Goal: Task Accomplishment & Management: Complete application form

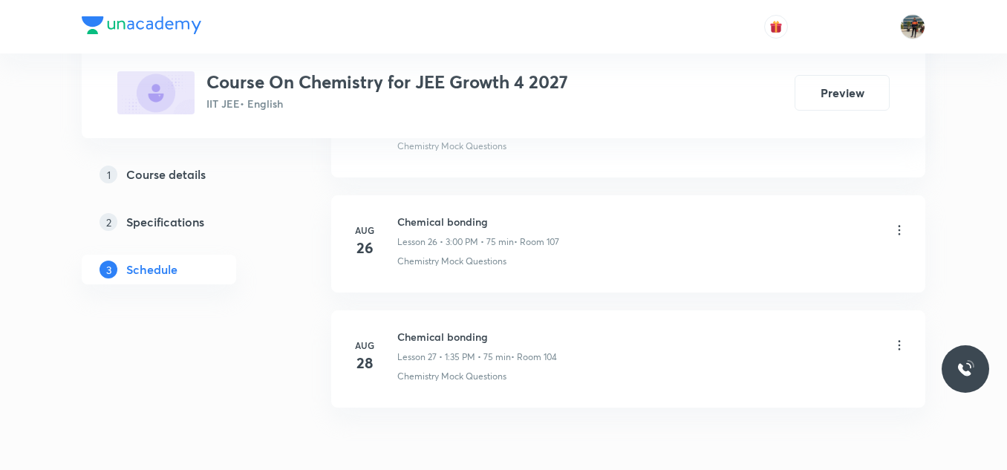
scroll to position [3830, 0]
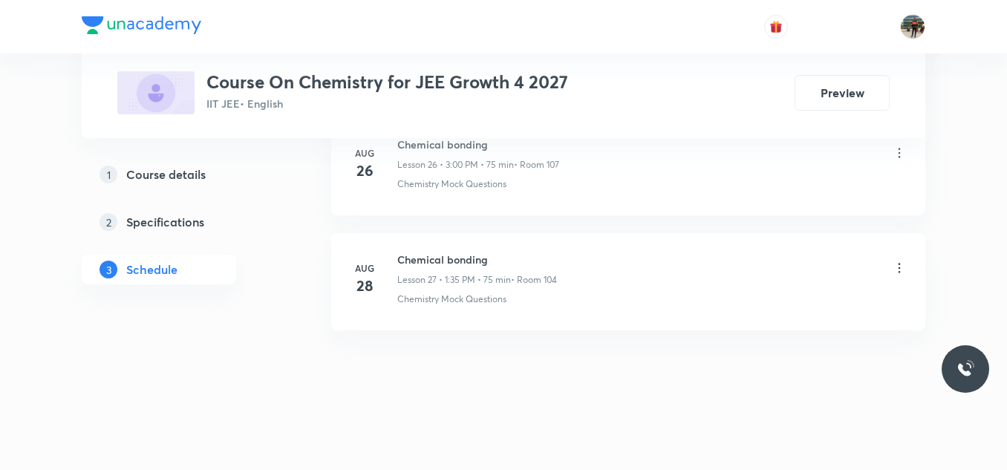
click at [429, 264] on h6 "Chemical bonding" at bounding box center [477, 260] width 160 height 16
copy h6 "Chemical bonding"
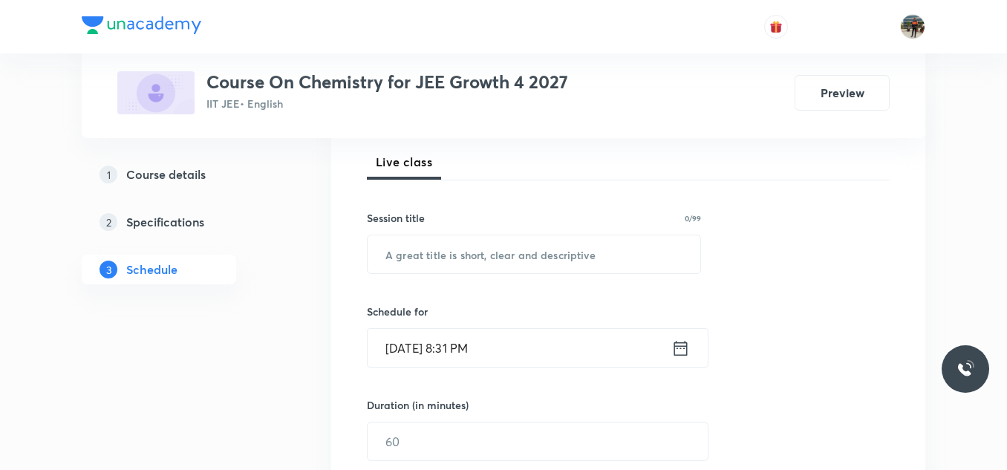
scroll to position [231, 0]
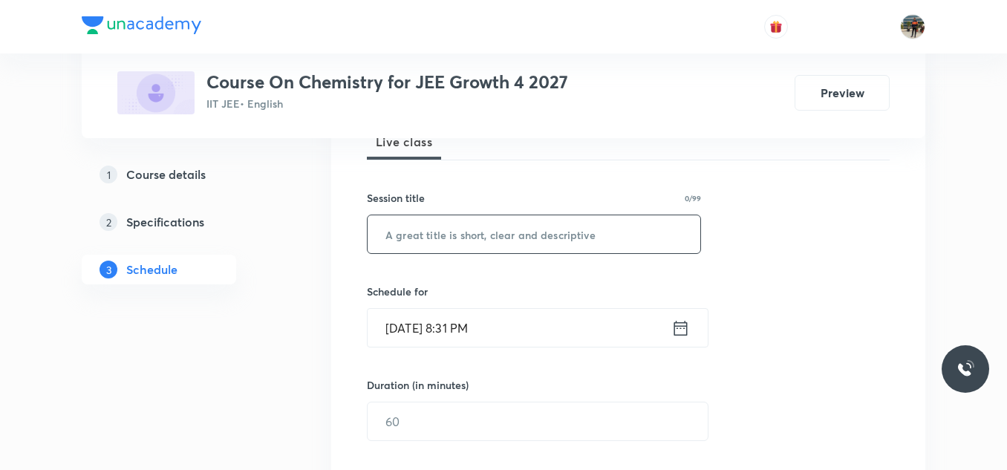
click at [432, 233] on input "text" at bounding box center [534, 234] width 333 height 38
paste input "Chemical bonding"
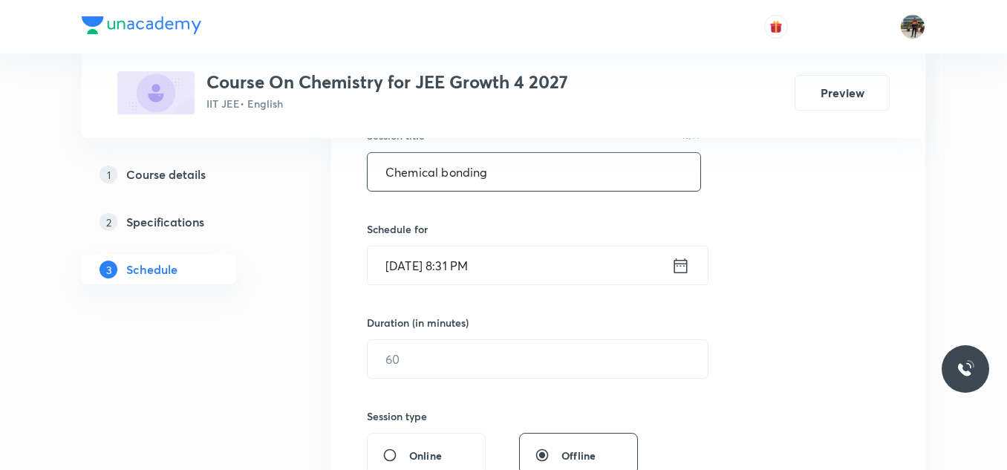
scroll to position [302, 0]
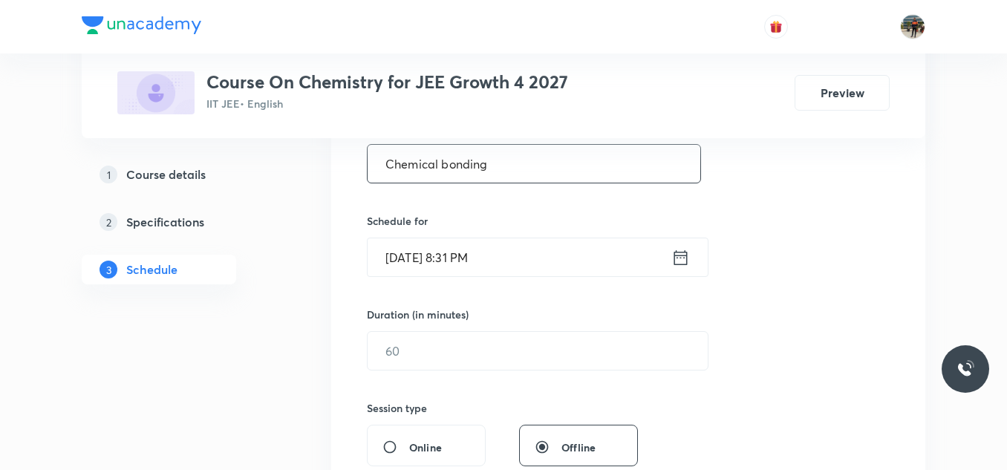
type input "Chemical bonding"
click at [676, 252] on icon at bounding box center [681, 257] width 13 height 15
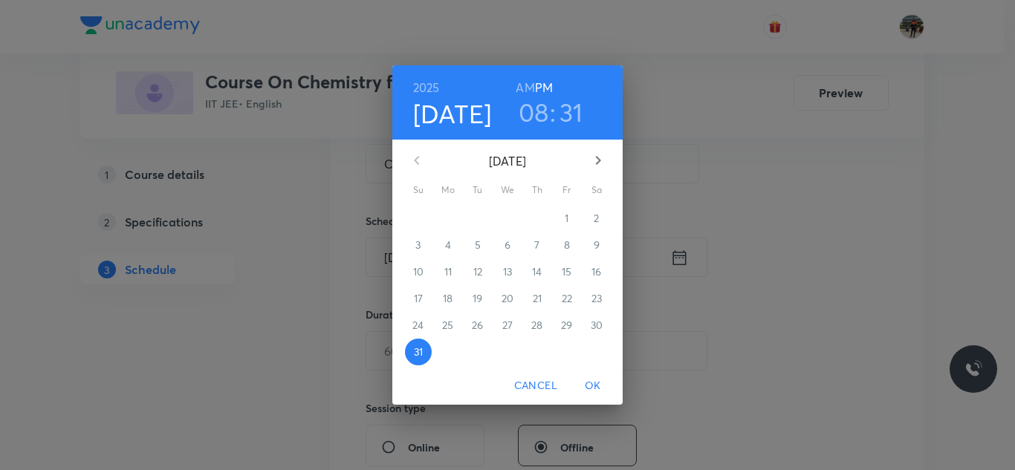
click at [495, 270] on div "13" at bounding box center [508, 272] width 30 height 27
click at [602, 154] on icon "button" at bounding box center [598, 161] width 18 height 18
click at [447, 223] on p "1" at bounding box center [448, 218] width 4 height 15
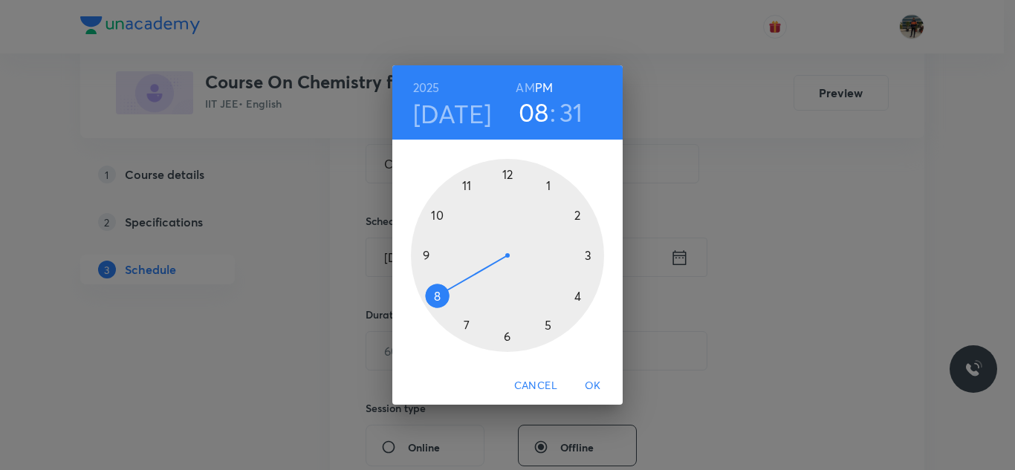
click at [524, 90] on h6 "AM" at bounding box center [525, 87] width 19 height 21
click at [432, 296] on div at bounding box center [507, 255] width 193 height 193
click at [423, 258] on div at bounding box center [507, 255] width 193 height 193
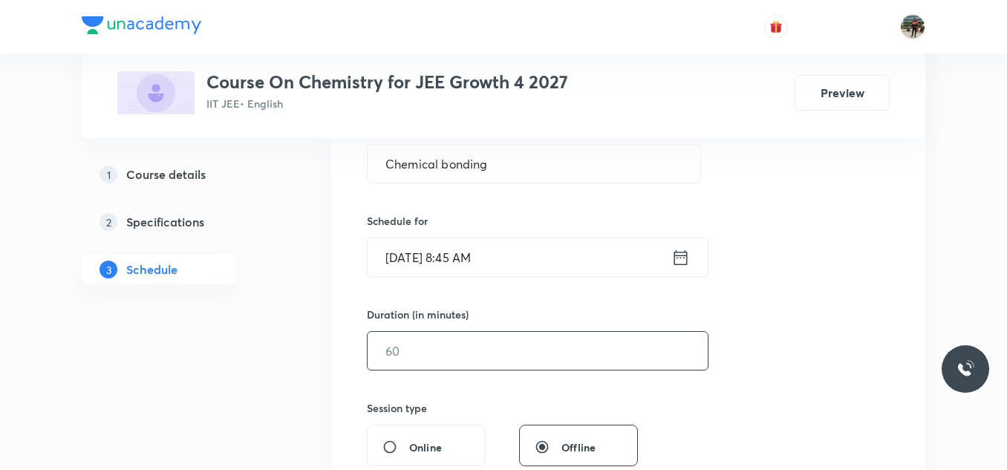
click at [444, 354] on input "text" at bounding box center [538, 351] width 340 height 38
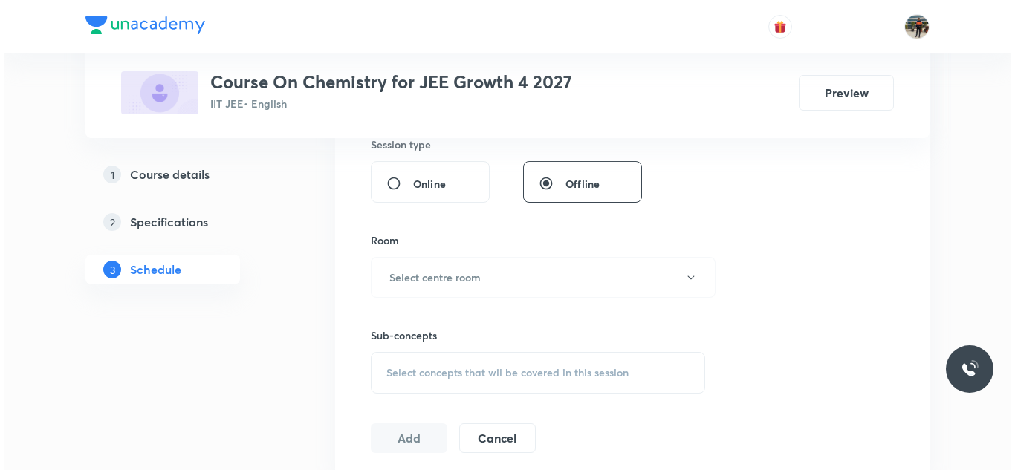
scroll to position [566, 0]
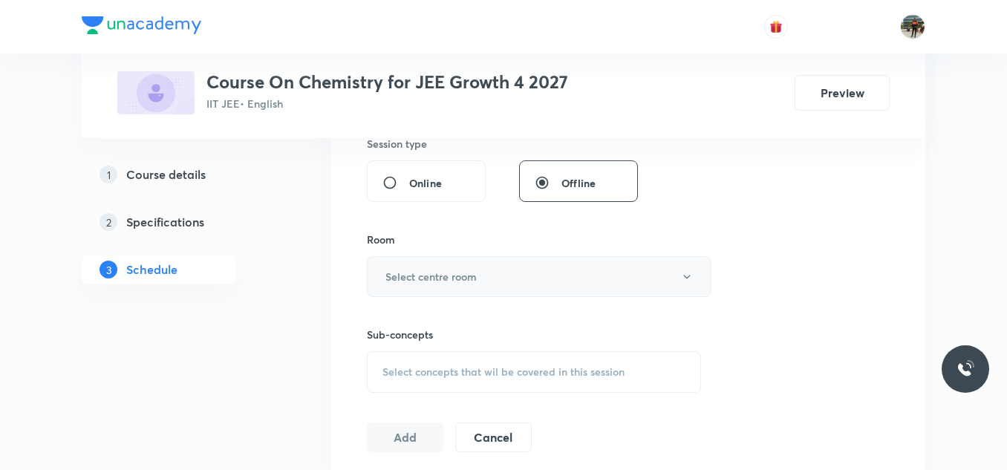
type input "70"
click at [440, 283] on h6 "Select centre room" at bounding box center [431, 277] width 91 height 16
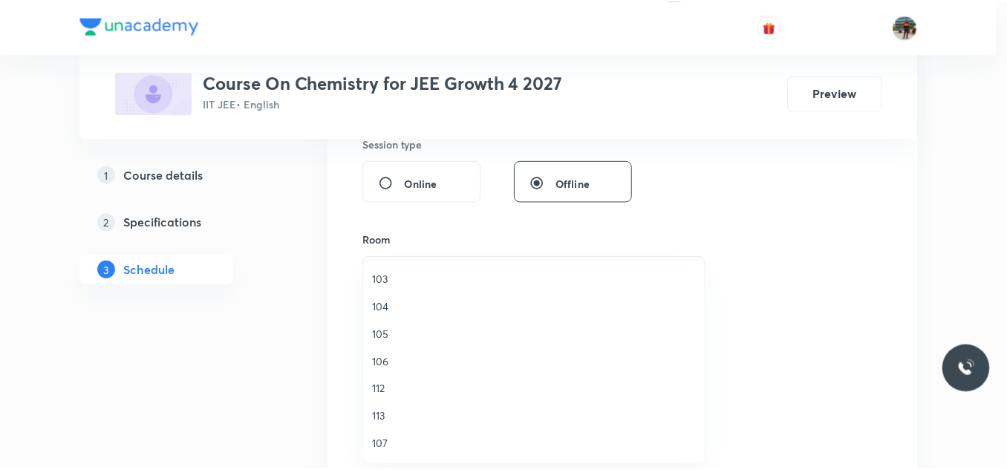
scroll to position [276, 0]
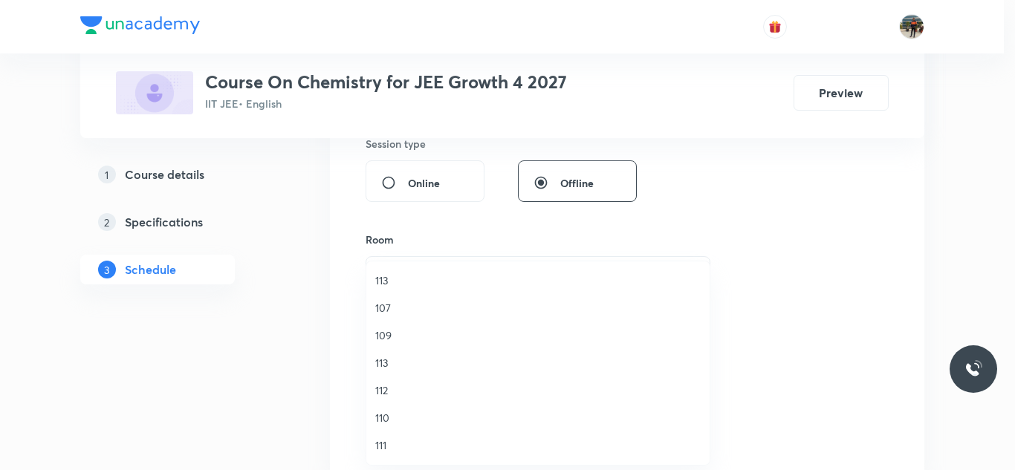
click at [380, 308] on span "107" at bounding box center [537, 308] width 325 height 16
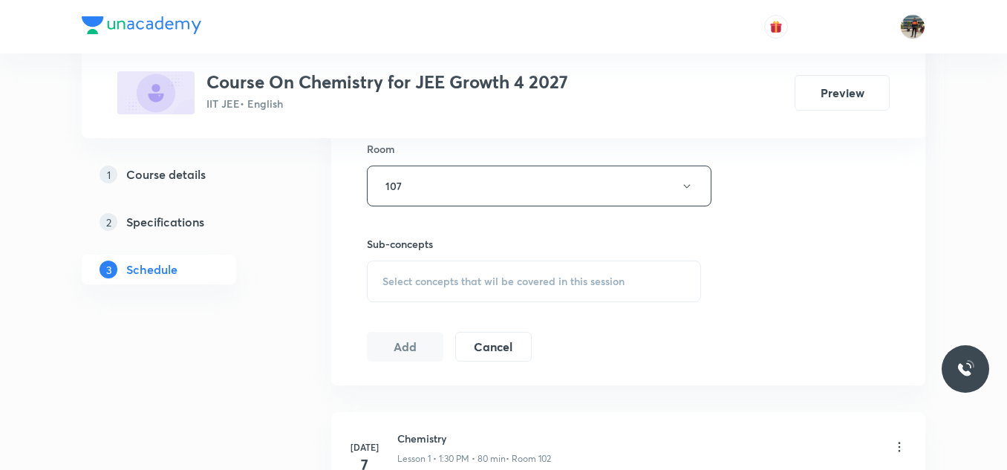
scroll to position [668, 0]
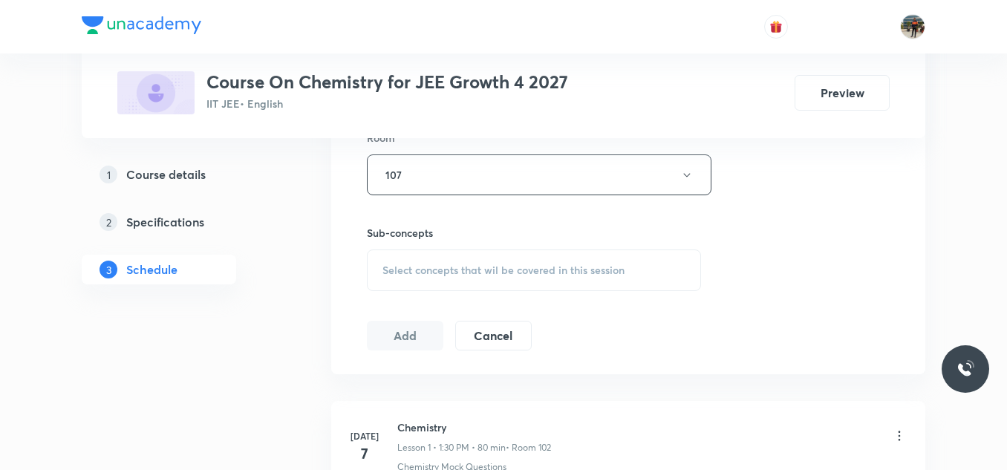
click at [449, 285] on div "Select concepts that wil be covered in this session" at bounding box center [534, 271] width 334 height 42
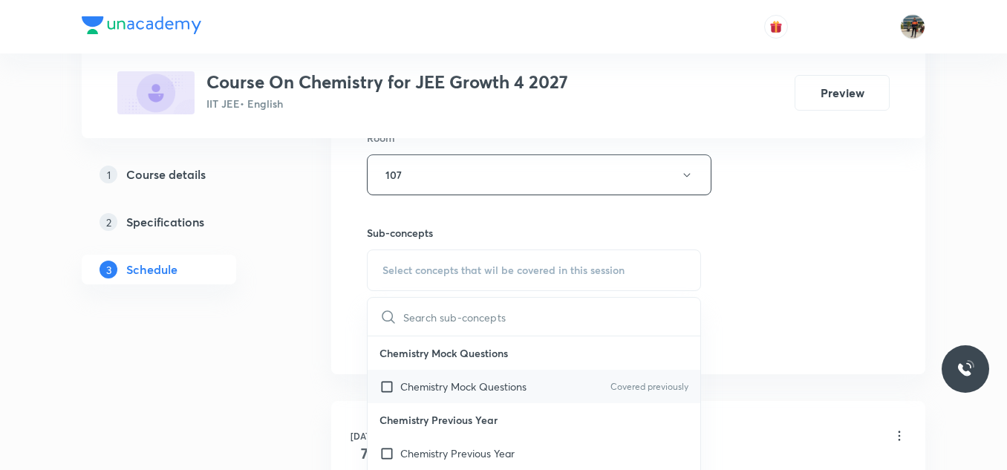
click at [386, 389] on input "checkbox" at bounding box center [390, 387] width 21 height 16
checkbox input "true"
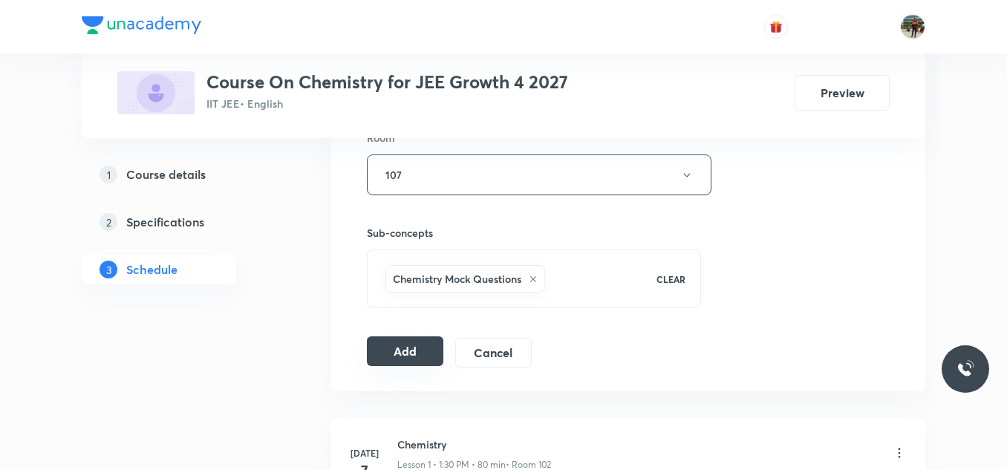
click at [416, 354] on button "Add" at bounding box center [405, 352] width 77 height 30
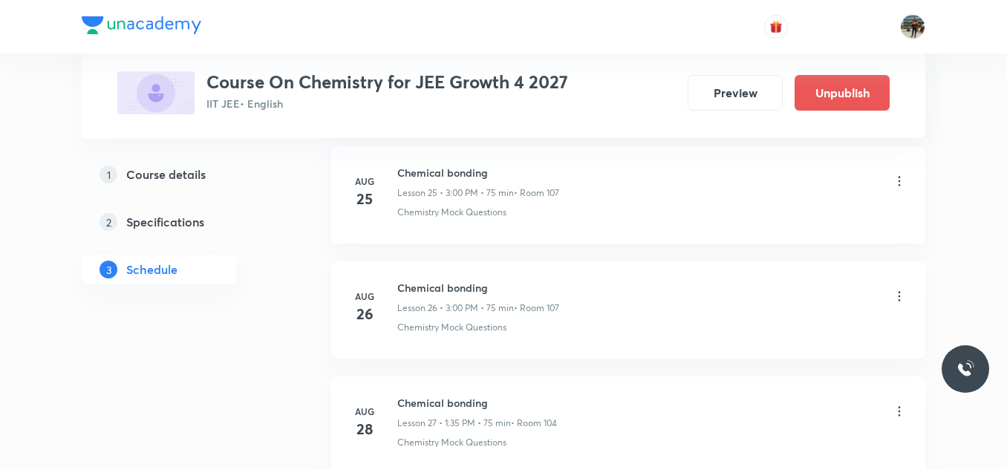
scroll to position [3262, 0]
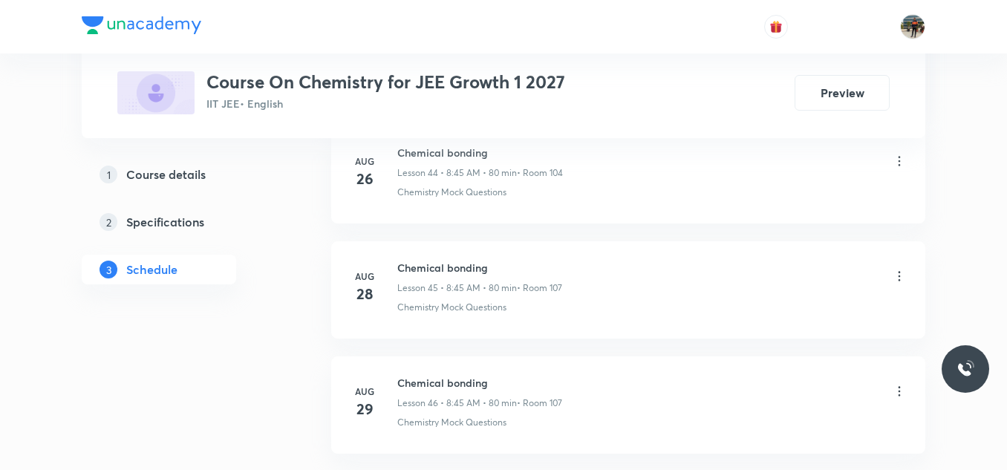
scroll to position [6017, 0]
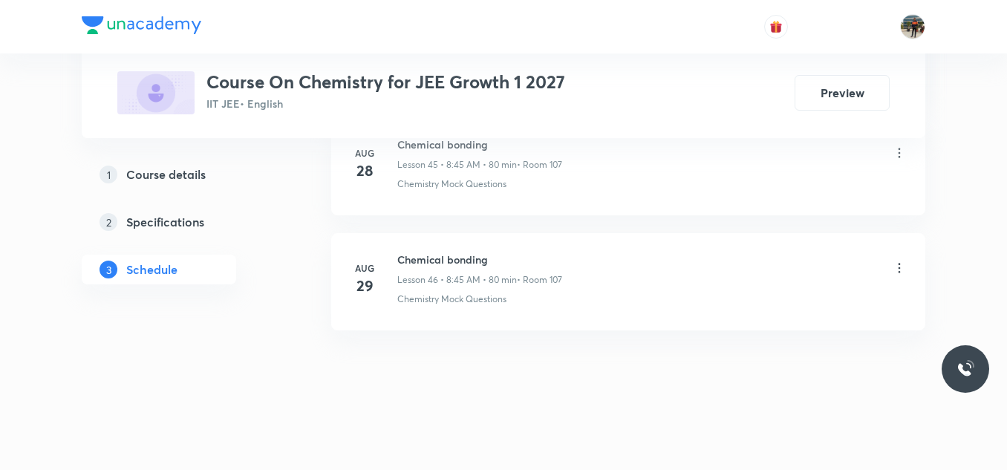
click at [418, 259] on h6 "Chemical bonding" at bounding box center [479, 260] width 165 height 16
copy h6 "Chemical bonding"
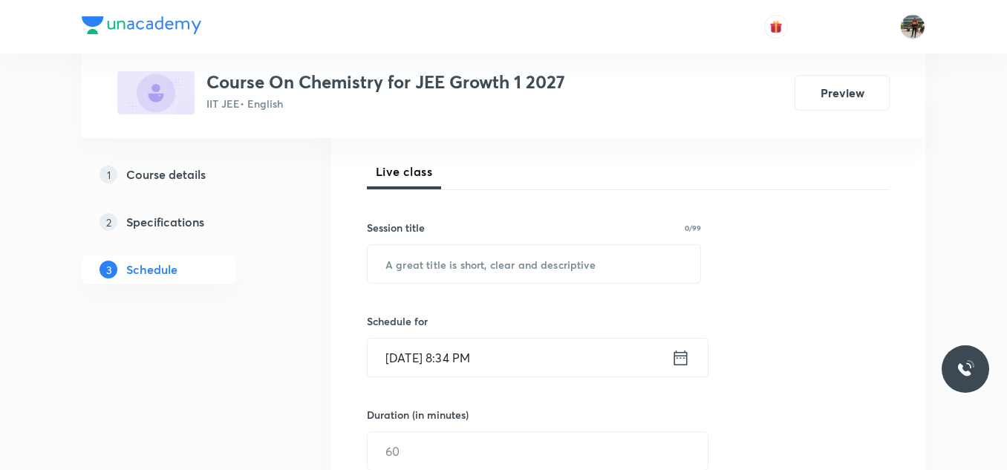
scroll to position [213, 0]
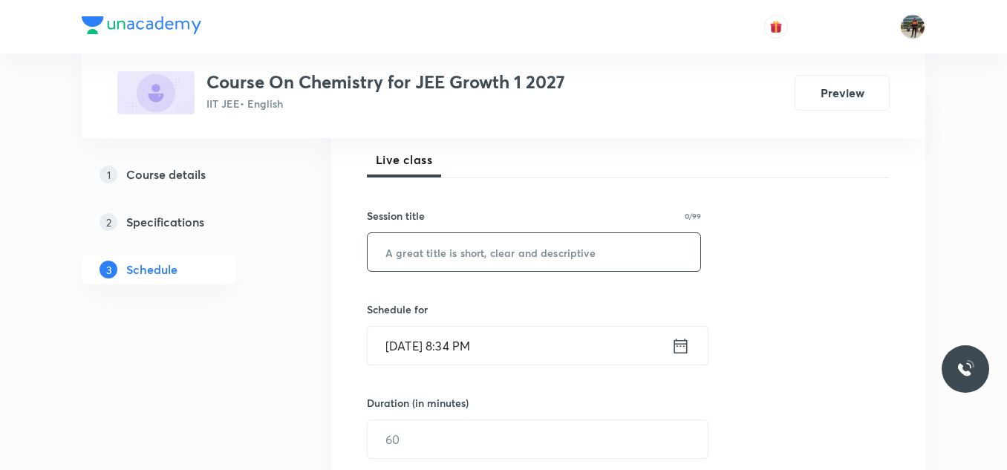
click at [418, 259] on input "text" at bounding box center [534, 252] width 333 height 38
paste input "Chemical bonding"
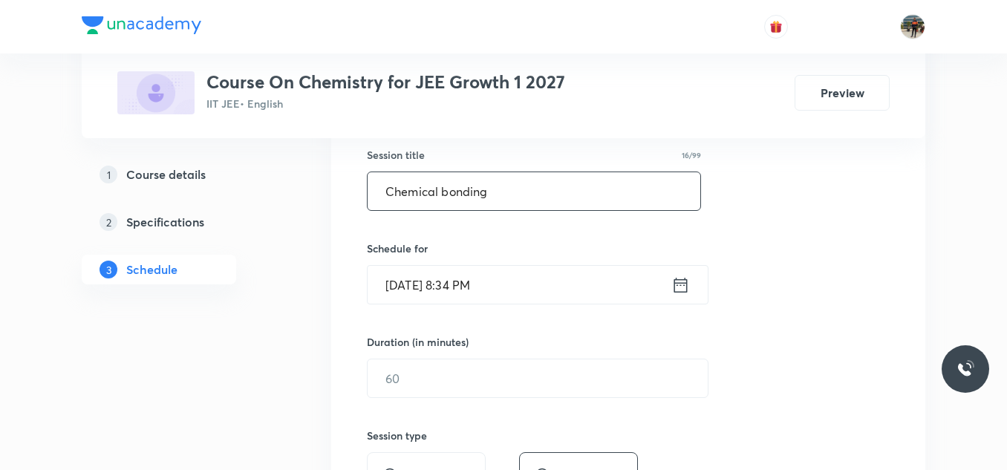
scroll to position [275, 0]
type input "Chemical bonding"
click at [683, 280] on icon at bounding box center [681, 284] width 19 height 21
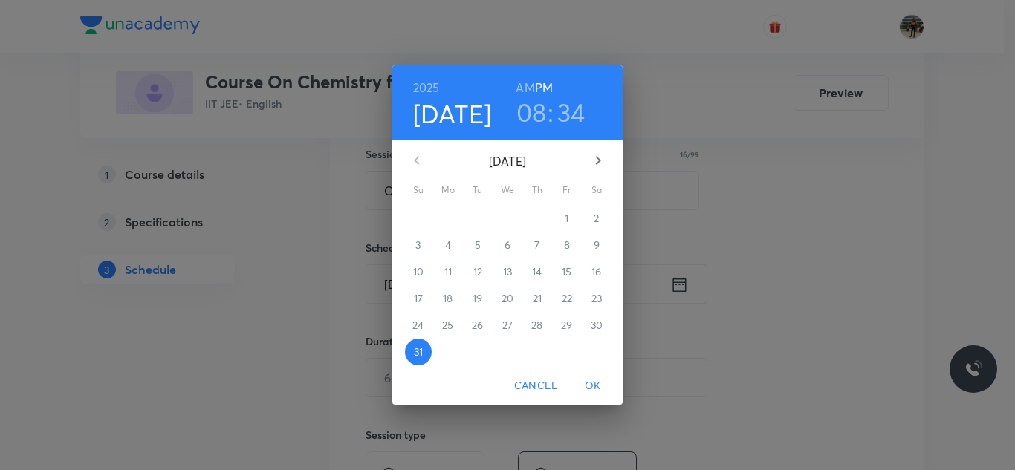
click at [603, 157] on icon "button" at bounding box center [598, 161] width 18 height 18
click at [449, 216] on p "1" at bounding box center [448, 218] width 4 height 15
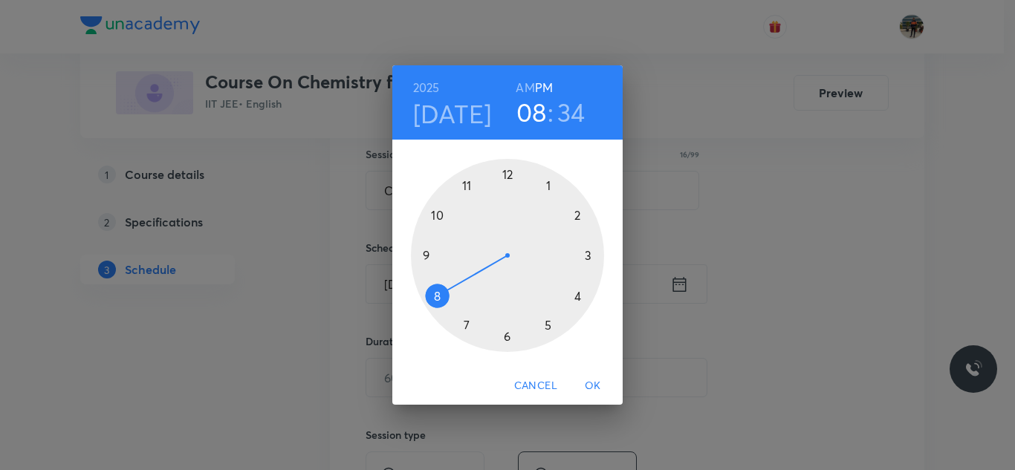
click at [527, 108] on h3 "08" at bounding box center [531, 112] width 30 height 31
click at [525, 85] on h6 "AM" at bounding box center [525, 87] width 19 height 21
click at [435, 296] on div at bounding box center [507, 255] width 193 height 193
click at [426, 256] on div at bounding box center [507, 255] width 193 height 193
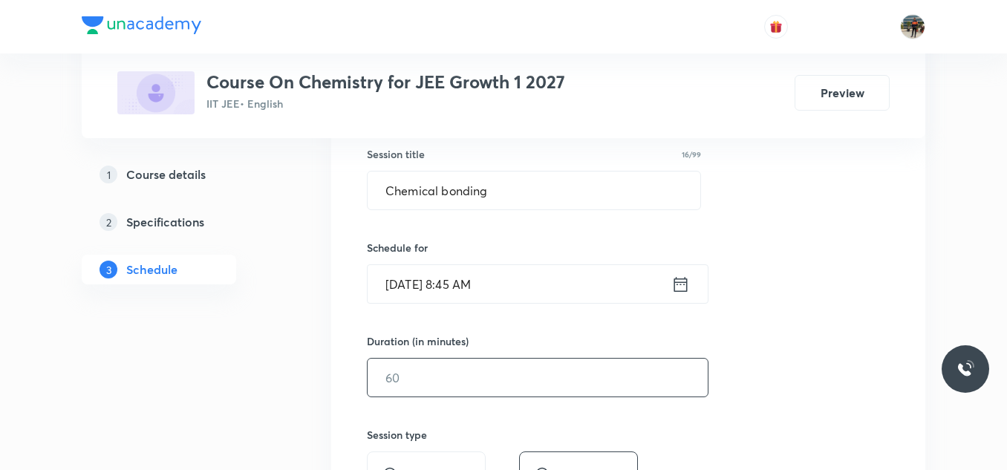
click at [463, 367] on input "text" at bounding box center [538, 378] width 340 height 38
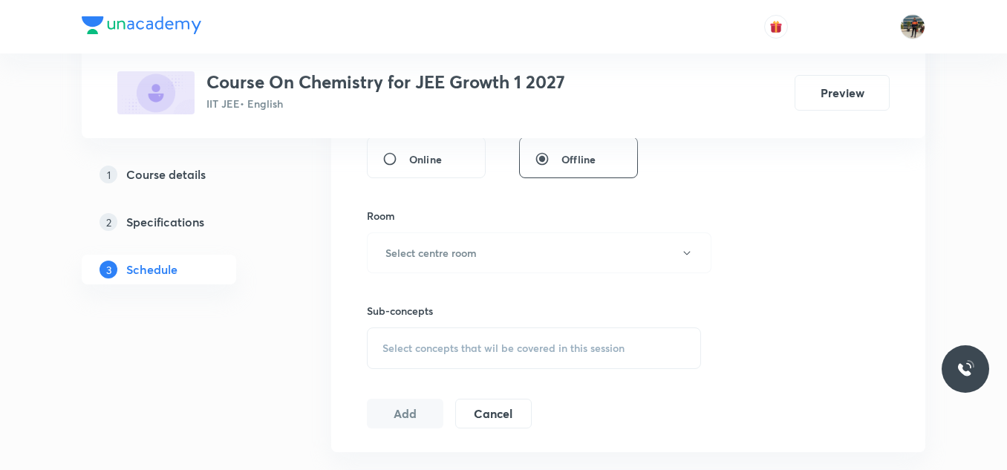
scroll to position [592, 0]
type input "70"
click at [440, 261] on button "Select centre room" at bounding box center [539, 250] width 345 height 41
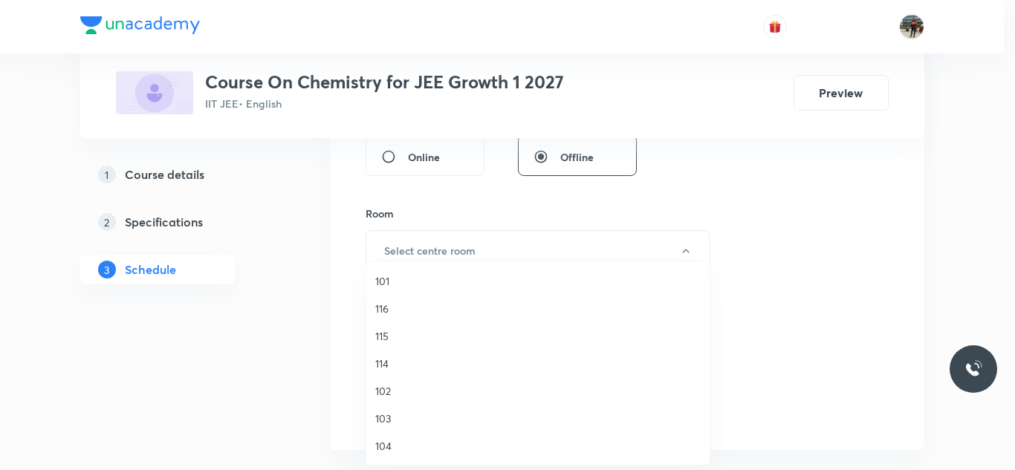
click at [380, 447] on span "104" at bounding box center [537, 446] width 325 height 16
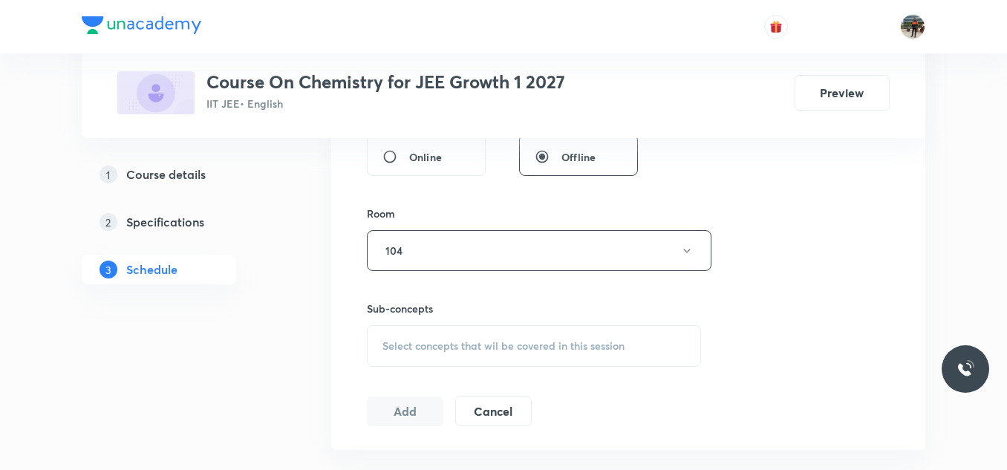
scroll to position [699, 0]
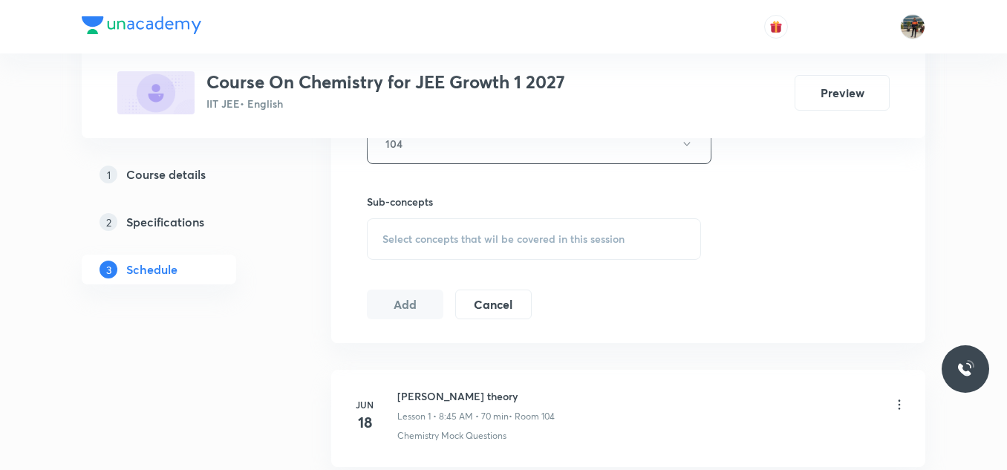
click at [403, 241] on span "Select concepts that wil be covered in this session" at bounding box center [504, 239] width 242 height 12
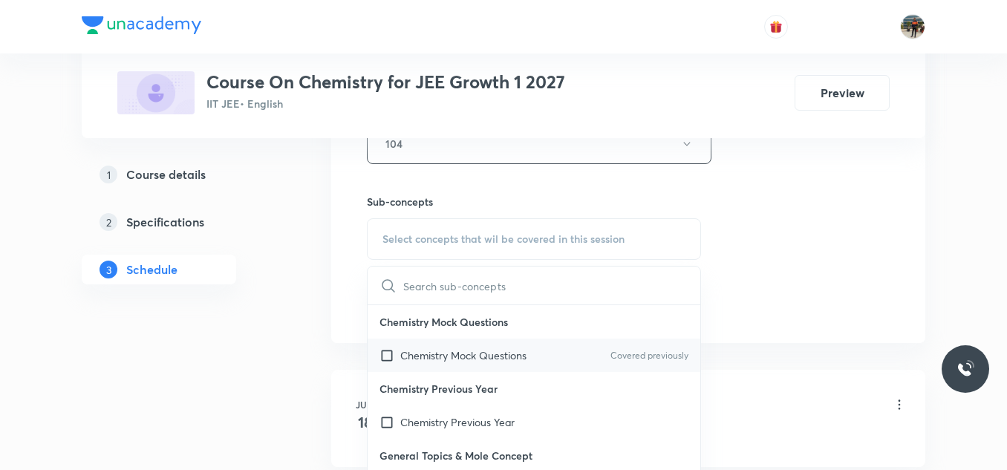
click at [390, 360] on input "checkbox" at bounding box center [390, 356] width 21 height 16
checkbox input "true"
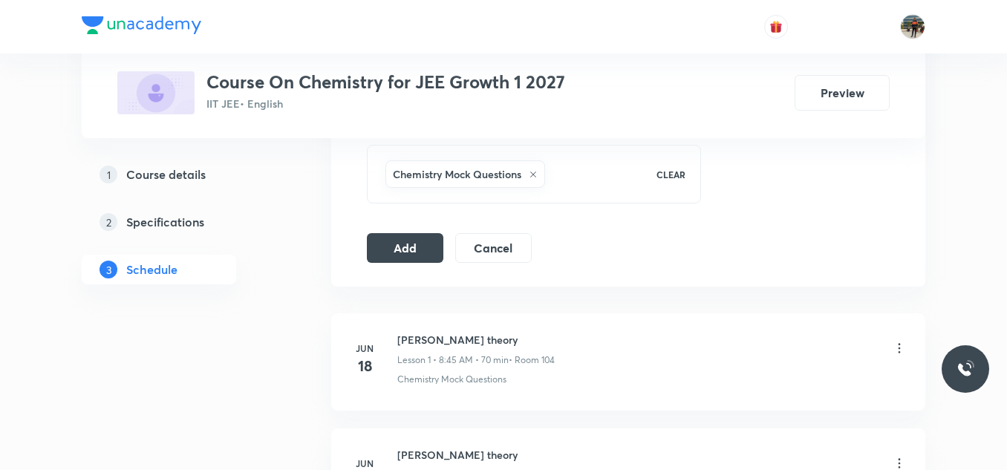
scroll to position [774, 0]
click at [429, 238] on button "Add" at bounding box center [405, 245] width 77 height 30
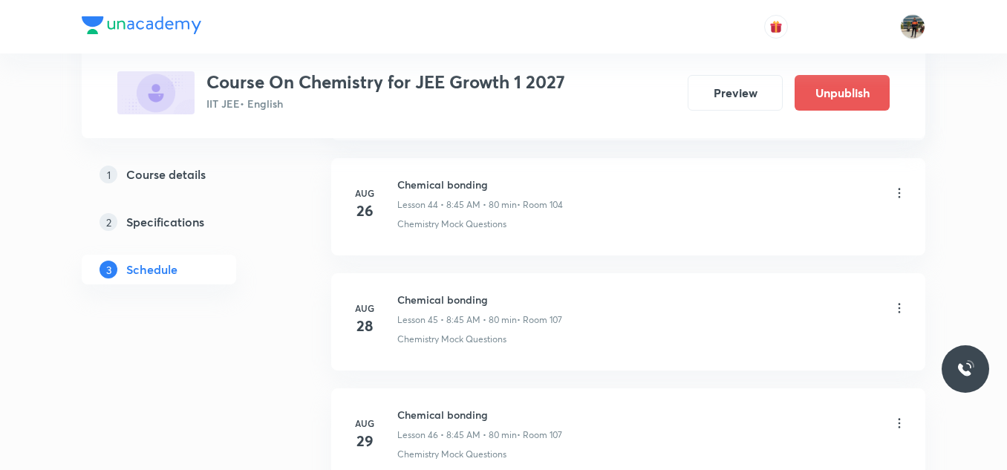
scroll to position [5450, 0]
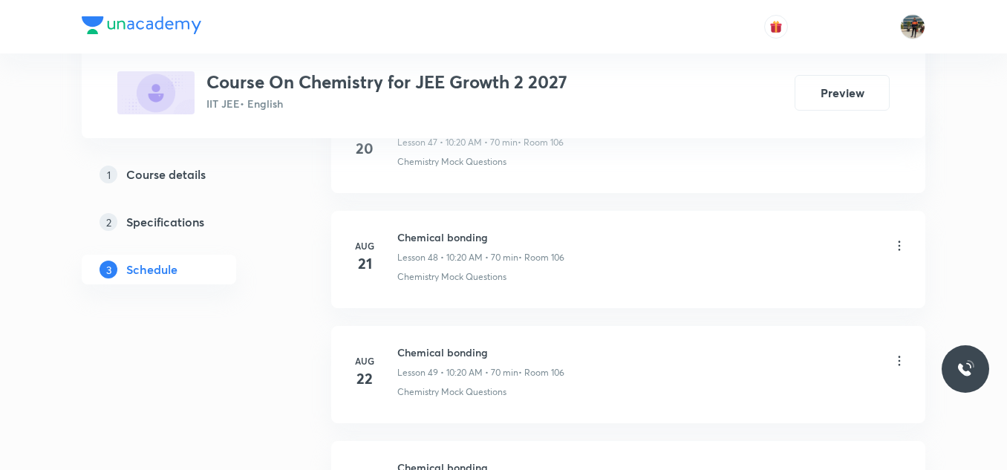
scroll to position [6708, 0]
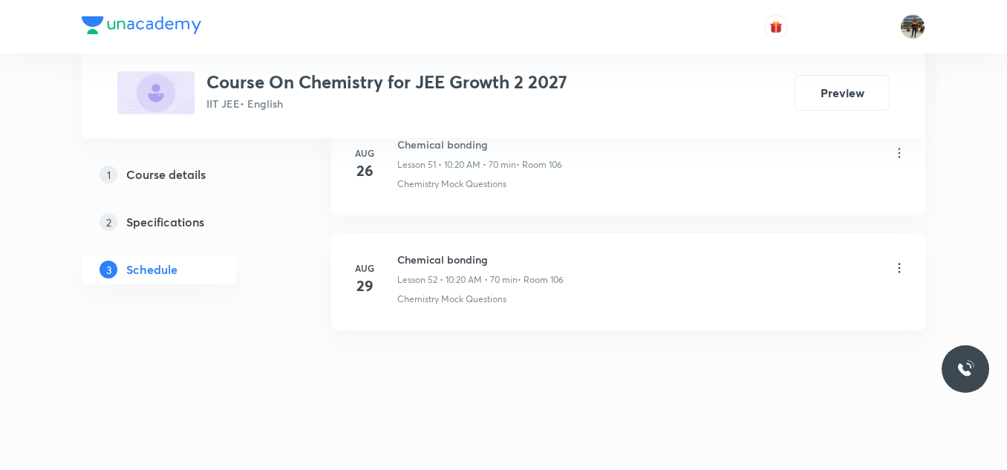
click at [431, 256] on h6 "Chemical bonding" at bounding box center [480, 260] width 166 height 16
copy h6 "Chemical bonding"
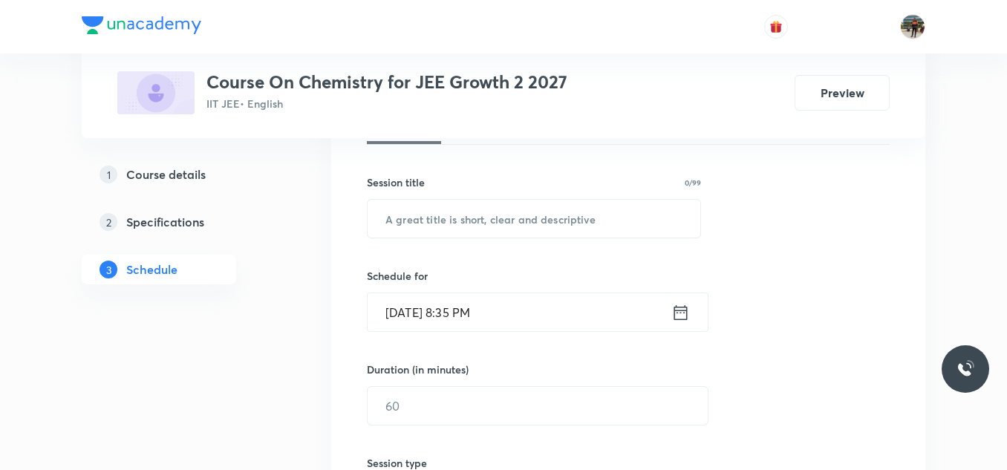
scroll to position [248, 0]
click at [423, 215] on input "text" at bounding box center [534, 217] width 333 height 38
paste input "Chemical bonding"
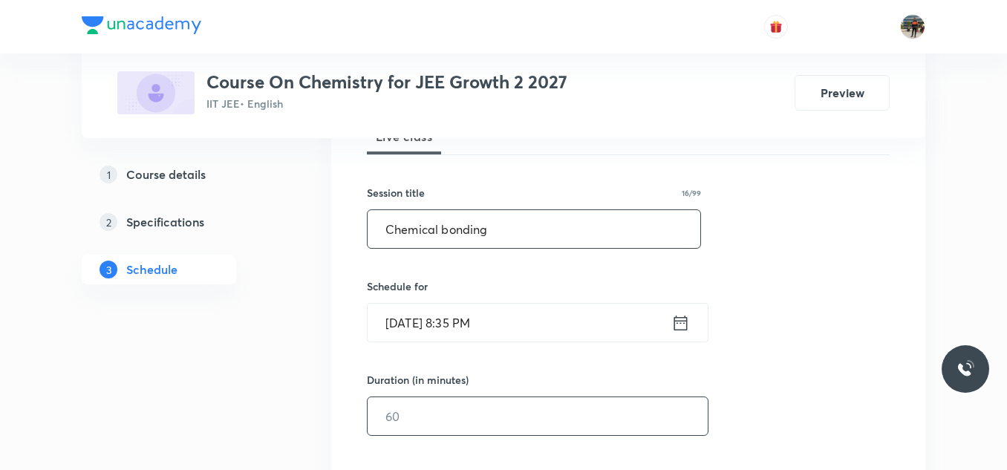
scroll to position [237, 0]
type input "Chemical bonding"
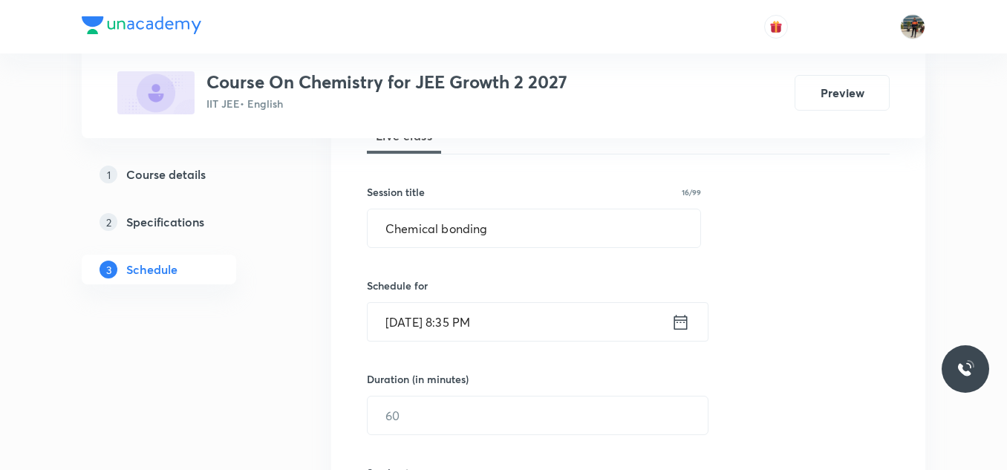
click at [683, 319] on icon at bounding box center [681, 321] width 13 height 15
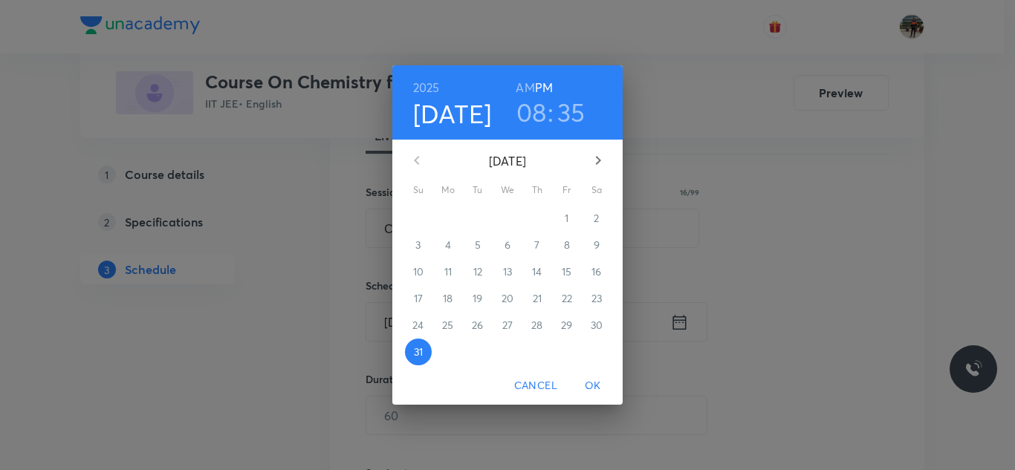
click at [600, 163] on icon "button" at bounding box center [598, 161] width 18 height 18
click at [535, 84] on h6 "PM" at bounding box center [544, 87] width 18 height 21
click at [522, 85] on h6 "AM" at bounding box center [525, 87] width 19 height 21
click at [565, 216] on div "1" at bounding box center [567, 218] width 30 height 27
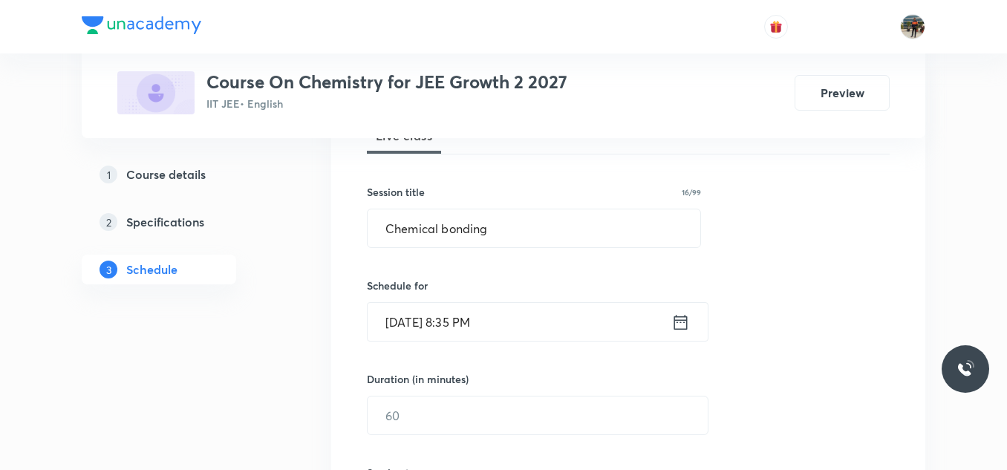
click at [686, 322] on icon at bounding box center [681, 322] width 19 height 21
click at [680, 323] on icon at bounding box center [681, 322] width 19 height 21
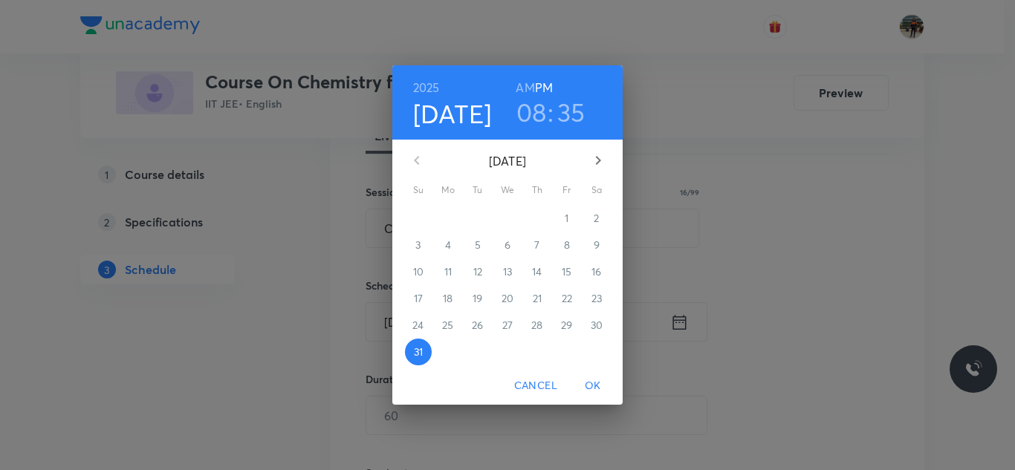
click at [566, 215] on div "1" at bounding box center [567, 218] width 30 height 27
click at [526, 77] on h6 "AM" at bounding box center [525, 87] width 19 height 21
click at [600, 166] on icon "button" at bounding box center [598, 161] width 18 height 18
click at [454, 217] on span "1" at bounding box center [448, 218] width 27 height 15
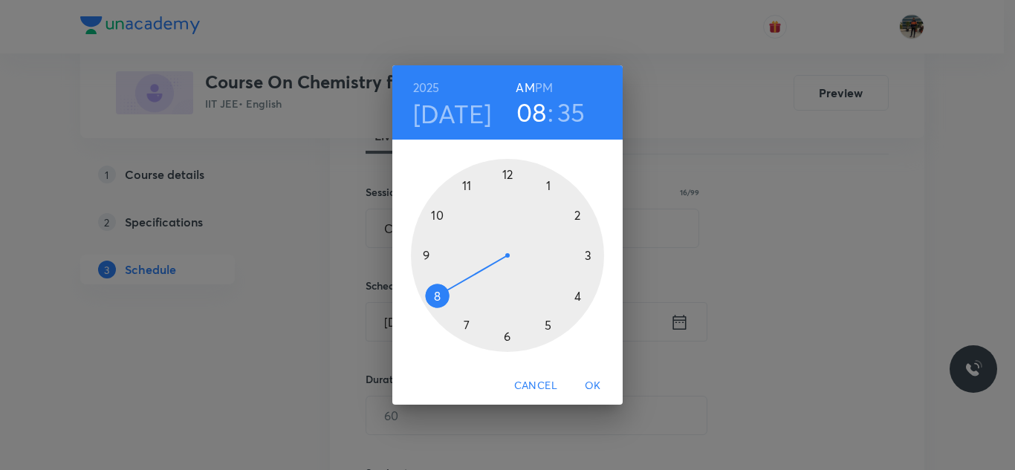
click at [440, 296] on div at bounding box center [507, 255] width 193 height 193
click at [422, 253] on div at bounding box center [507, 255] width 193 height 193
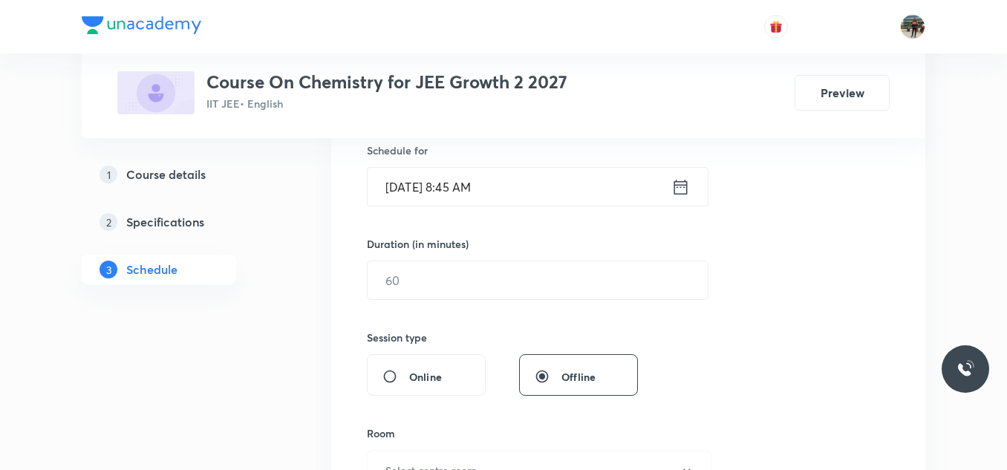
scroll to position [373, 0]
click at [459, 276] on input "text" at bounding box center [538, 280] width 340 height 38
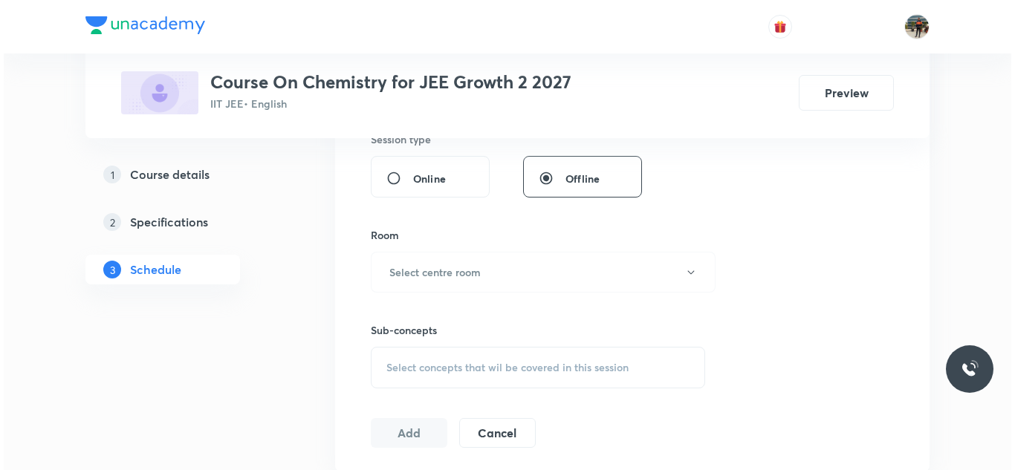
scroll to position [571, 0]
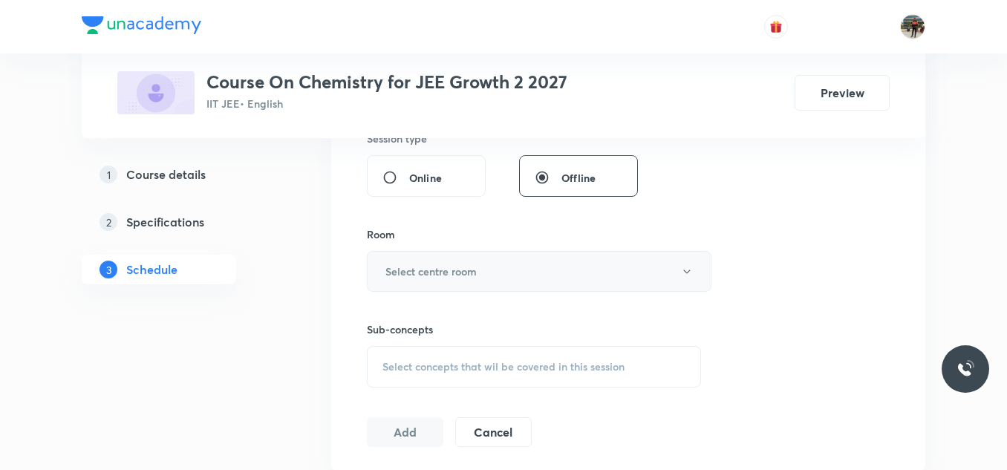
type input "70"
click at [403, 288] on button "Select centre room" at bounding box center [539, 271] width 345 height 41
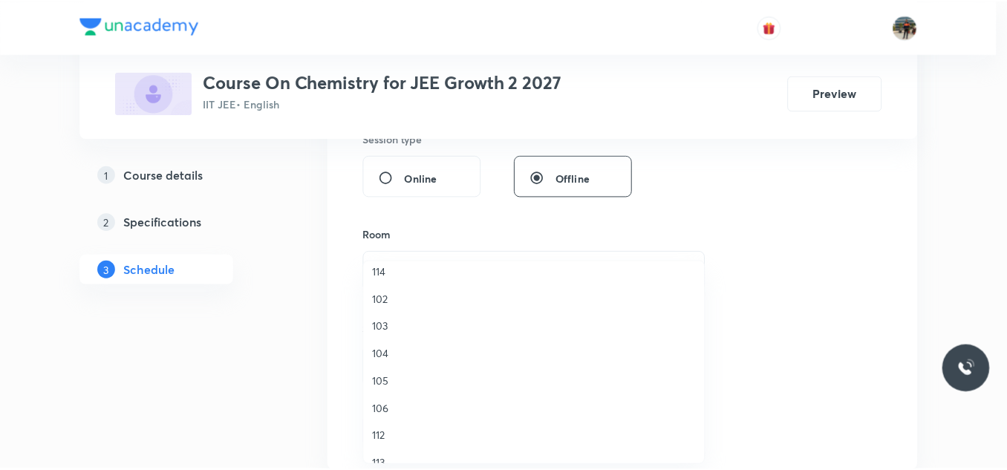
scroll to position [93, 0]
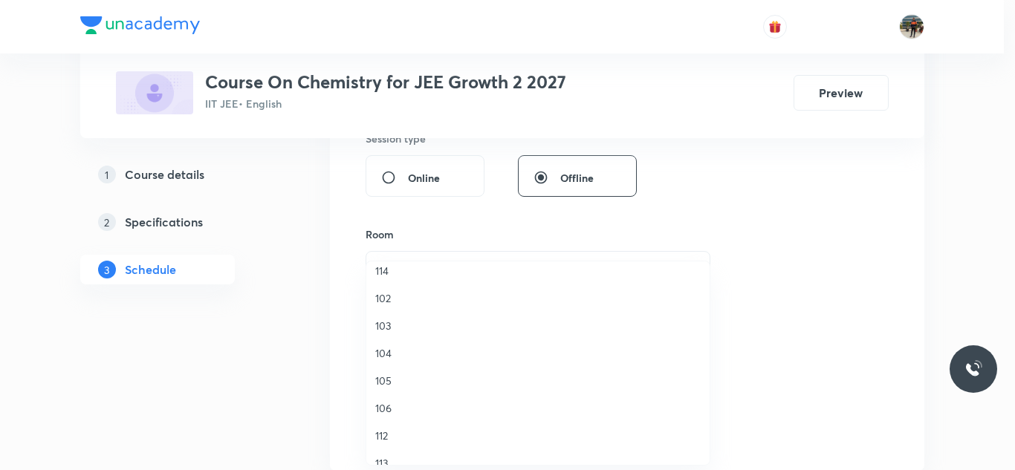
click at [383, 354] on span "104" at bounding box center [537, 353] width 325 height 16
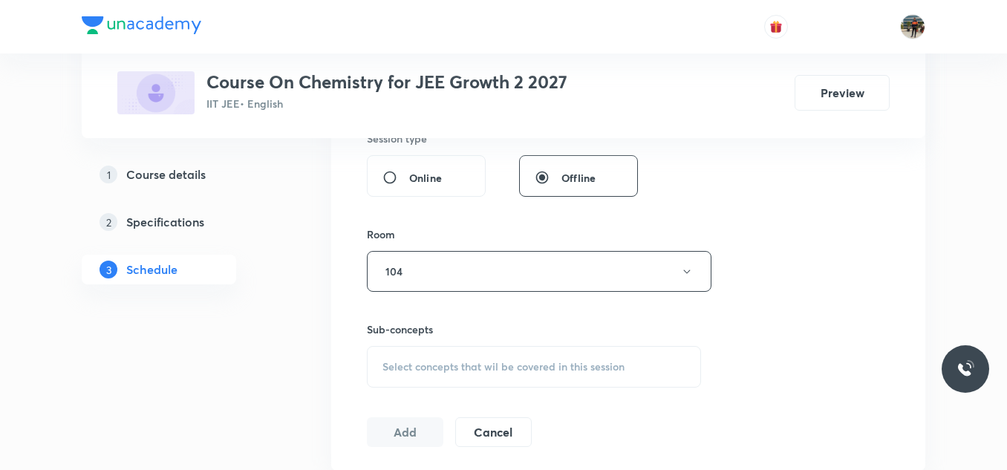
click at [390, 365] on span "Select concepts that wil be covered in this session" at bounding box center [504, 367] width 242 height 12
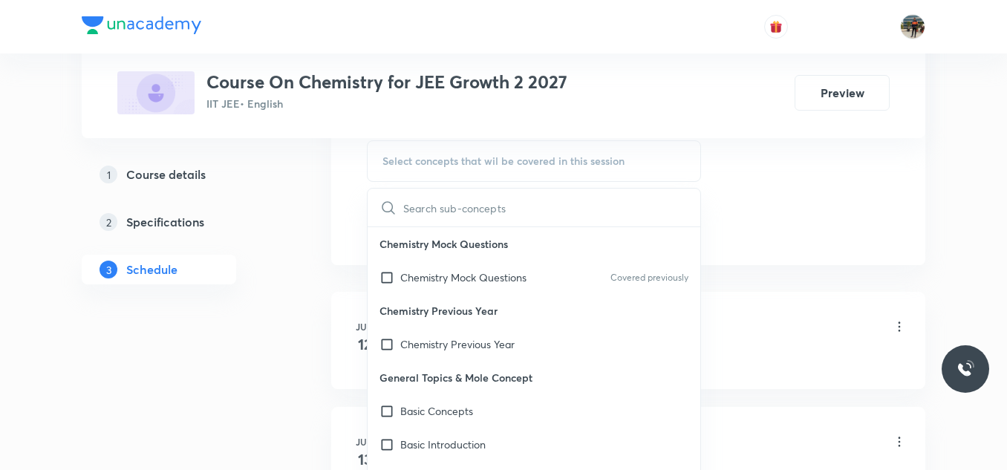
scroll to position [820, 0]
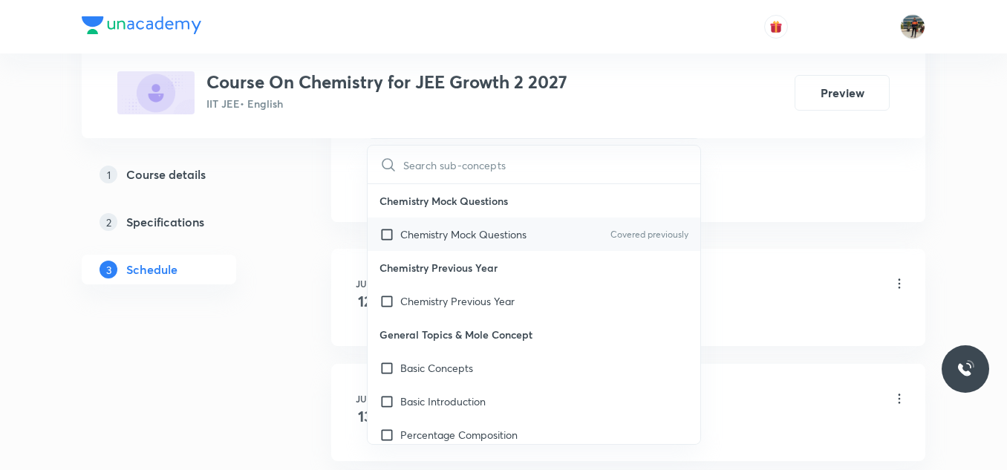
click at [381, 230] on input "checkbox" at bounding box center [390, 235] width 21 height 16
checkbox input "true"
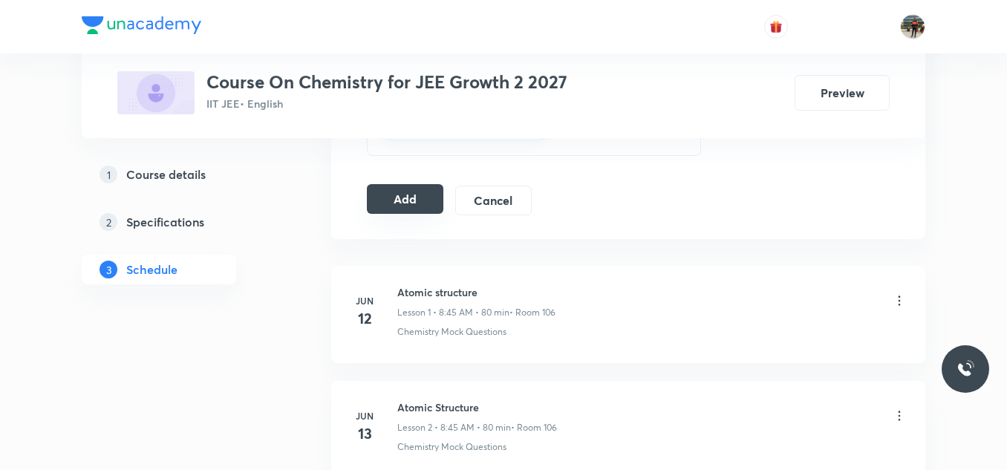
click at [409, 193] on button "Add" at bounding box center [405, 199] width 77 height 30
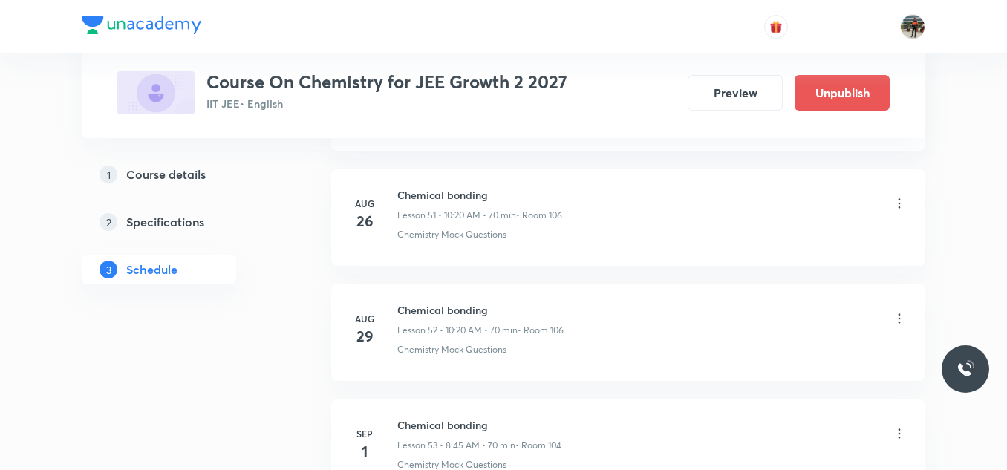
scroll to position [6141, 0]
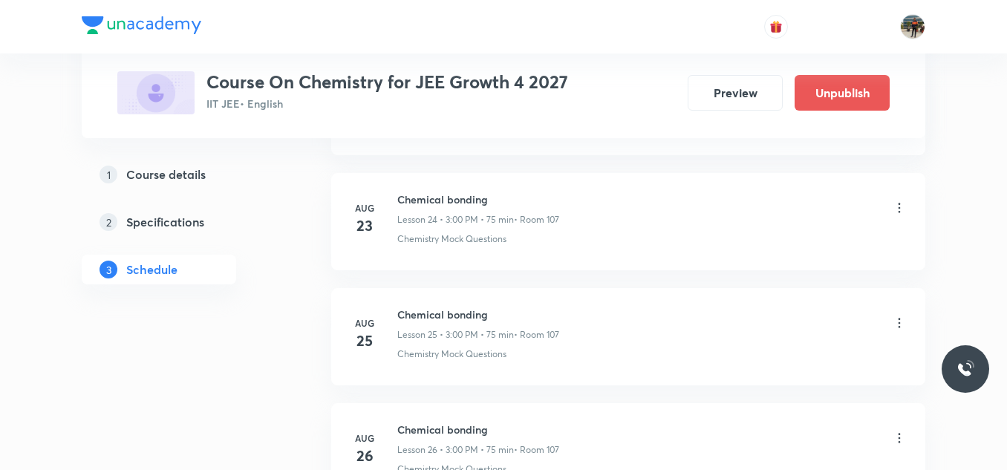
scroll to position [3945, 0]
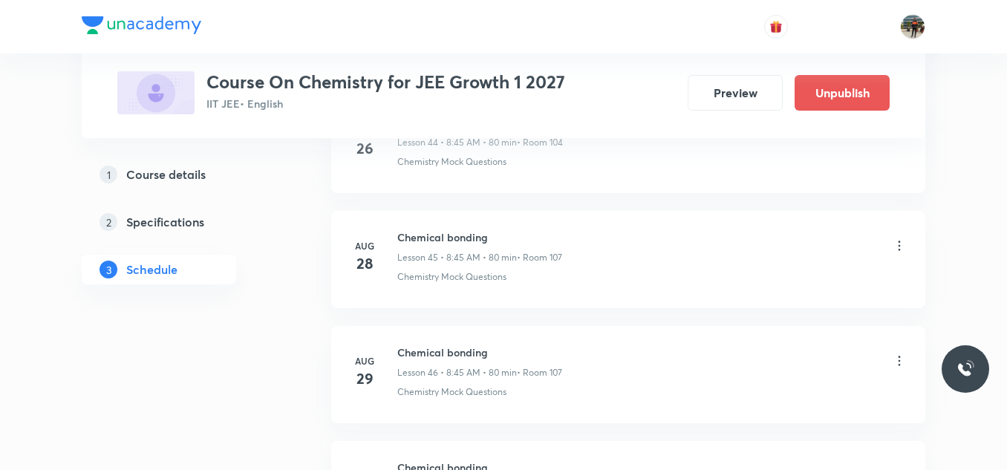
scroll to position [6133, 0]
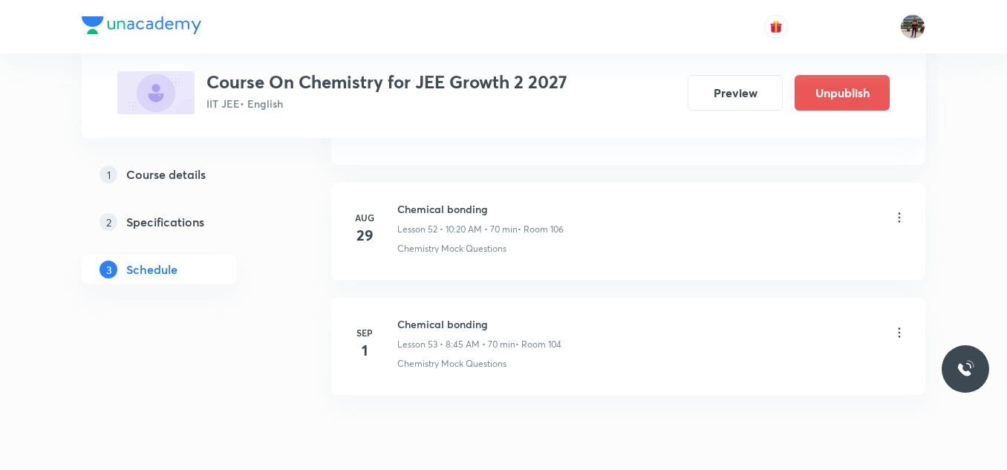
scroll to position [6823, 0]
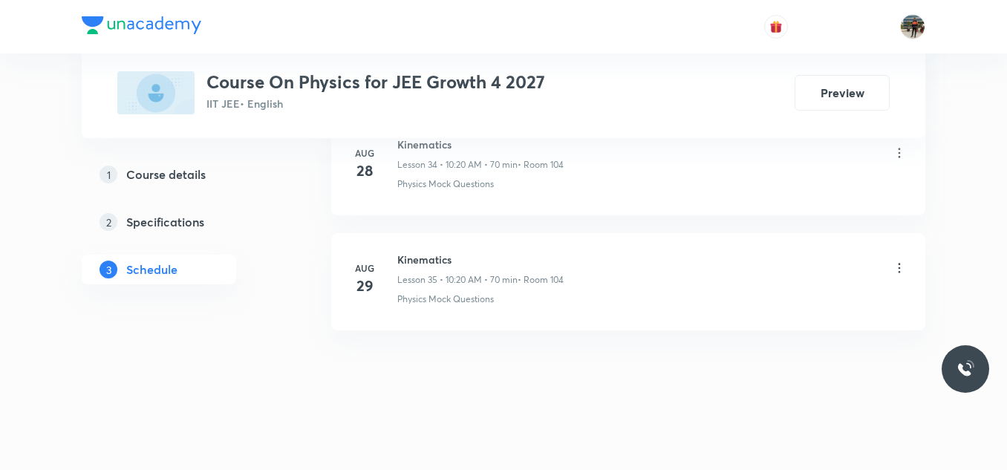
click at [440, 253] on h6 "Kinematics" at bounding box center [480, 260] width 166 height 16
copy h6 "Kinematics"
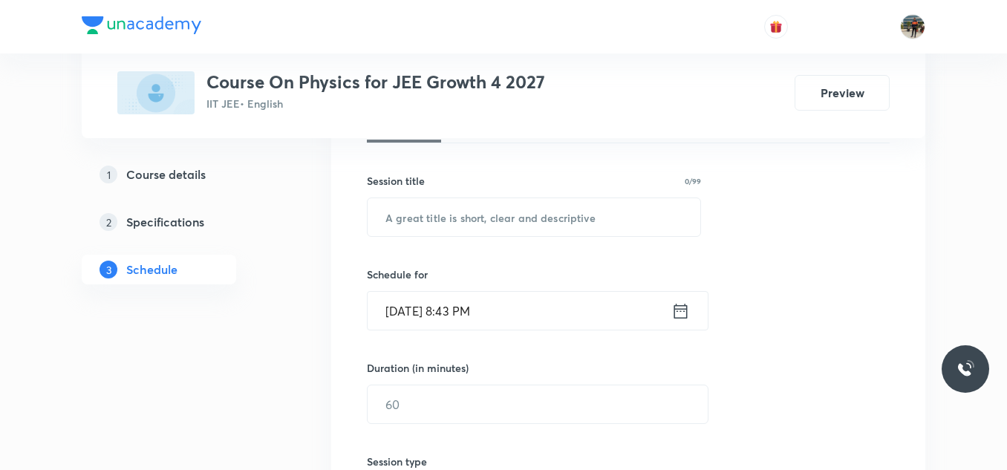
scroll to position [208, 0]
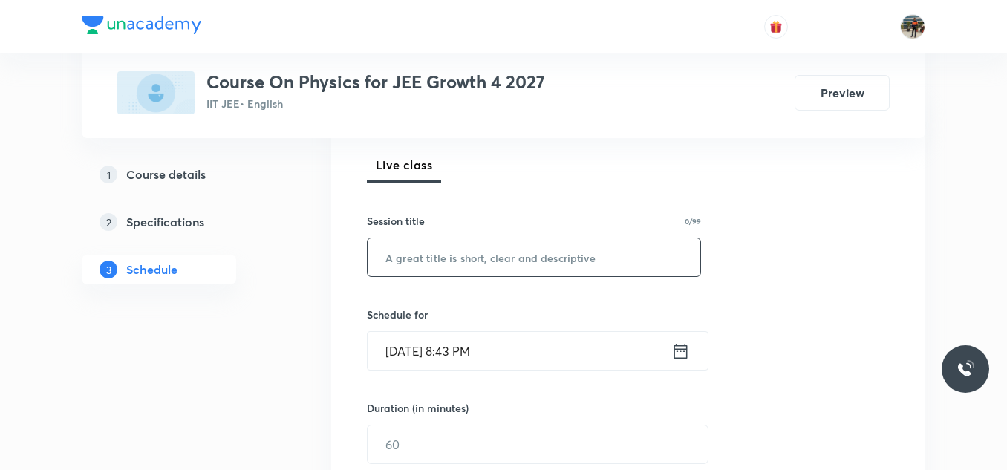
click at [440, 253] on input "text" at bounding box center [534, 257] width 333 height 38
paste input "Kinematics"
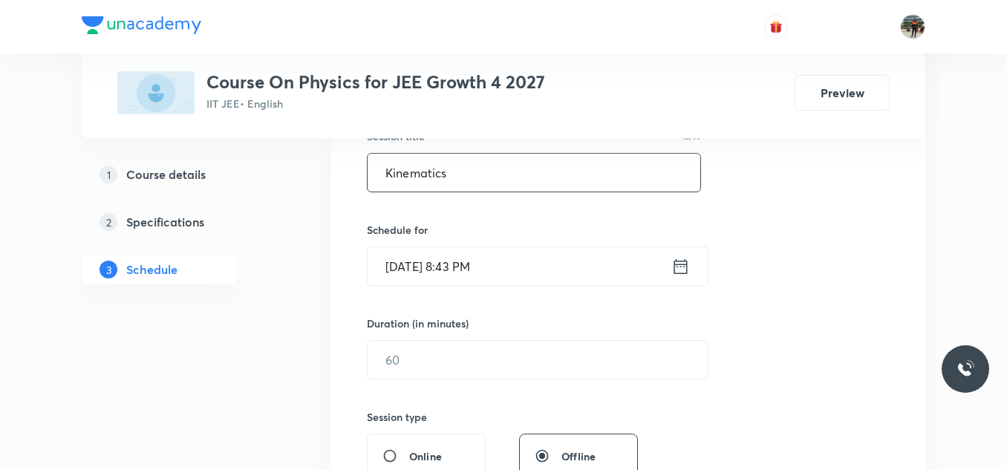
scroll to position [296, 0]
type input "Kinematics"
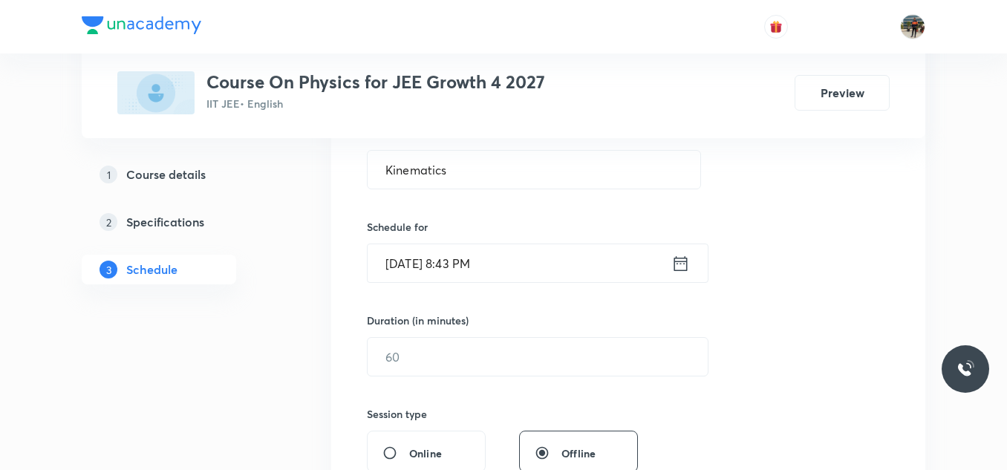
click at [681, 262] on icon at bounding box center [681, 263] width 19 height 21
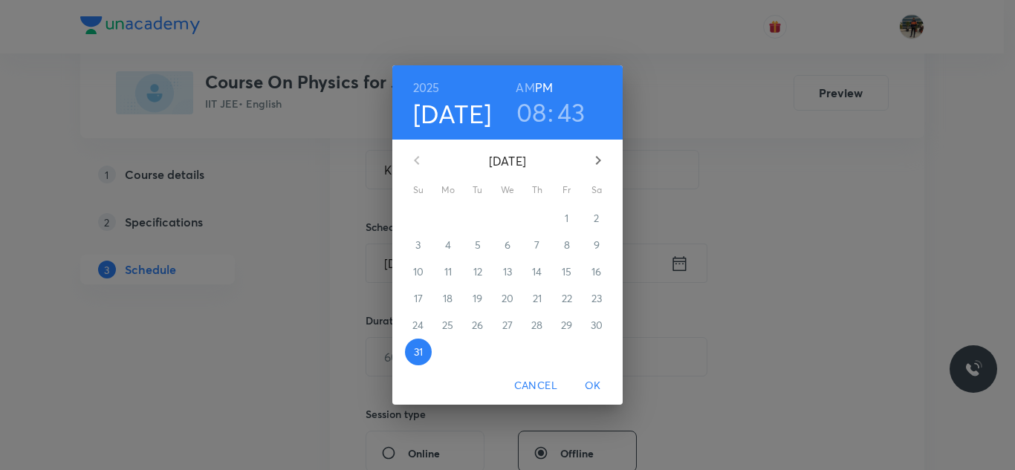
click at [600, 160] on icon "button" at bounding box center [598, 160] width 5 height 9
click at [441, 218] on span "1" at bounding box center [448, 218] width 27 height 15
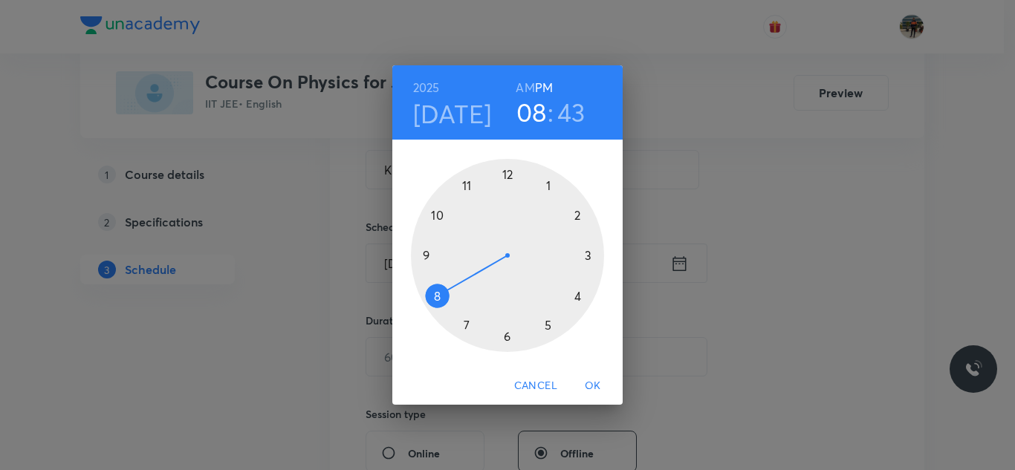
click at [522, 88] on h6 "AM" at bounding box center [525, 87] width 19 height 21
click at [432, 297] on div at bounding box center [507, 255] width 193 height 193
click at [421, 252] on div at bounding box center [507, 255] width 193 height 193
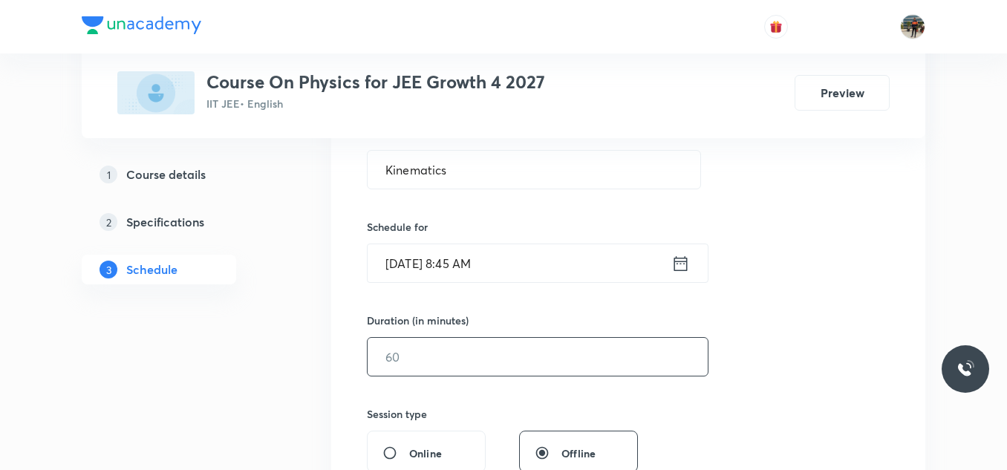
click at [431, 365] on input "text" at bounding box center [538, 357] width 340 height 38
type input "70"
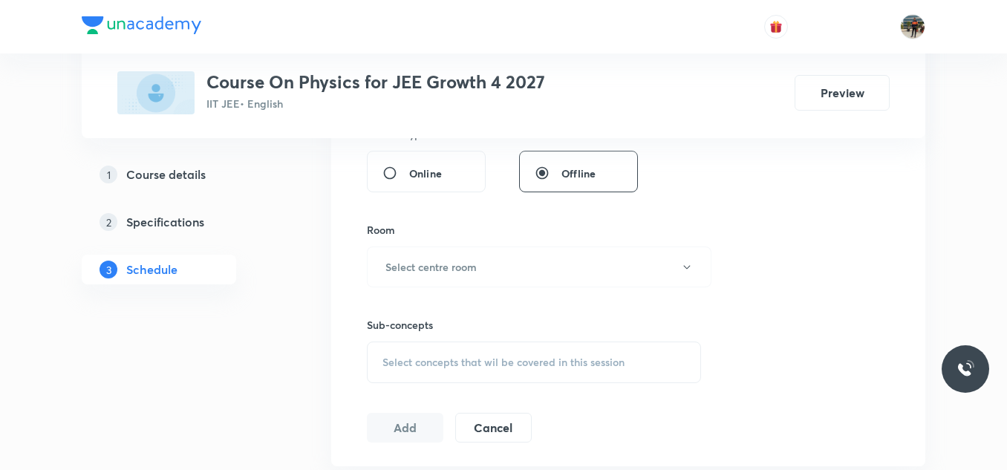
scroll to position [576, 0]
click at [431, 273] on h6 "Select centre room" at bounding box center [431, 267] width 91 height 16
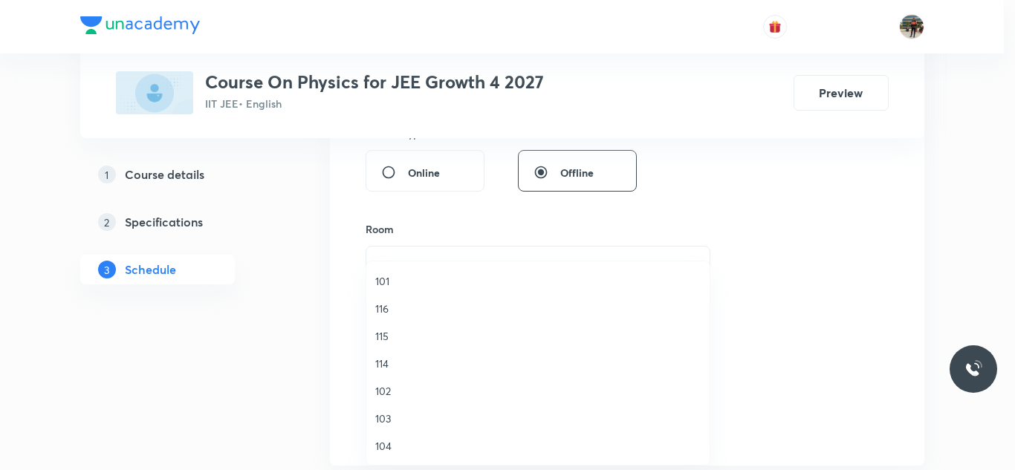
click at [384, 424] on span "103" at bounding box center [537, 419] width 325 height 16
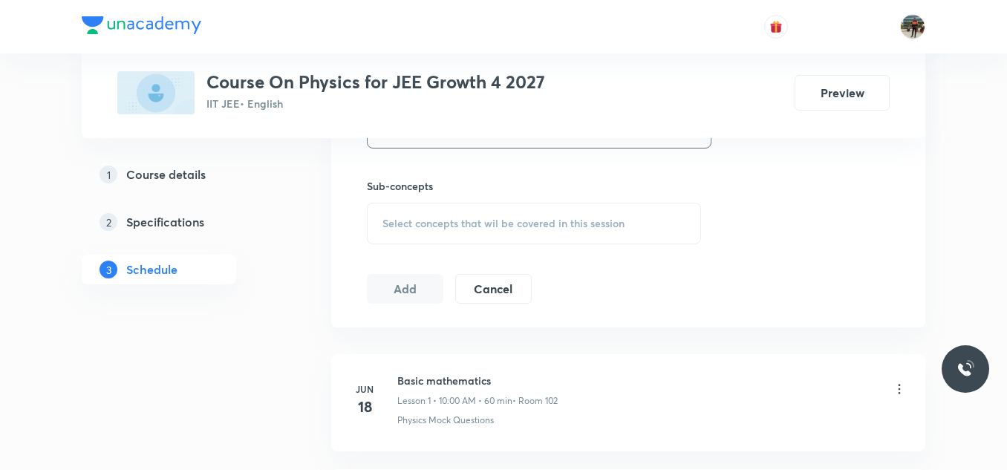
scroll to position [716, 0]
click at [406, 227] on span "Select concepts that wil be covered in this session" at bounding box center [504, 222] width 242 height 12
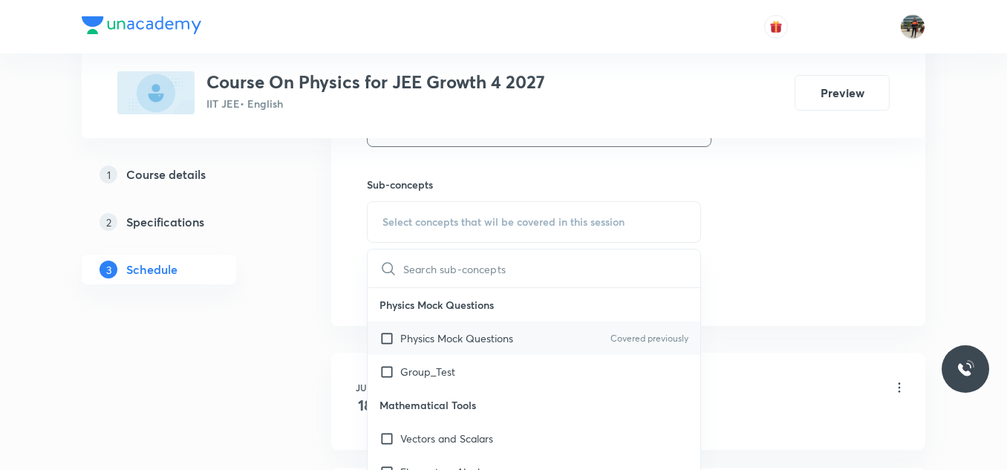
click at [385, 342] on input "checkbox" at bounding box center [390, 339] width 21 height 16
checkbox input "true"
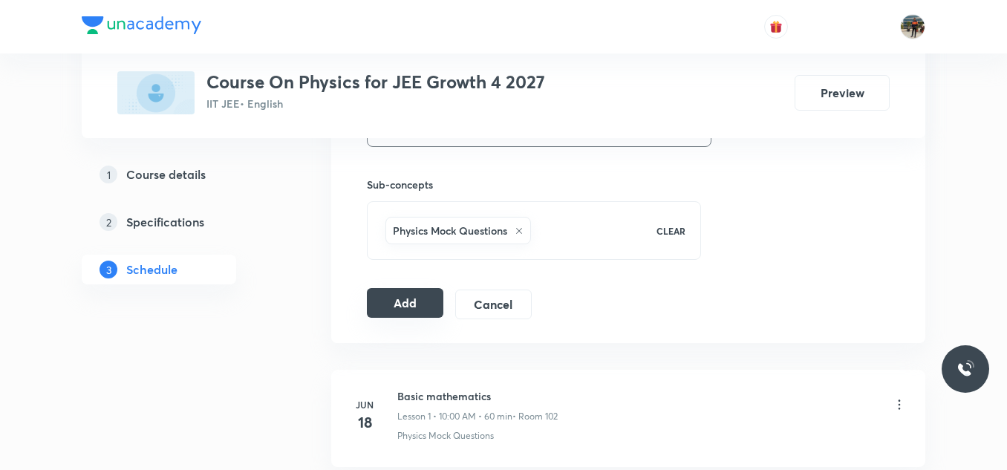
click at [412, 290] on button "Add" at bounding box center [405, 303] width 77 height 30
click at [395, 315] on button "Add" at bounding box center [405, 303] width 77 height 30
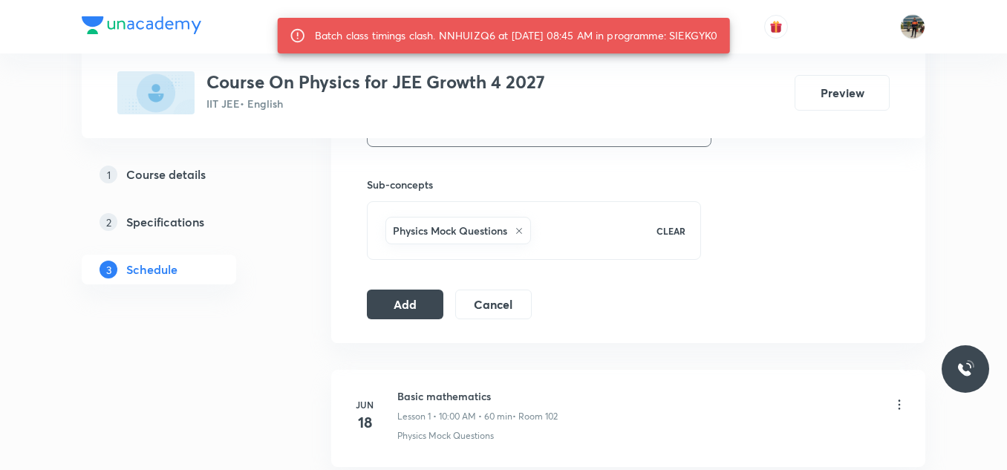
click at [694, 36] on div "Batch class timings clash. NNHUIZQ6 at 01 Sep 2025 08:45 AM in programme: SIEKG…" at bounding box center [516, 35] width 403 height 27
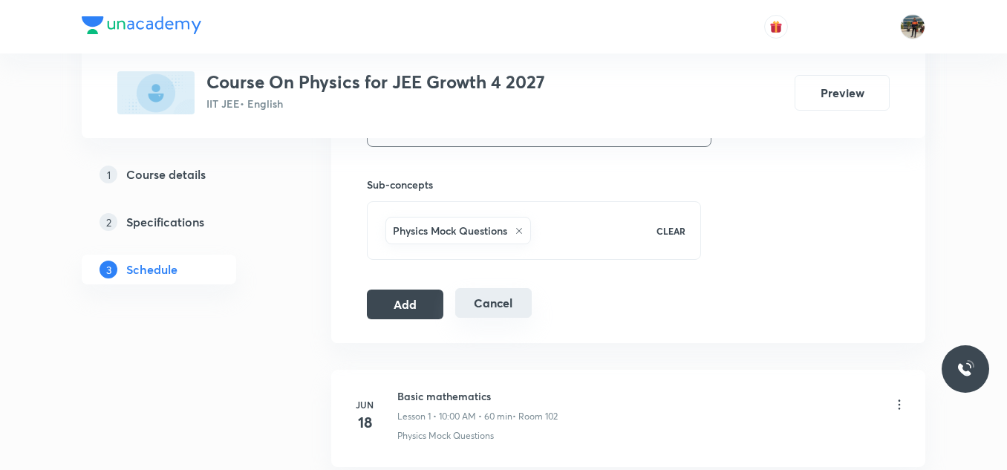
click at [481, 297] on button "Cancel" at bounding box center [493, 303] width 77 height 30
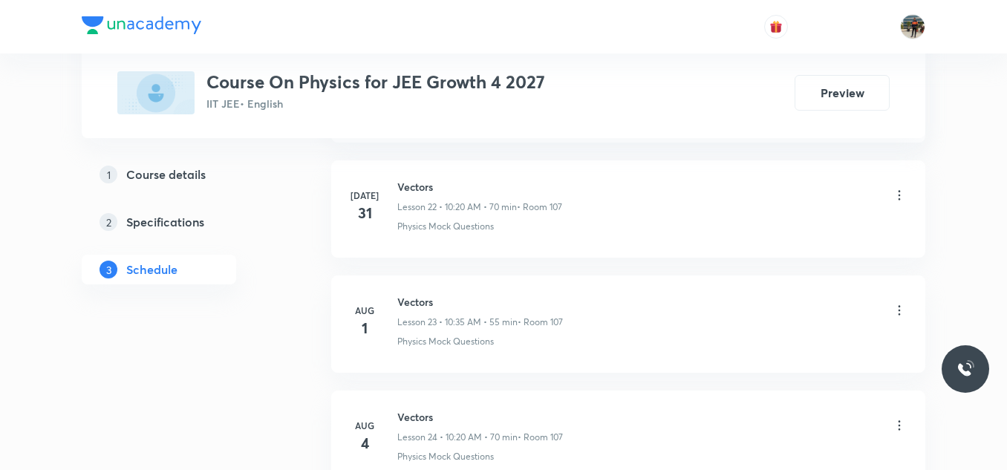
scroll to position [2657, 0]
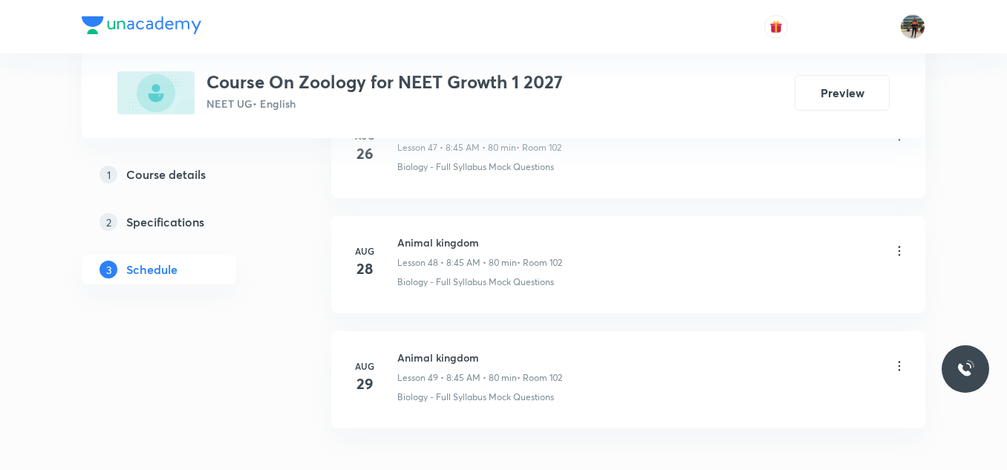
scroll to position [6363, 0]
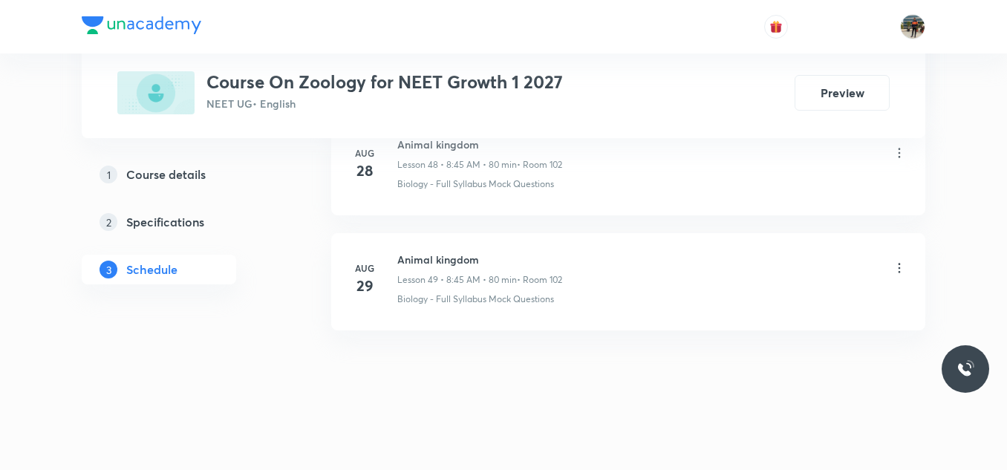
click at [453, 259] on h6 "Animal kingdom" at bounding box center [479, 260] width 165 height 16
copy h6 "Animal kingdom"
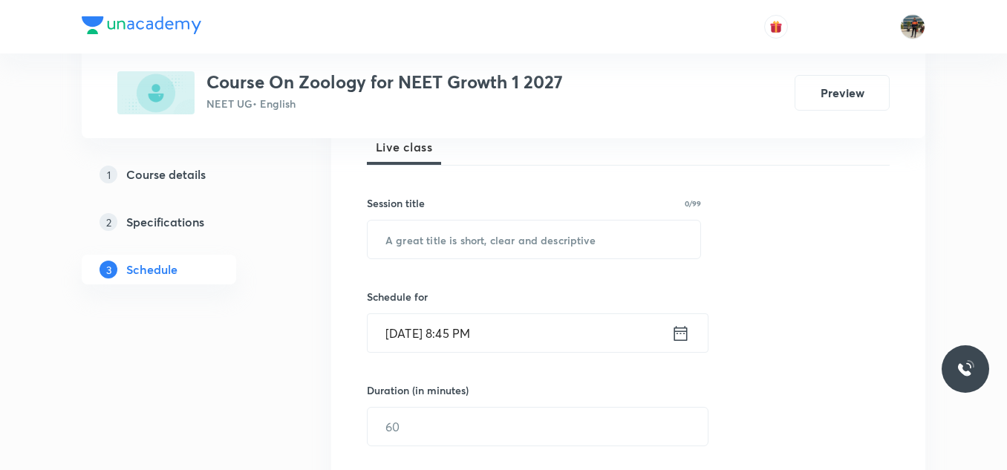
scroll to position [225, 0]
click at [428, 247] on input "text" at bounding box center [534, 240] width 333 height 38
paste input "Animal kingdom"
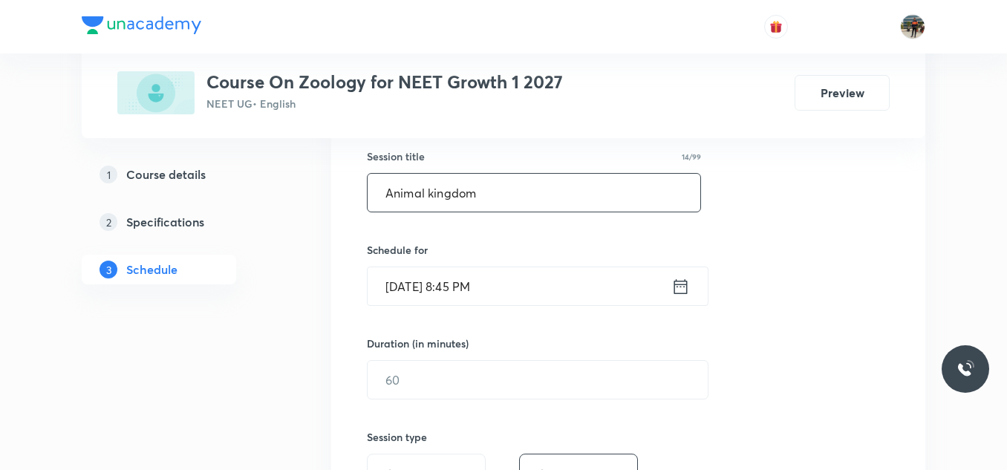
scroll to position [273, 0]
type input "Animal kingdom"
click at [691, 288] on div "[DATE] 8:45 PM ​" at bounding box center [538, 285] width 342 height 39
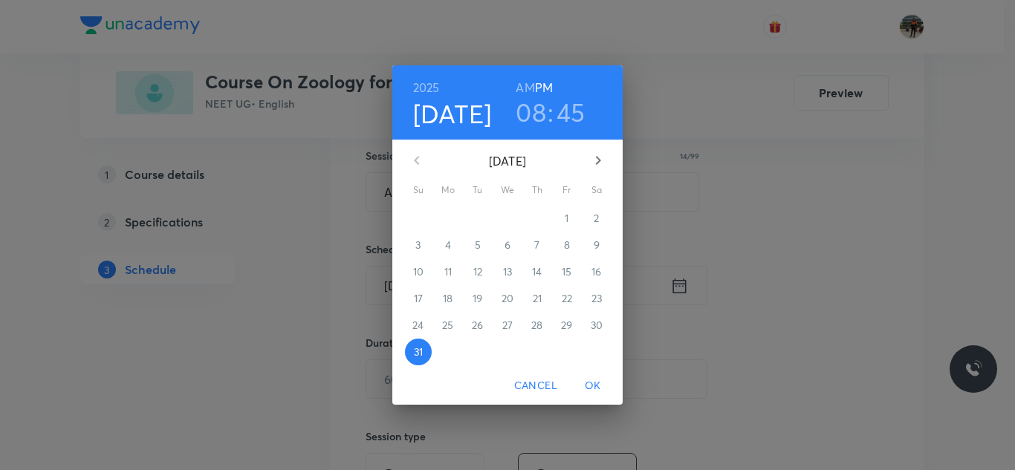
click at [600, 161] on icon "button" at bounding box center [598, 160] width 5 height 9
click at [452, 219] on span "1" at bounding box center [448, 218] width 27 height 15
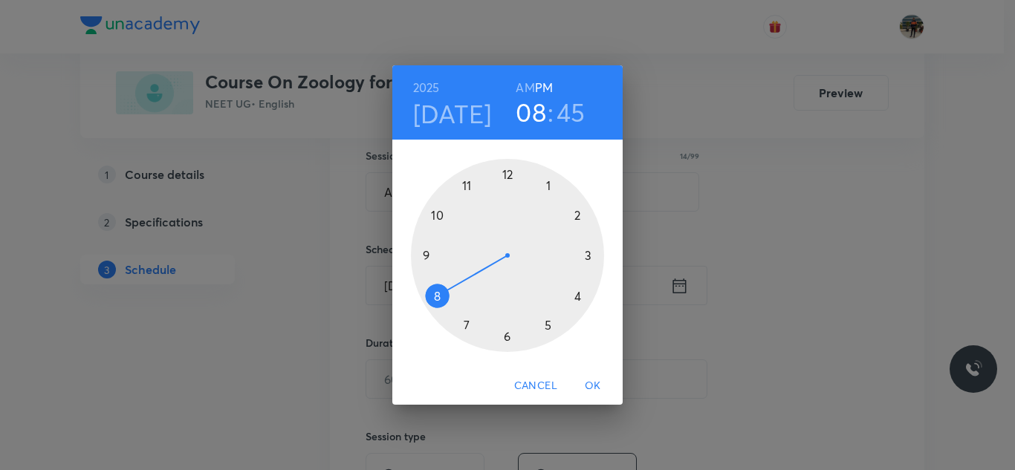
click at [536, 88] on h6 "PM" at bounding box center [544, 87] width 18 height 21
click at [528, 88] on h6 "AM" at bounding box center [525, 87] width 19 height 21
click at [431, 296] on div at bounding box center [507, 255] width 193 height 193
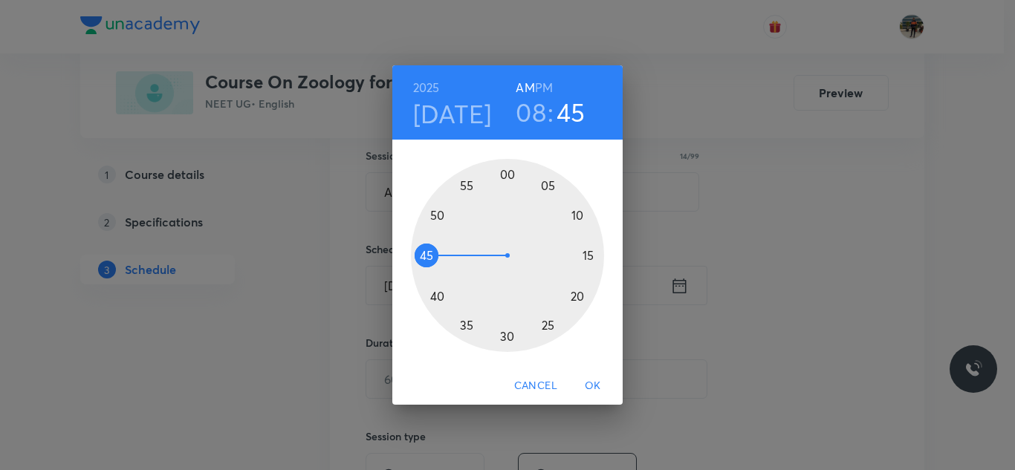
click at [425, 253] on div at bounding box center [507, 255] width 193 height 193
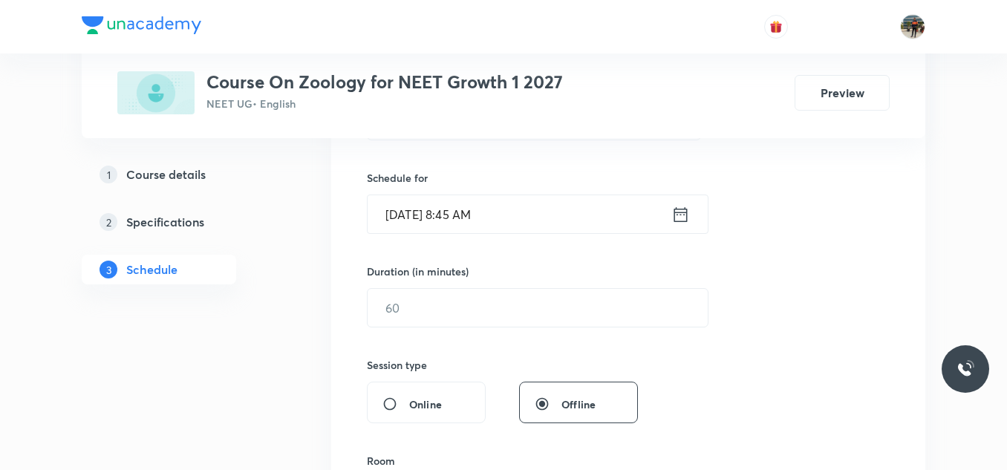
scroll to position [347, 0]
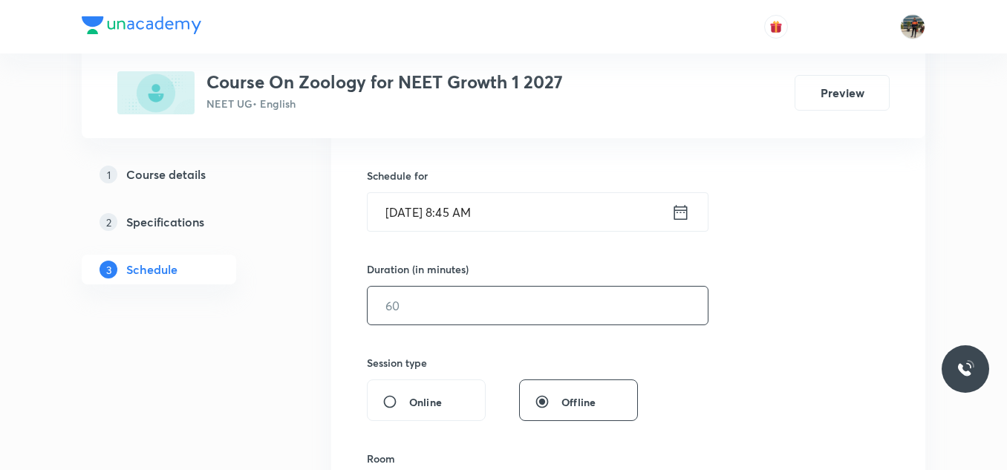
click at [441, 325] on div "​" at bounding box center [538, 305] width 342 height 39
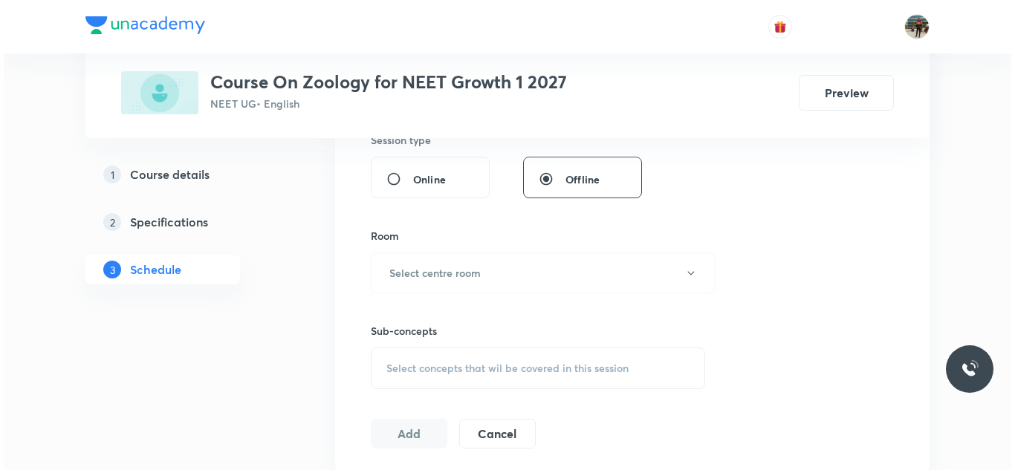
scroll to position [574, 0]
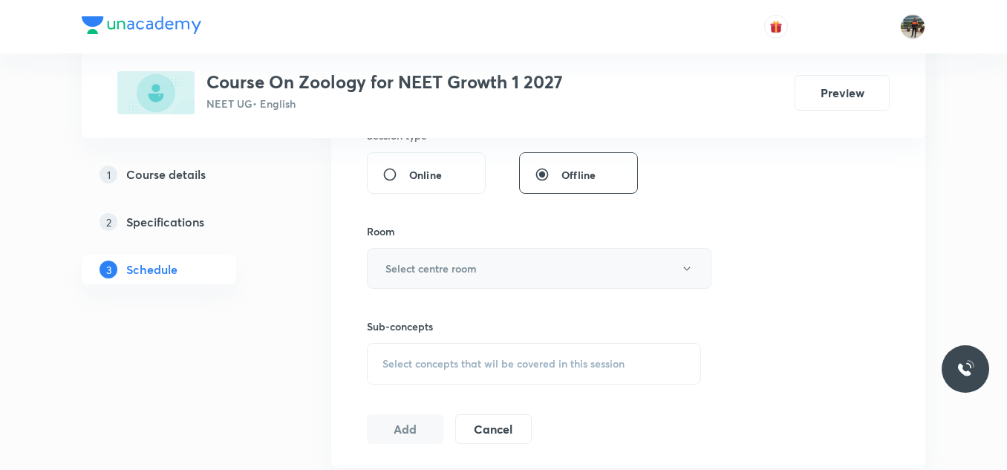
type input "70"
click at [422, 259] on button "Select centre room" at bounding box center [539, 268] width 345 height 41
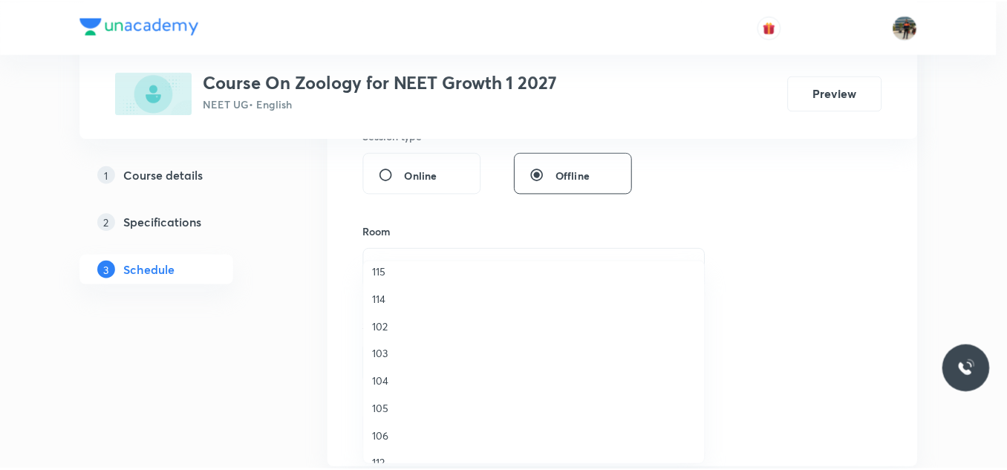
scroll to position [65, 0]
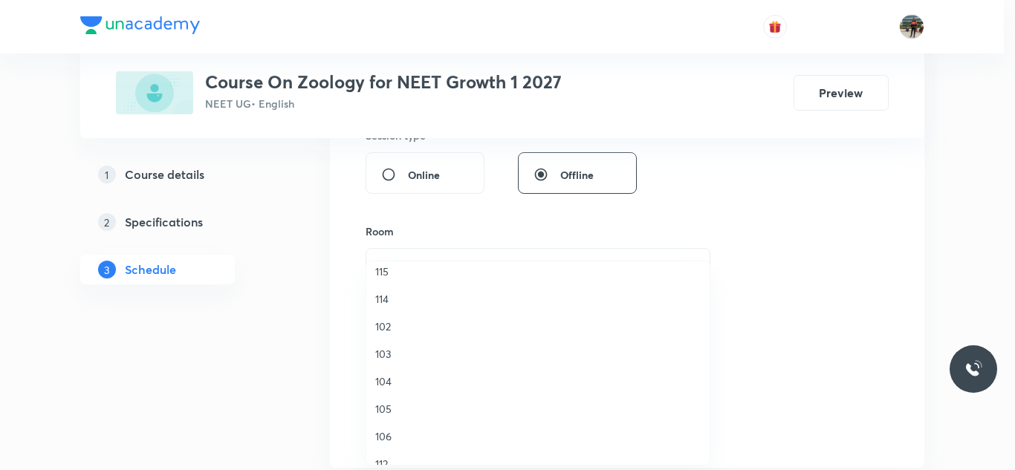
click at [371, 328] on li "102" at bounding box center [537, 326] width 343 height 27
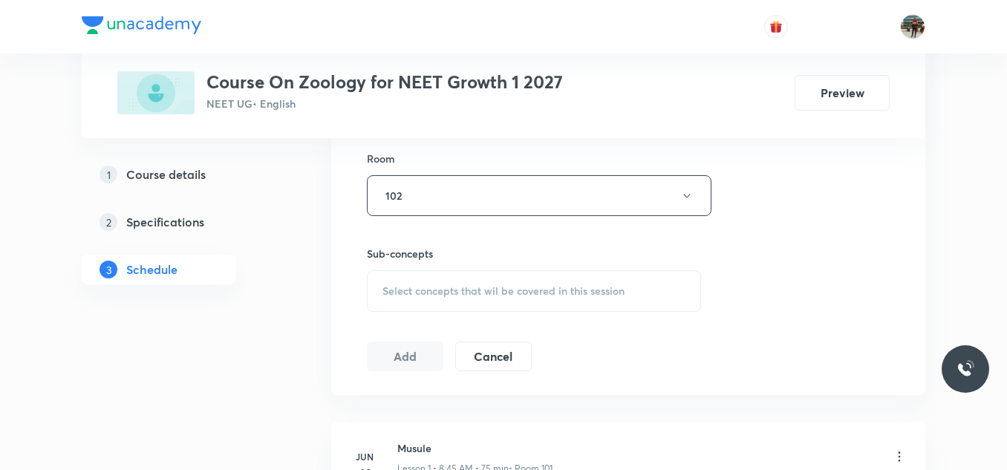
scroll to position [678, 0]
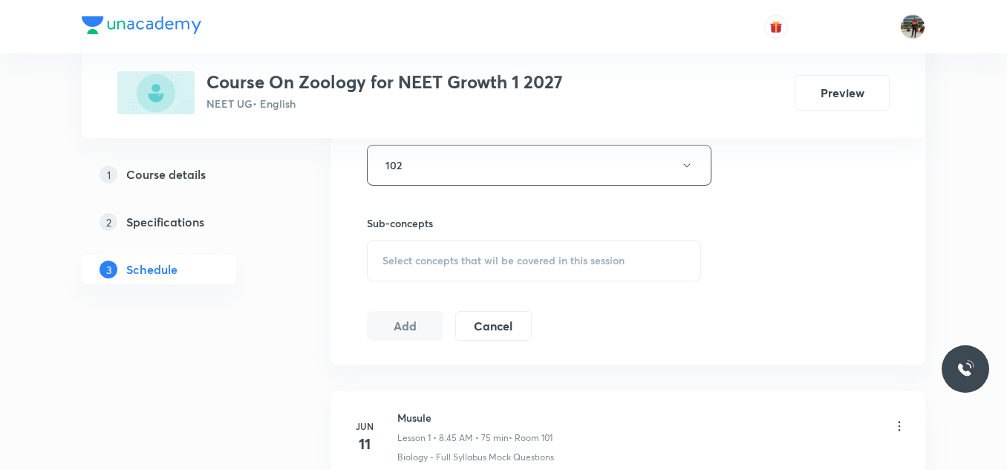
click at [403, 249] on div "Select concepts that wil be covered in this session" at bounding box center [534, 261] width 334 height 42
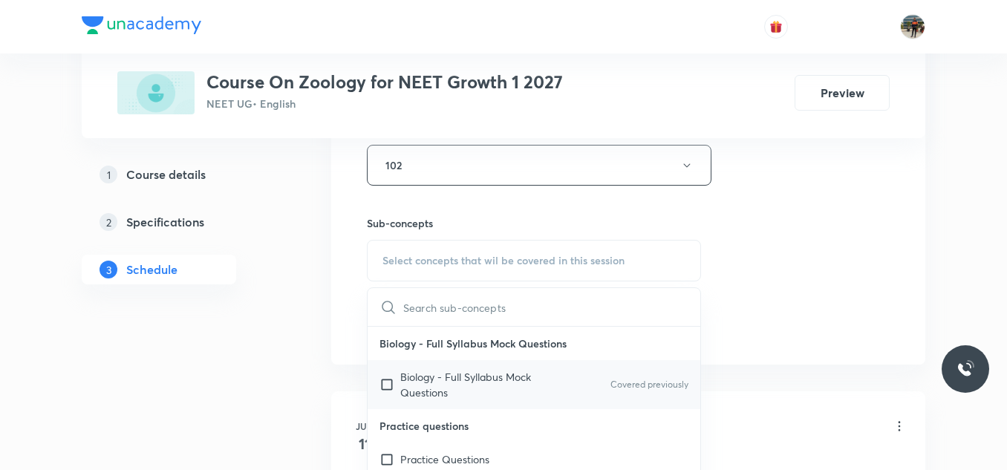
click at [386, 386] on input "checkbox" at bounding box center [390, 384] width 21 height 31
checkbox input "true"
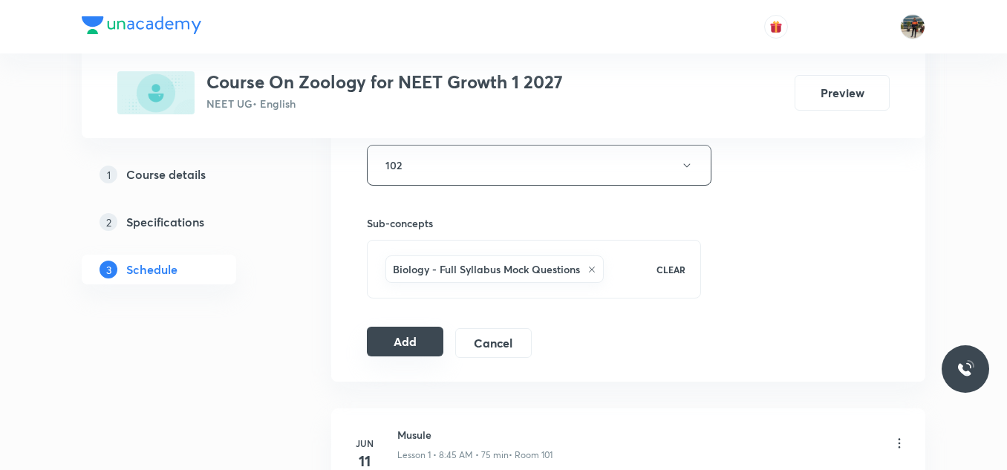
click at [386, 338] on button "Add" at bounding box center [405, 342] width 77 height 30
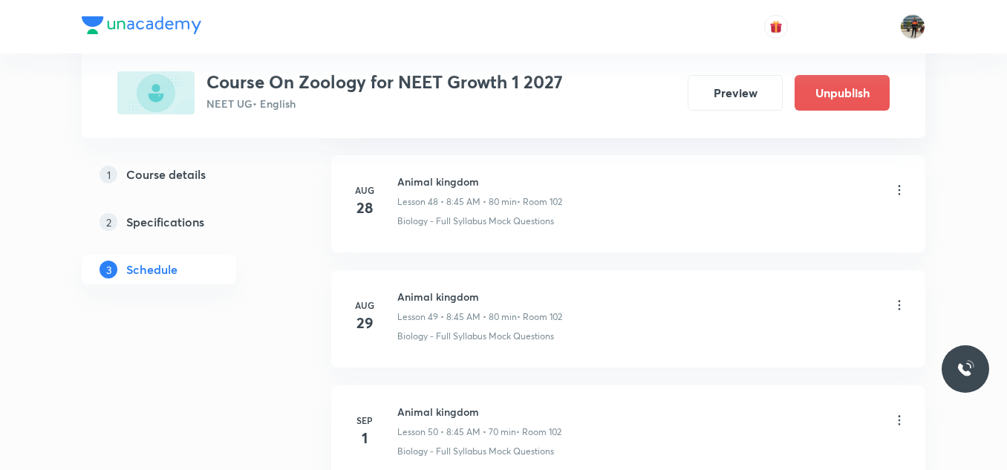
scroll to position [5795, 0]
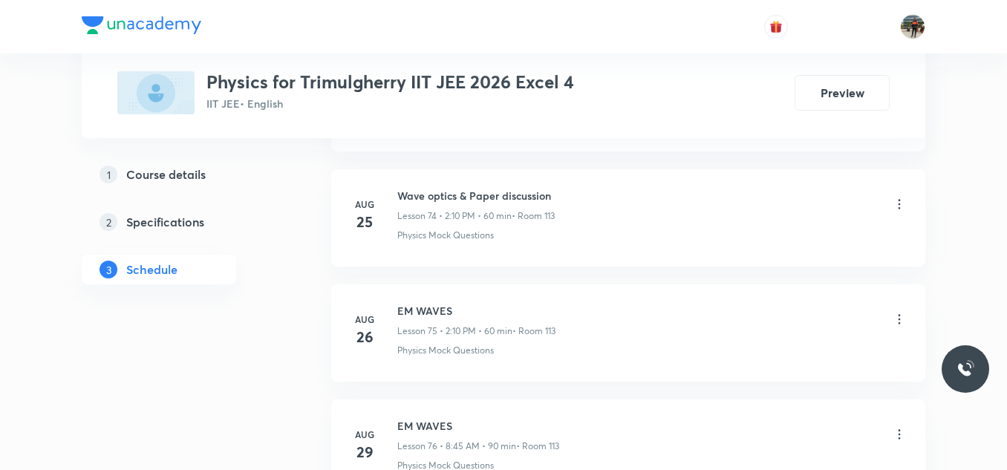
scroll to position [9567, 0]
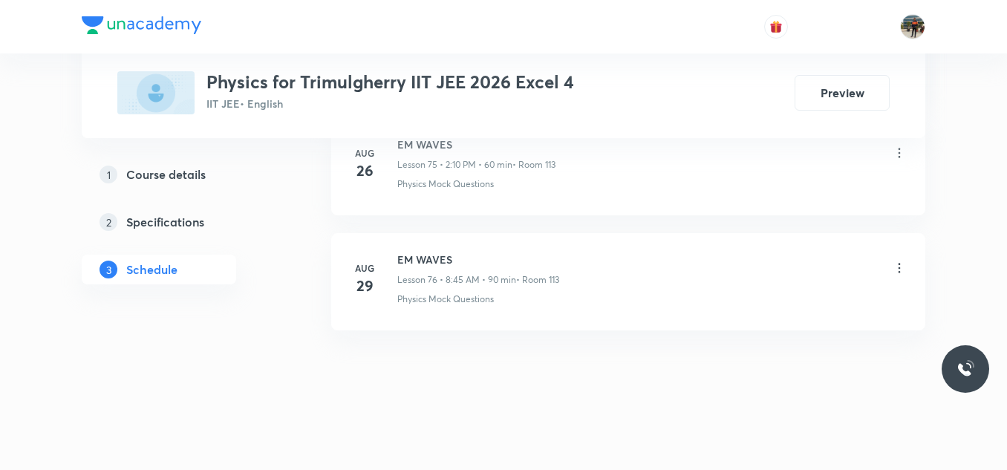
click at [435, 268] on div "EM WAVES Lesson 76 • 8:45 AM • 90 min • Room 113" at bounding box center [478, 269] width 162 height 35
click at [409, 259] on h6 "EM WAVES" at bounding box center [478, 260] width 162 height 16
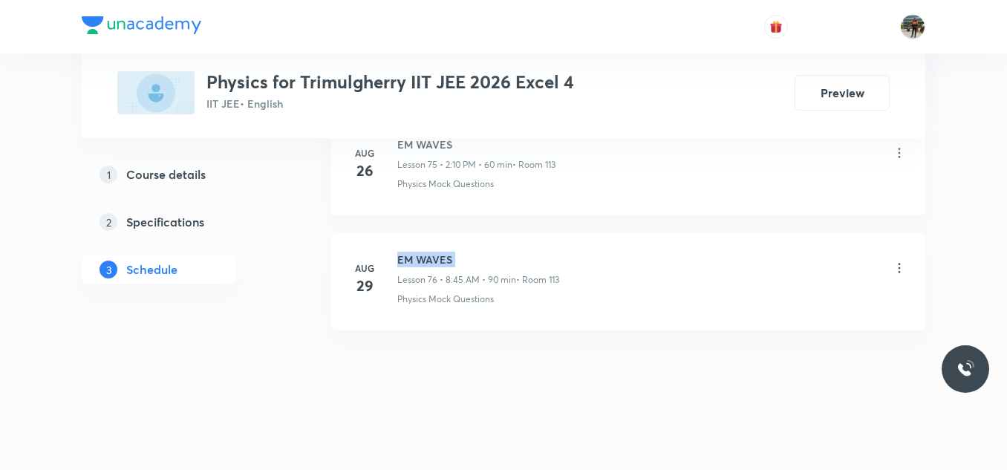
click at [409, 259] on h6 "EM WAVES" at bounding box center [478, 260] width 162 height 16
copy h6 "EM WAVES"
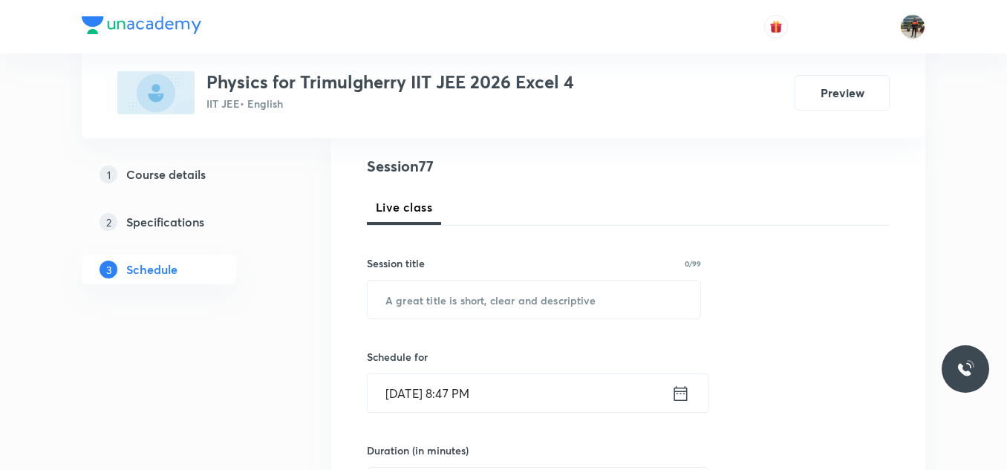
scroll to position [162, 0]
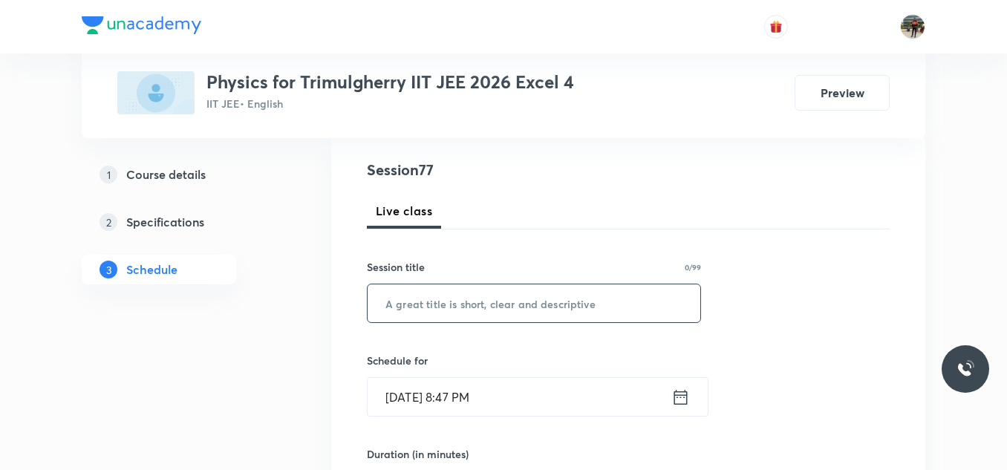
click at [430, 298] on input "text" at bounding box center [534, 304] width 333 height 38
paste input "EM WAVES"
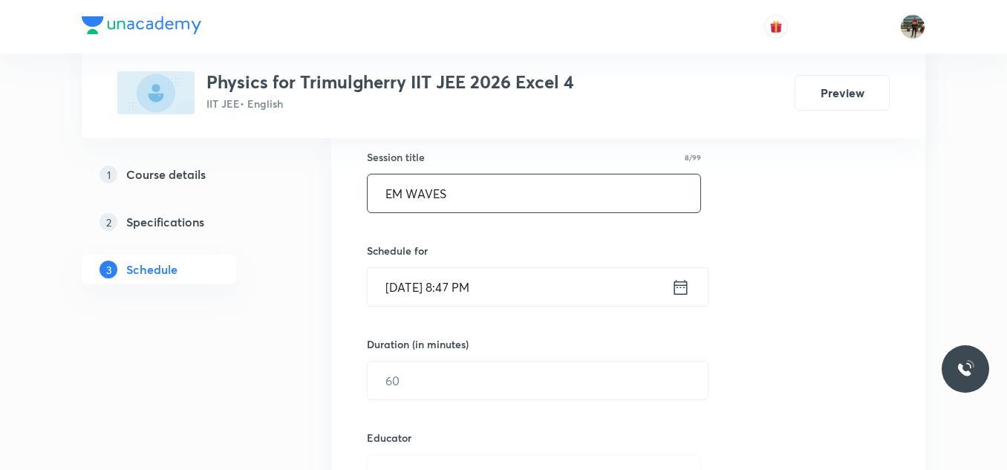
scroll to position [273, 0]
type input "EM WAVES"
click at [687, 285] on icon at bounding box center [681, 285] width 13 height 15
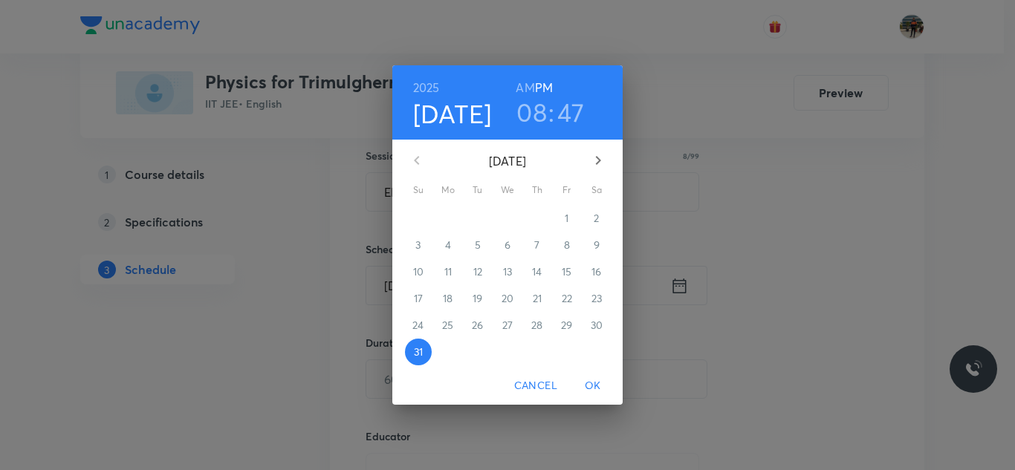
click at [605, 160] on icon "button" at bounding box center [598, 161] width 18 height 18
click at [451, 222] on span "1" at bounding box center [448, 218] width 27 height 15
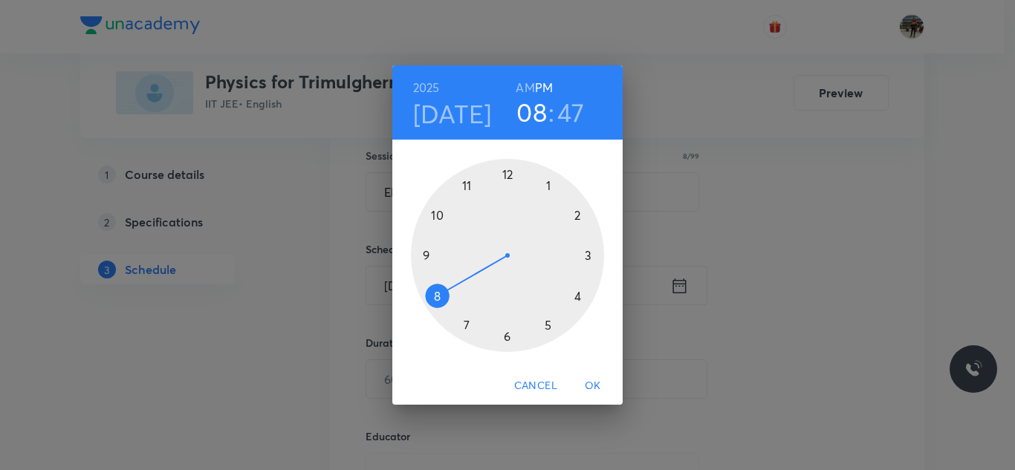
click at [529, 90] on h6 "AM" at bounding box center [525, 87] width 19 height 21
click at [445, 292] on div at bounding box center [507, 255] width 193 height 193
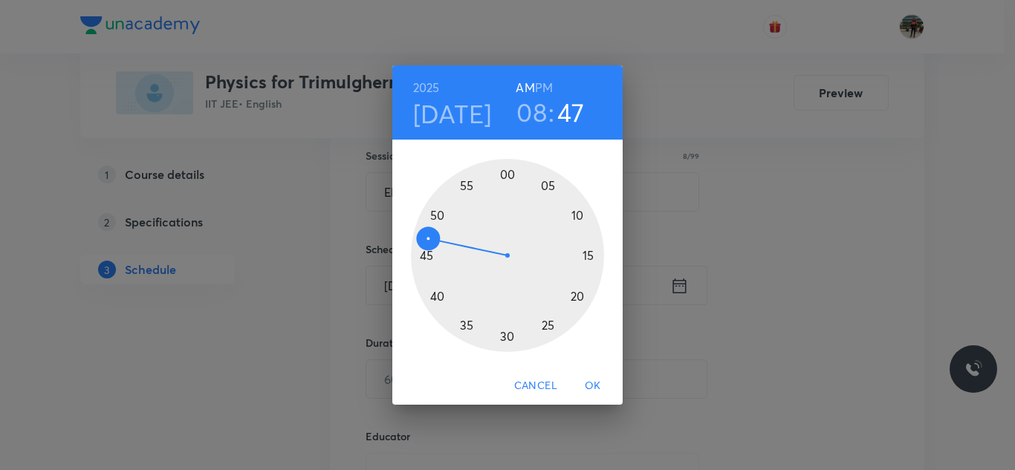
click at [425, 259] on div at bounding box center [507, 255] width 193 height 193
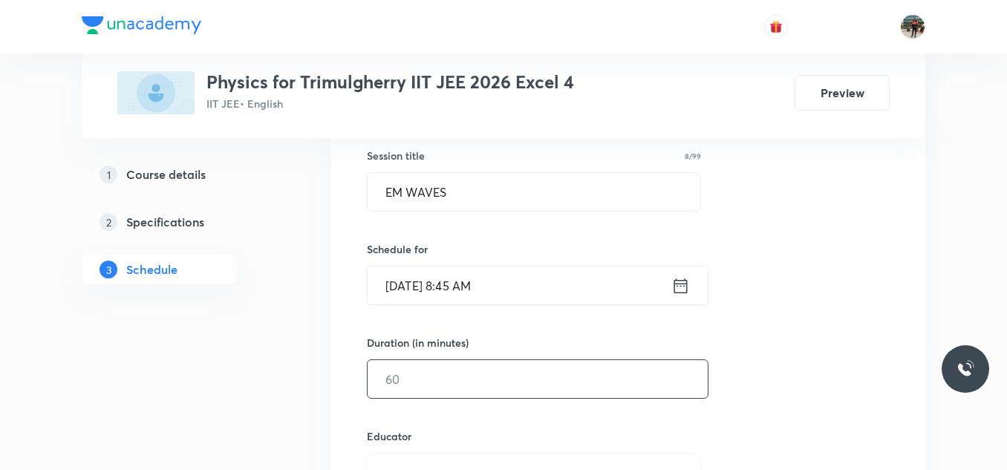
click at [403, 380] on input "text" at bounding box center [538, 379] width 340 height 38
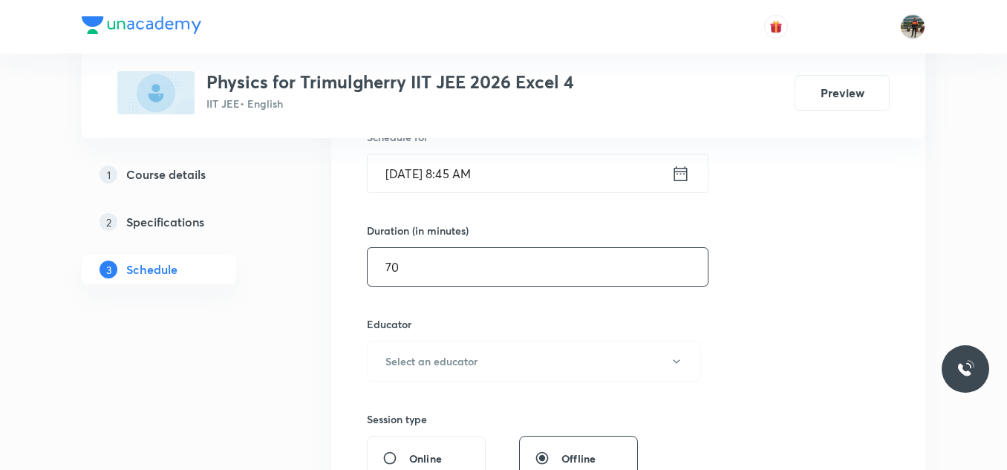
scroll to position [411, 0]
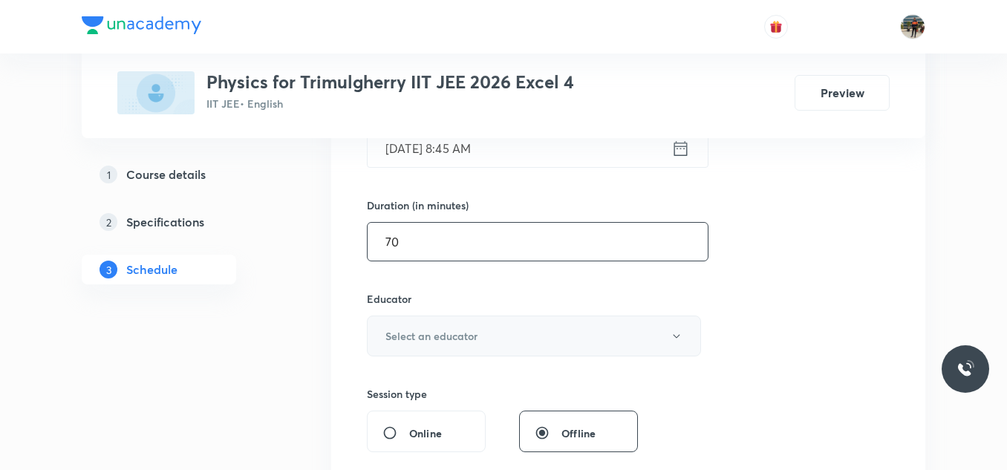
type input "70"
click at [414, 336] on h6 "Select an educator" at bounding box center [432, 336] width 92 height 16
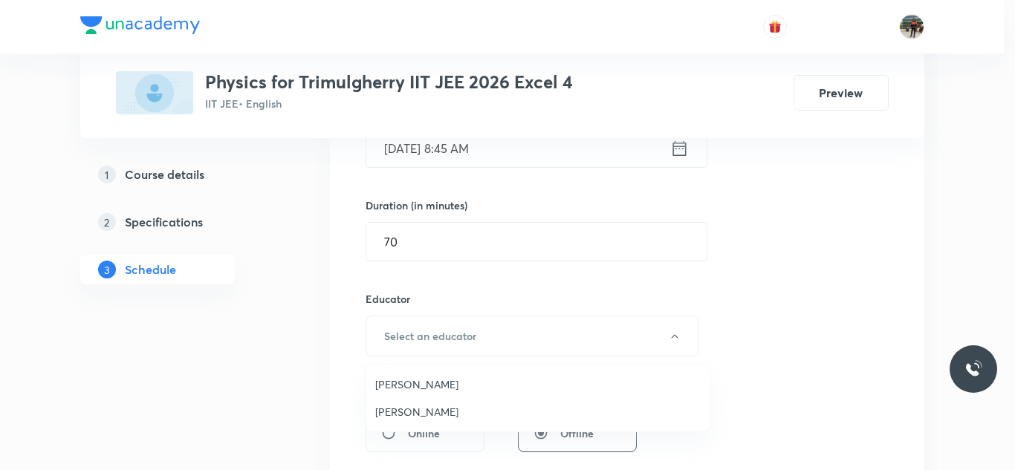
click at [396, 385] on span "[PERSON_NAME]" at bounding box center [537, 385] width 325 height 16
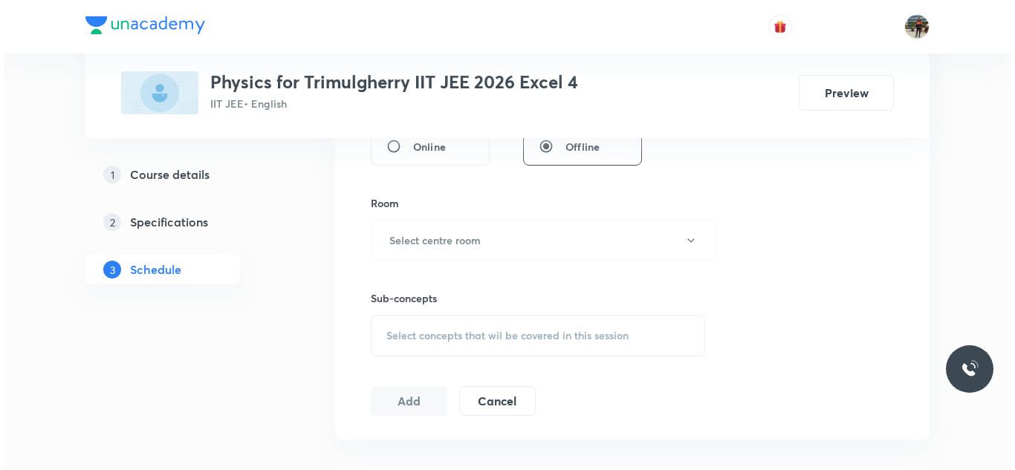
scroll to position [699, 0]
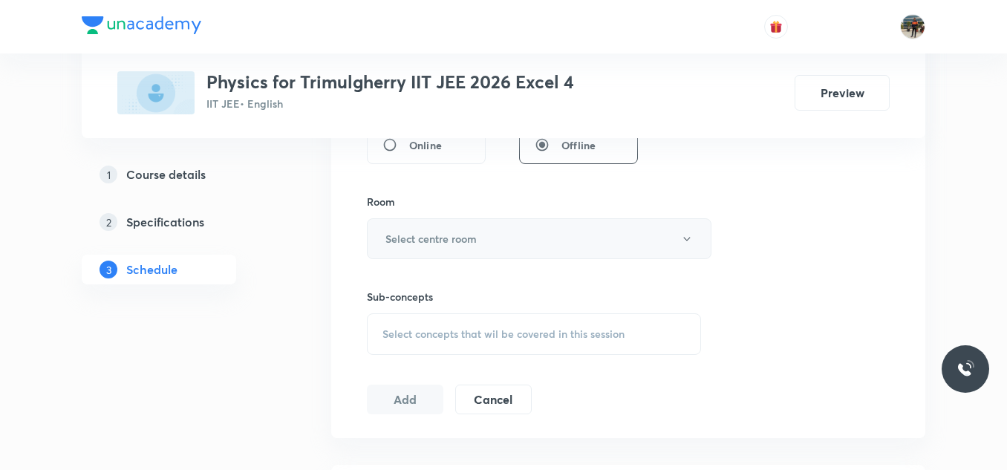
click at [415, 245] on h6 "Select centre room" at bounding box center [431, 239] width 91 height 16
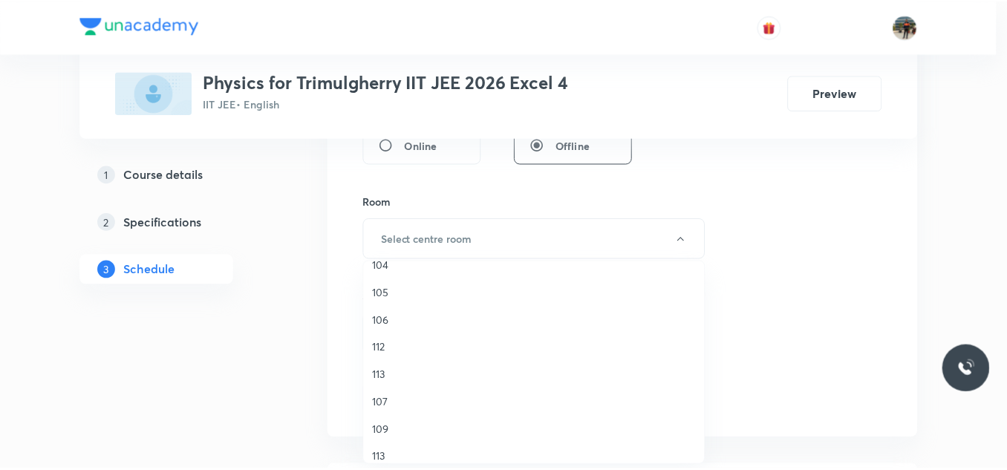
scroll to position [206, 0]
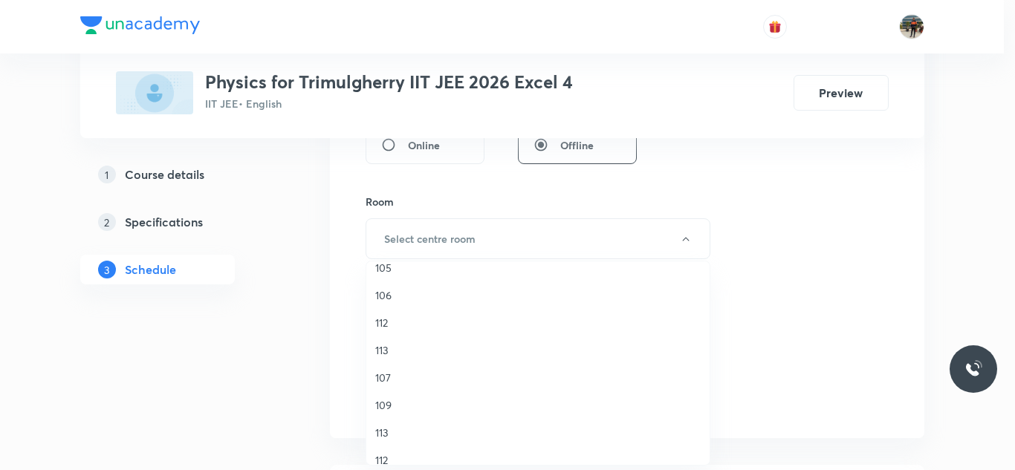
click at [372, 354] on li "113" at bounding box center [537, 350] width 343 height 27
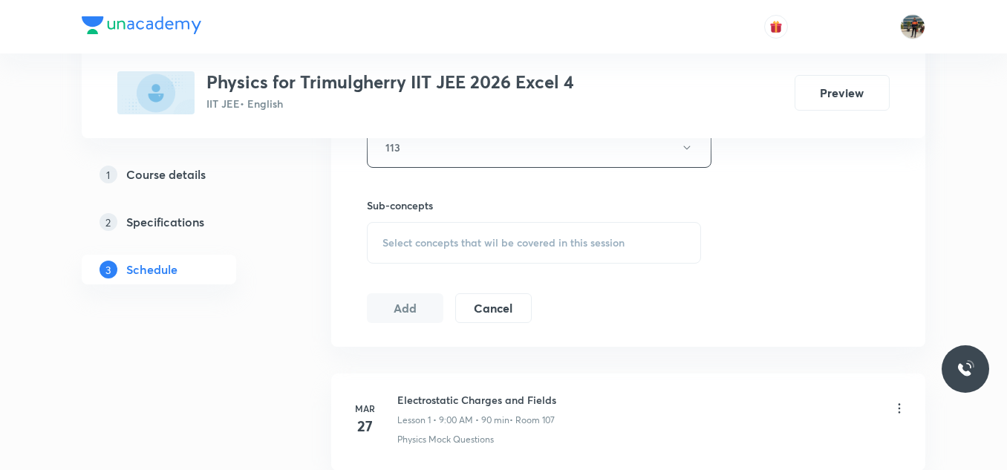
scroll to position [791, 0]
click at [373, 251] on div "Select concepts that wil be covered in this session" at bounding box center [534, 242] width 334 height 42
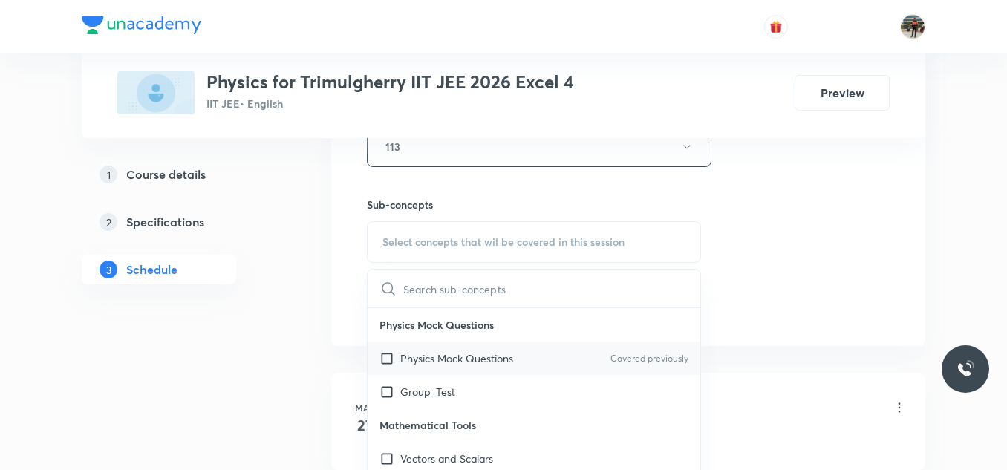
click at [386, 363] on input "checkbox" at bounding box center [390, 359] width 21 height 16
checkbox input "true"
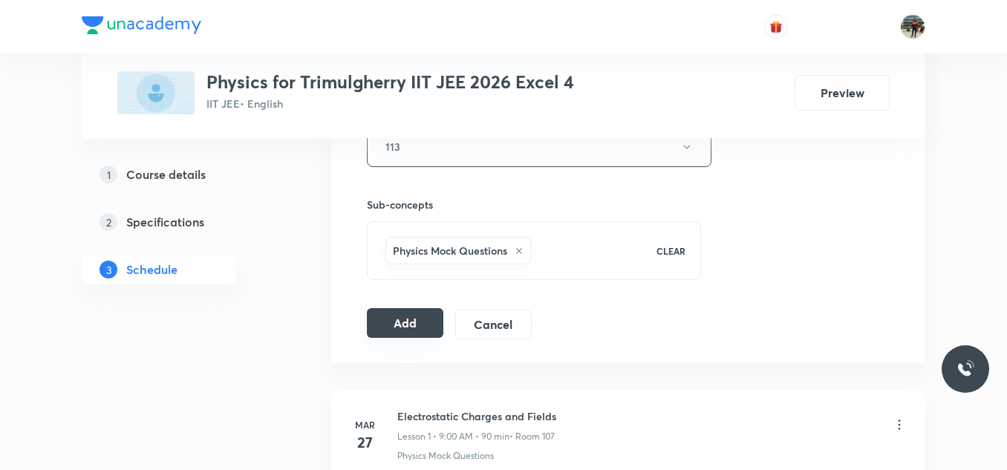
click at [400, 320] on button "Add" at bounding box center [405, 323] width 77 height 30
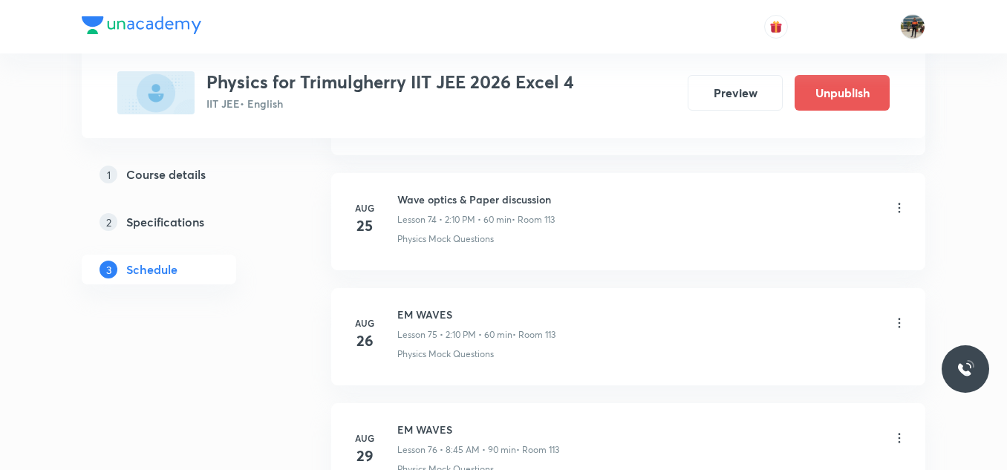
scroll to position [8904, 0]
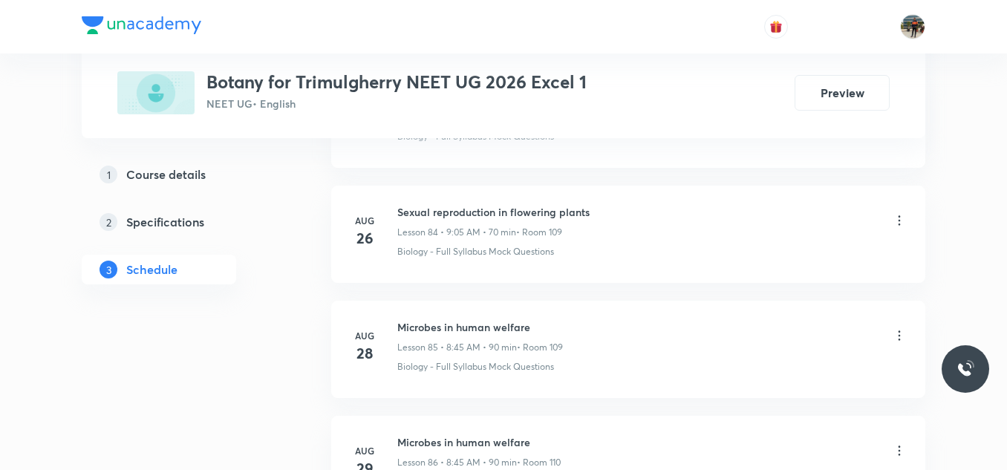
scroll to position [10623, 0]
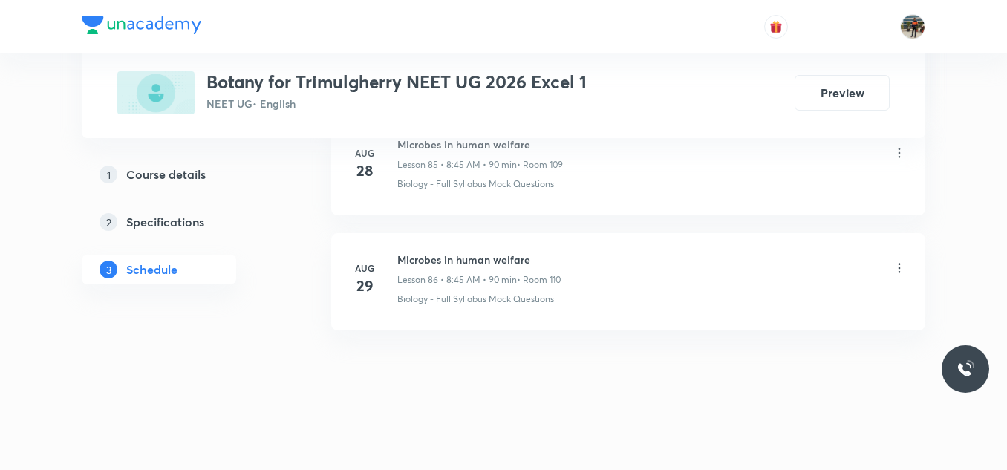
click at [426, 253] on h6 "Microbes in human welfare" at bounding box center [478, 260] width 163 height 16
copy h6 "Microbes in human welfare"
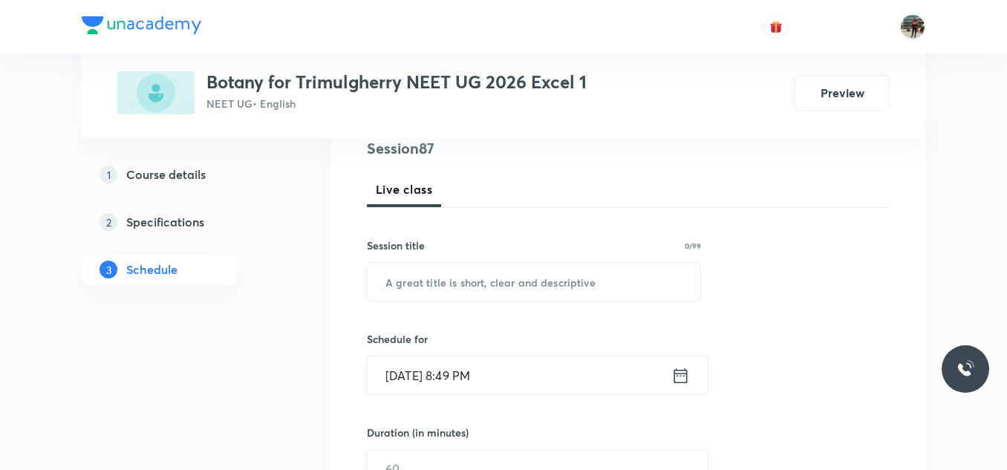
scroll to position [181, 0]
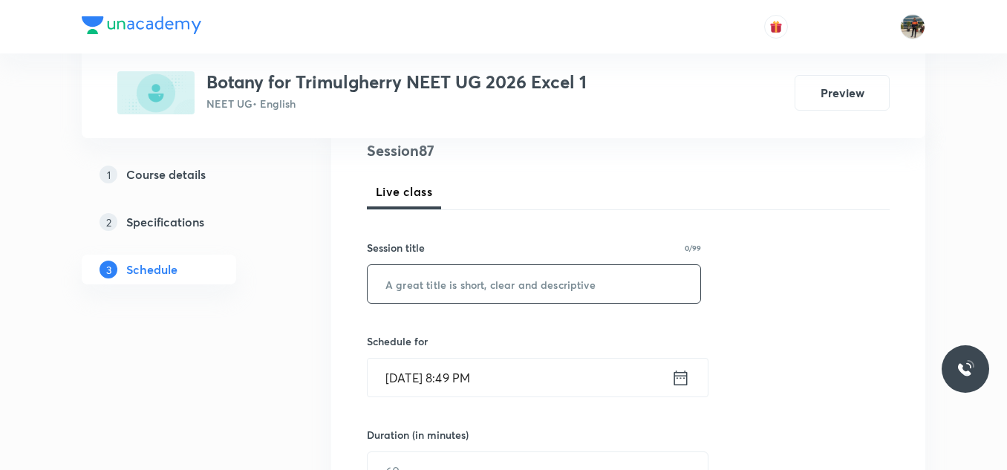
click at [428, 280] on input "text" at bounding box center [534, 284] width 333 height 38
paste input "Microbes in human welfare"
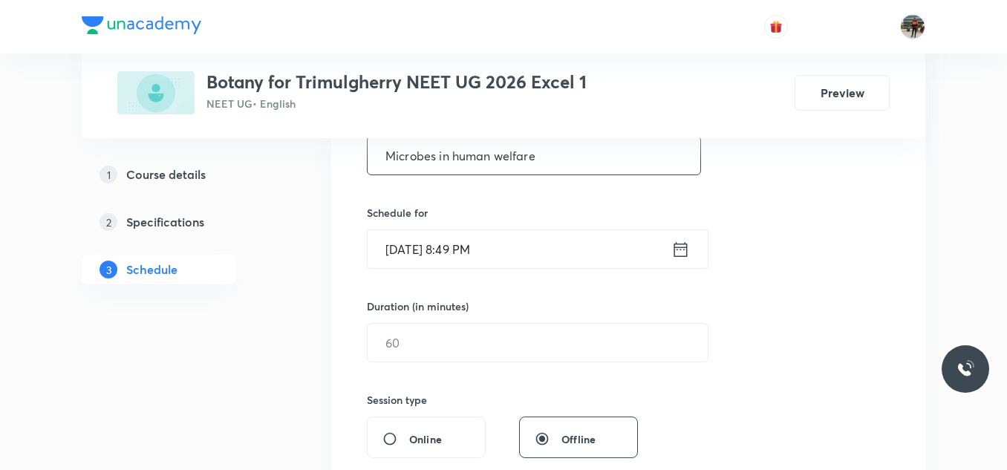
type input "Microbes in human welfare"
click at [680, 248] on icon at bounding box center [681, 249] width 19 height 21
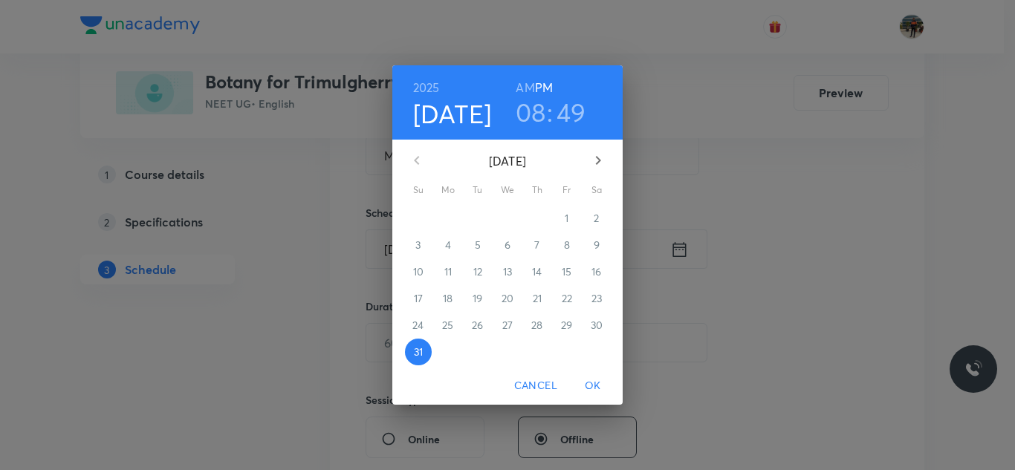
click at [591, 163] on icon "button" at bounding box center [598, 161] width 18 height 18
click at [453, 217] on span "1" at bounding box center [448, 218] width 27 height 15
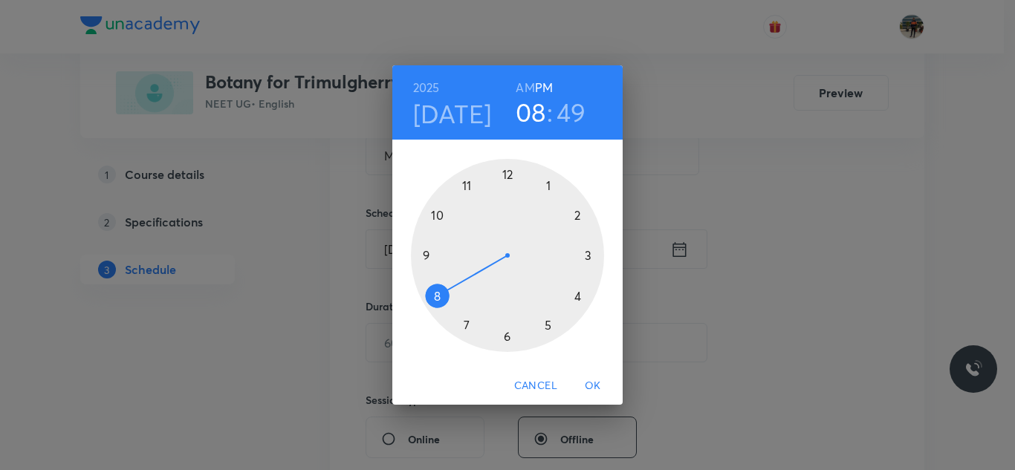
click at [530, 85] on h6 "AM" at bounding box center [525, 87] width 19 height 21
click at [431, 296] on div at bounding box center [507, 255] width 193 height 193
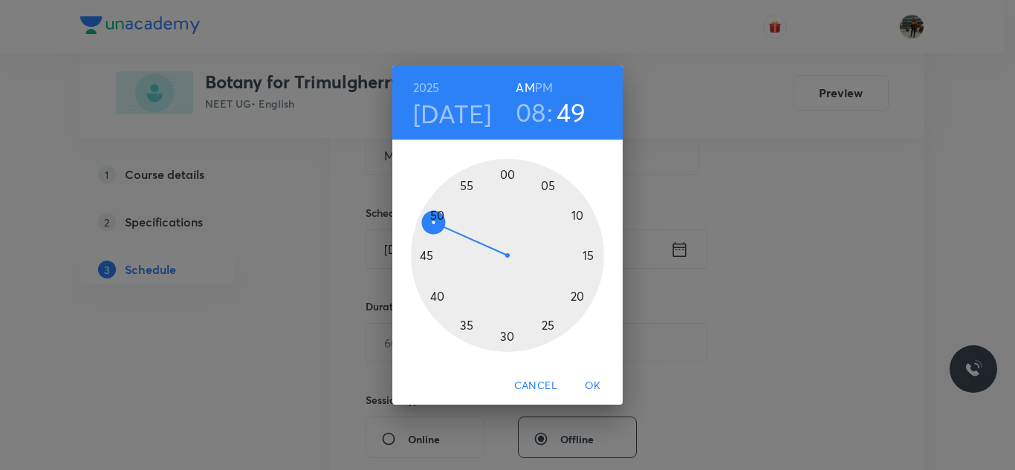
click at [420, 257] on div at bounding box center [507, 255] width 193 height 193
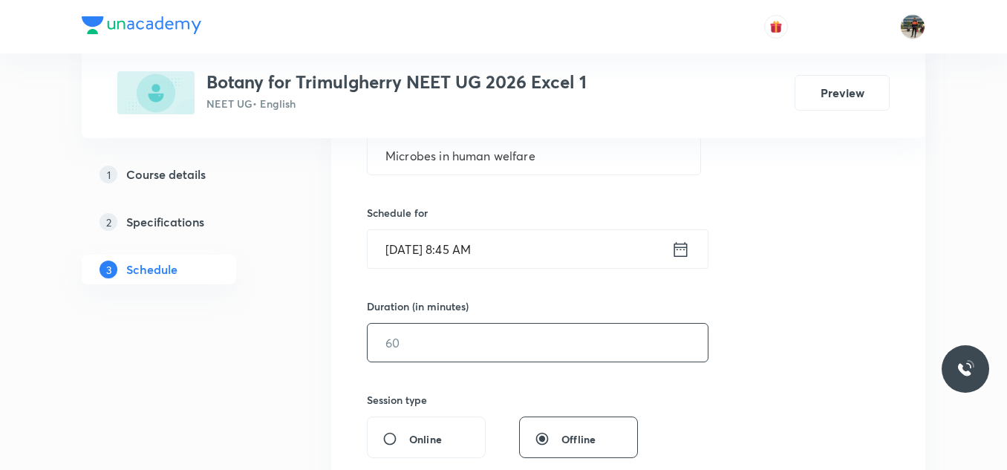
click at [418, 340] on input "text" at bounding box center [538, 343] width 340 height 38
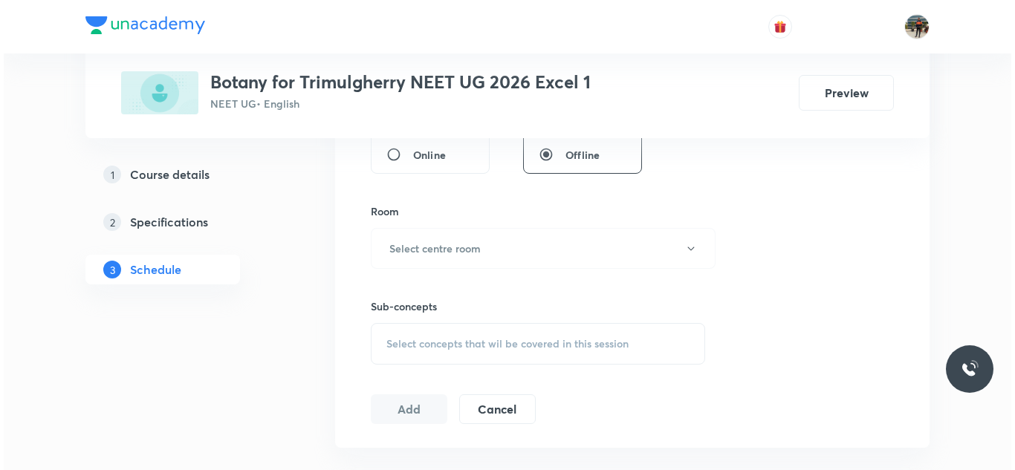
scroll to position [594, 0]
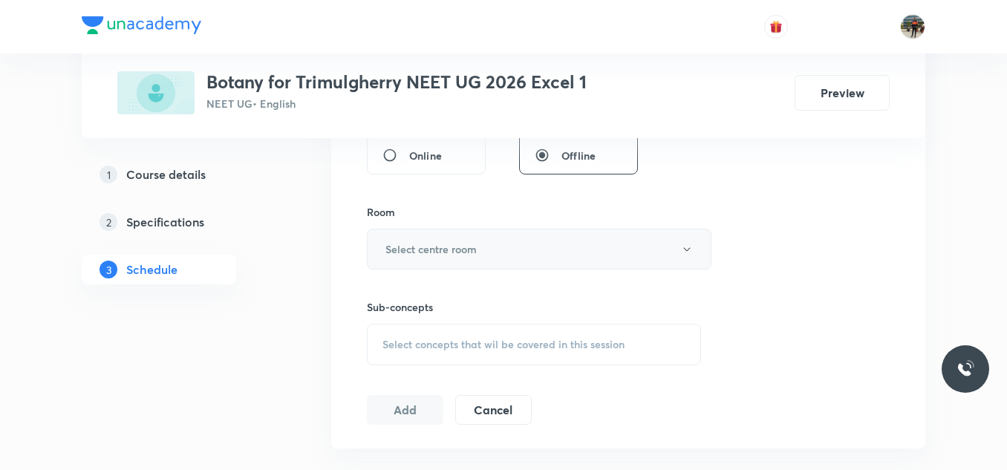
type input "70"
click at [417, 229] on button "Select centre room" at bounding box center [539, 249] width 345 height 41
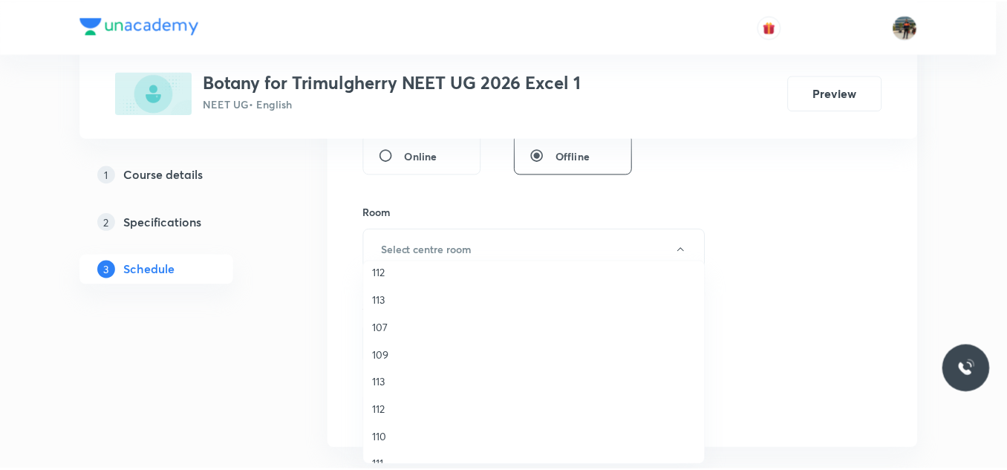
scroll to position [276, 0]
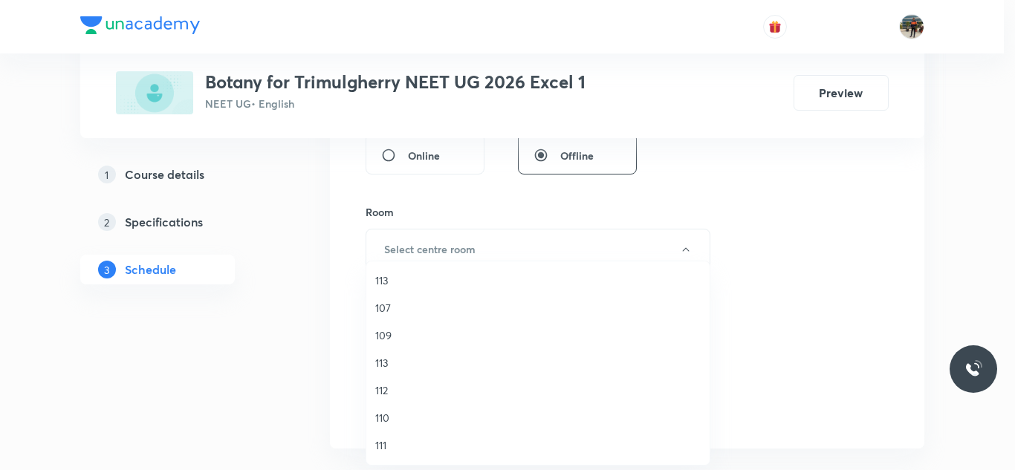
click at [383, 331] on span "109" at bounding box center [537, 336] width 325 height 16
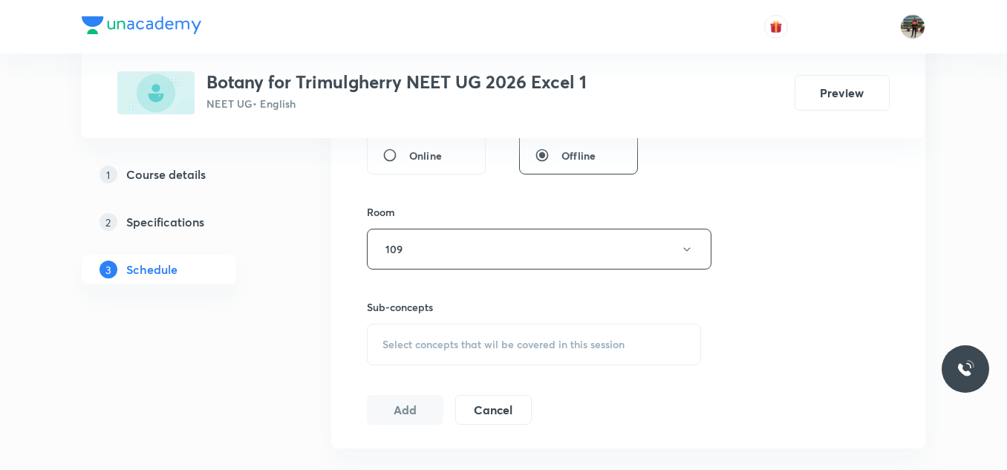
scroll to position [688, 0]
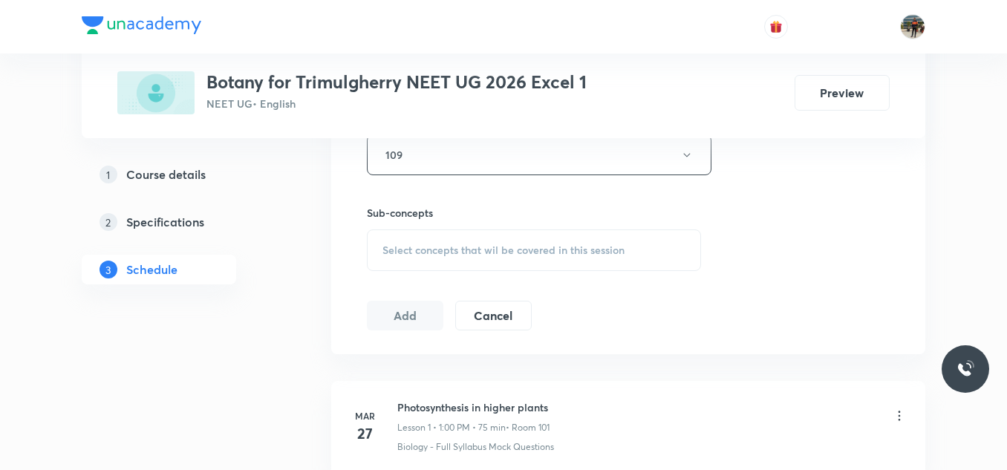
click at [389, 253] on span "Select concepts that wil be covered in this session" at bounding box center [504, 250] width 242 height 12
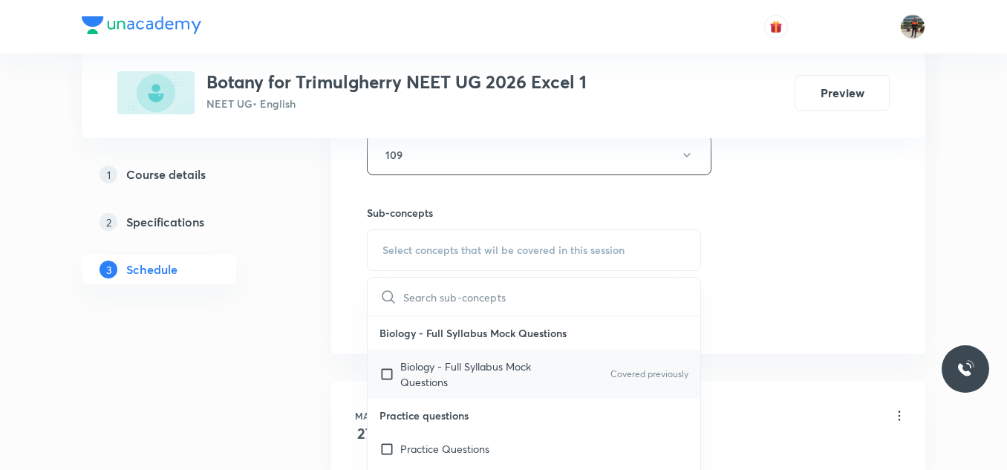
click at [385, 381] on input "checkbox" at bounding box center [390, 374] width 21 height 31
checkbox input "true"
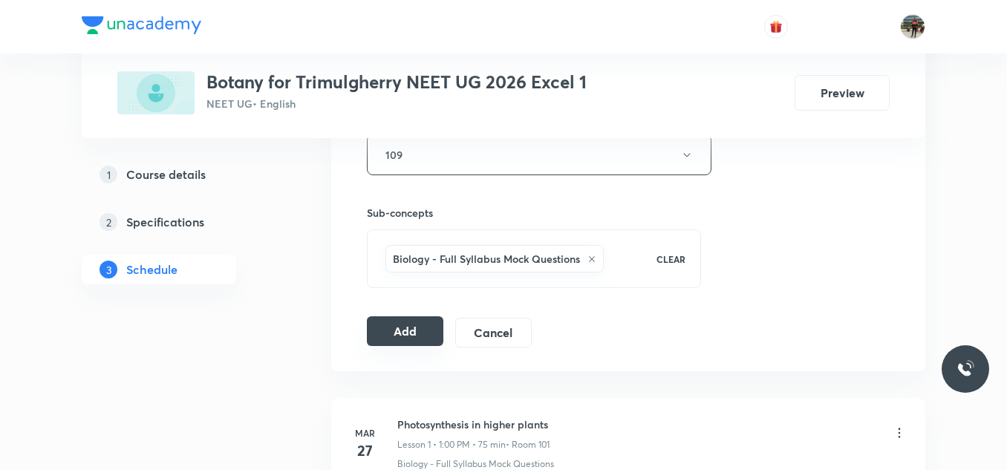
click at [402, 332] on button "Add" at bounding box center [405, 331] width 77 height 30
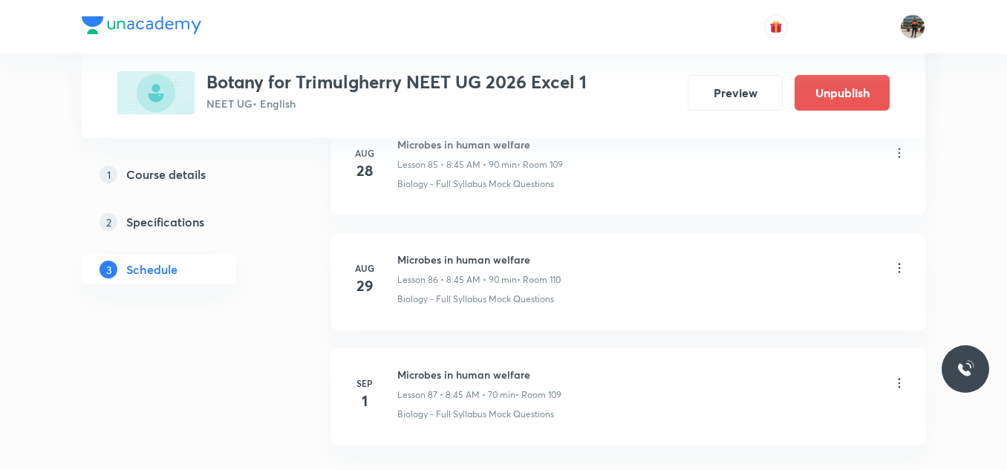
scroll to position [10056, 0]
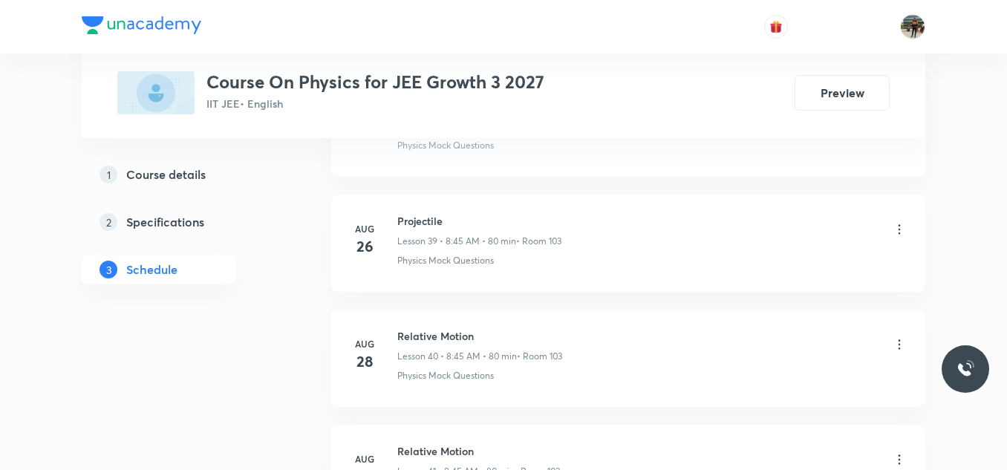
scroll to position [5538, 0]
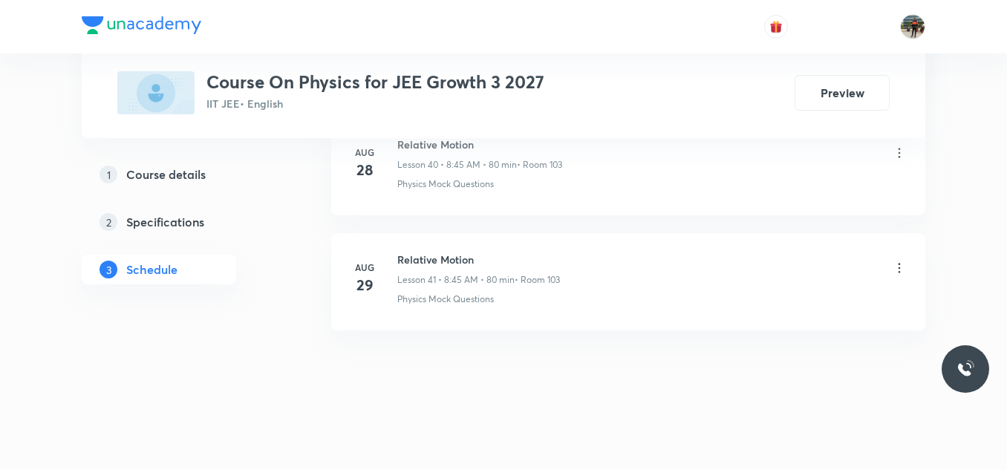
click at [452, 263] on h6 "Relative Motion" at bounding box center [478, 260] width 163 height 16
copy h6 "Relative Motion"
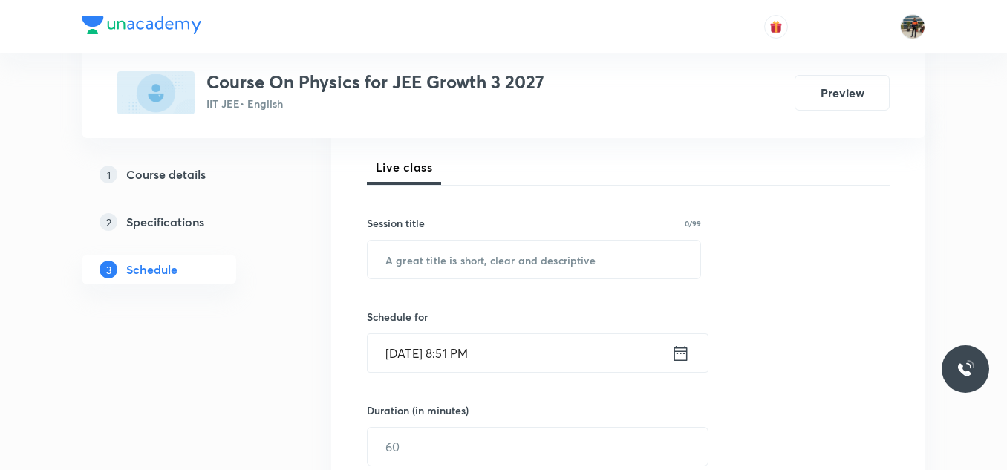
scroll to position [0, 0]
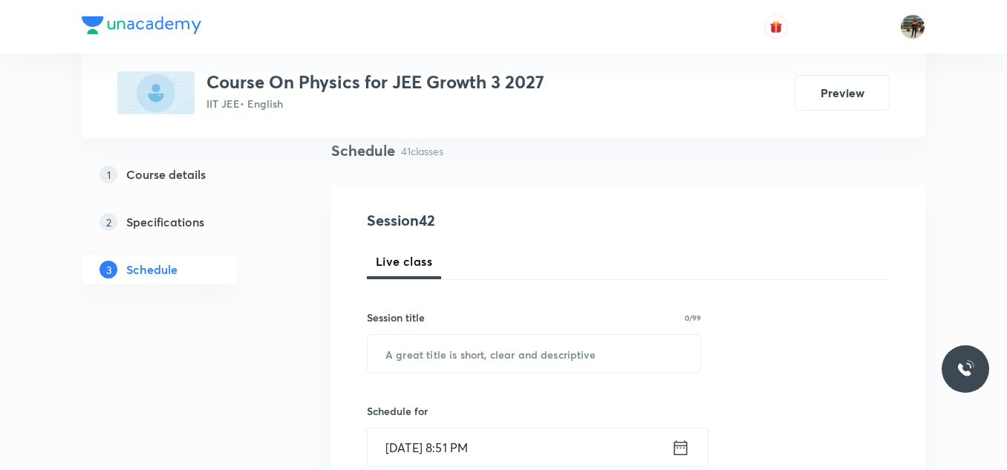
click at [452, 263] on div "Live class" at bounding box center [628, 262] width 523 height 36
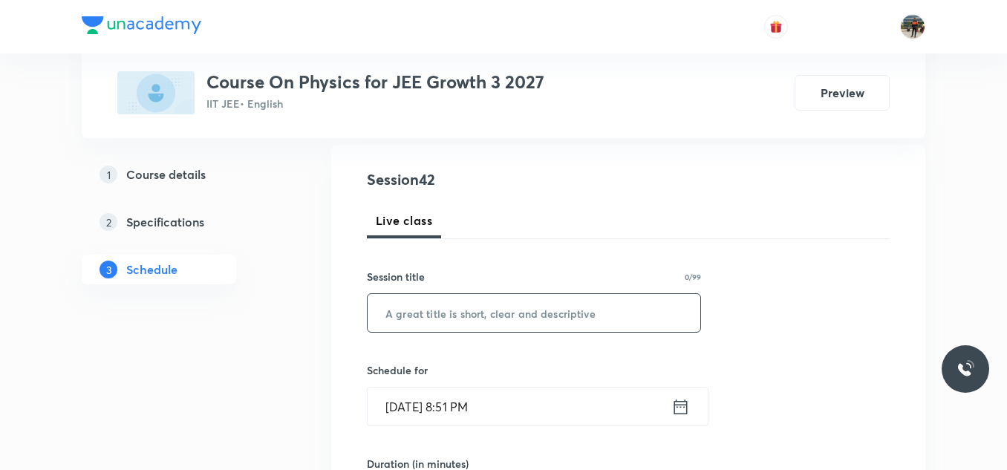
scroll to position [236, 0]
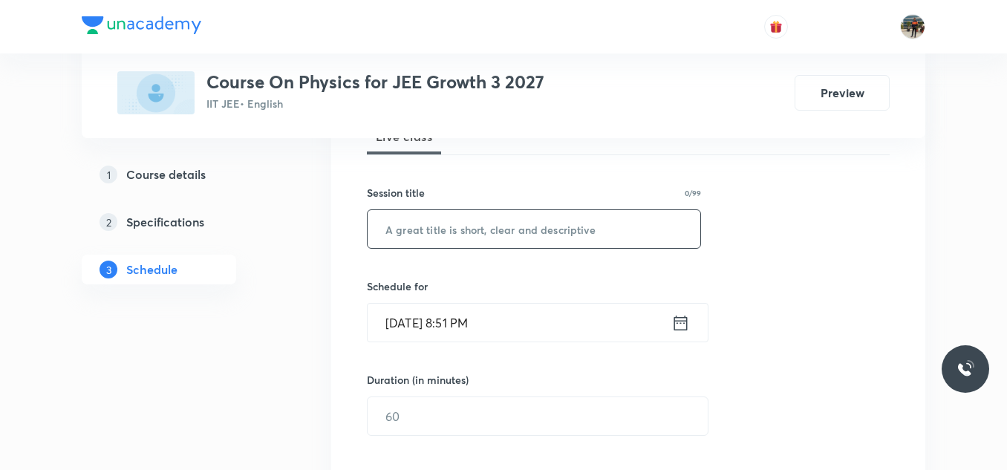
click at [443, 227] on input "text" at bounding box center [534, 229] width 333 height 38
paste input "Relative Motion"
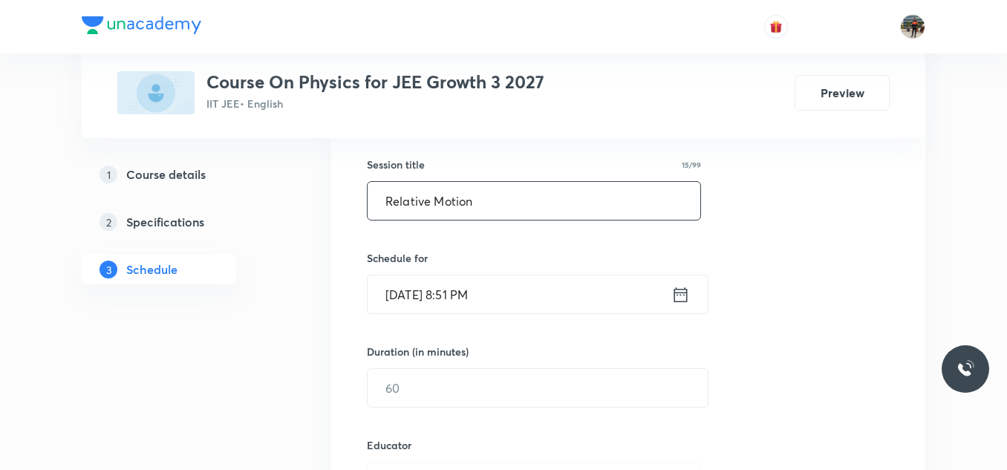
type input "Relative Motion"
click at [677, 295] on icon at bounding box center [681, 294] width 13 height 15
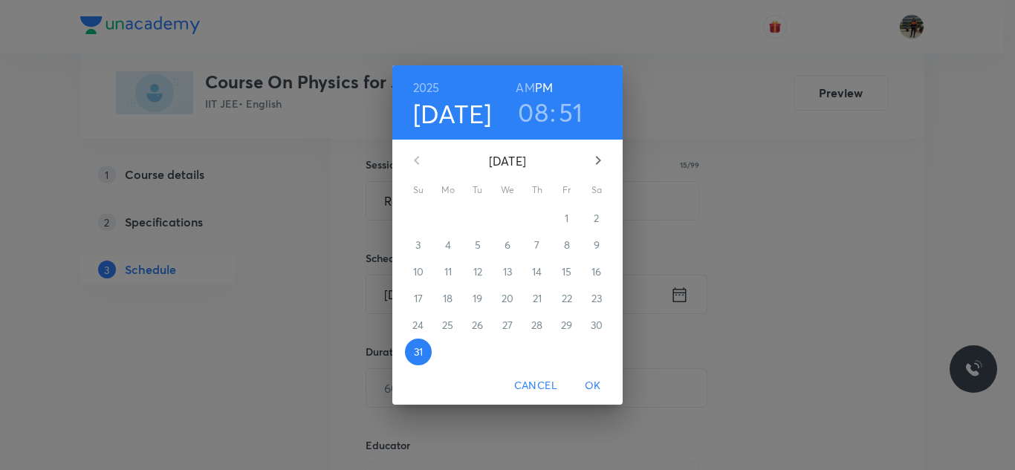
click at [608, 160] on button "button" at bounding box center [598, 161] width 36 height 36
click at [453, 217] on span "1" at bounding box center [448, 218] width 27 height 15
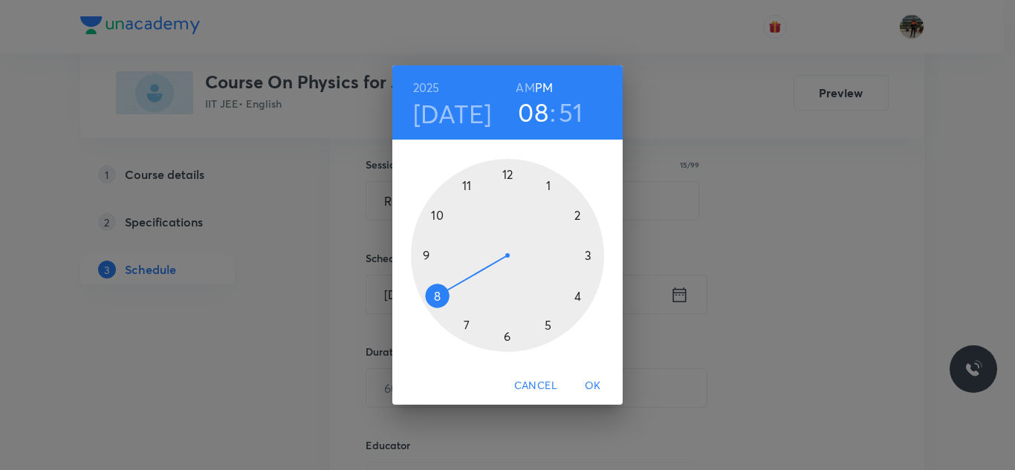
click at [523, 86] on h6 "AM" at bounding box center [525, 87] width 19 height 21
click at [438, 298] on div at bounding box center [507, 255] width 193 height 193
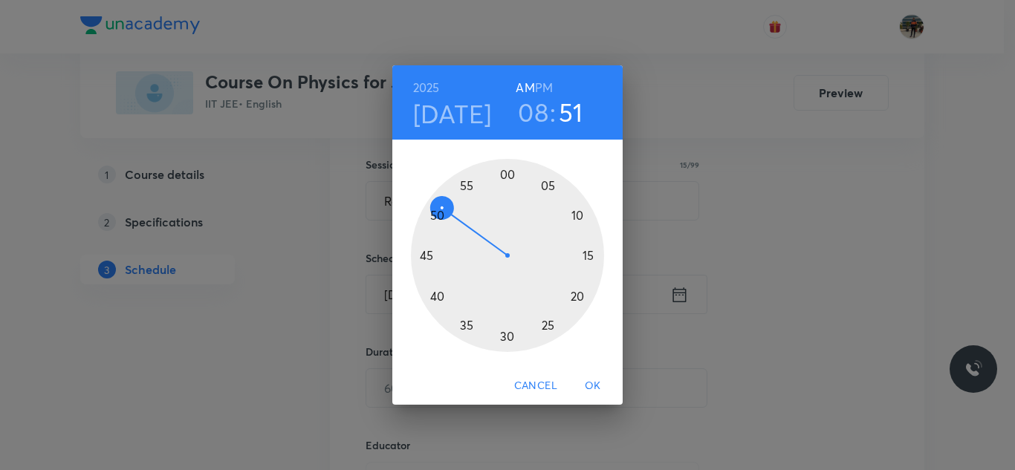
click at [422, 257] on div at bounding box center [507, 255] width 193 height 193
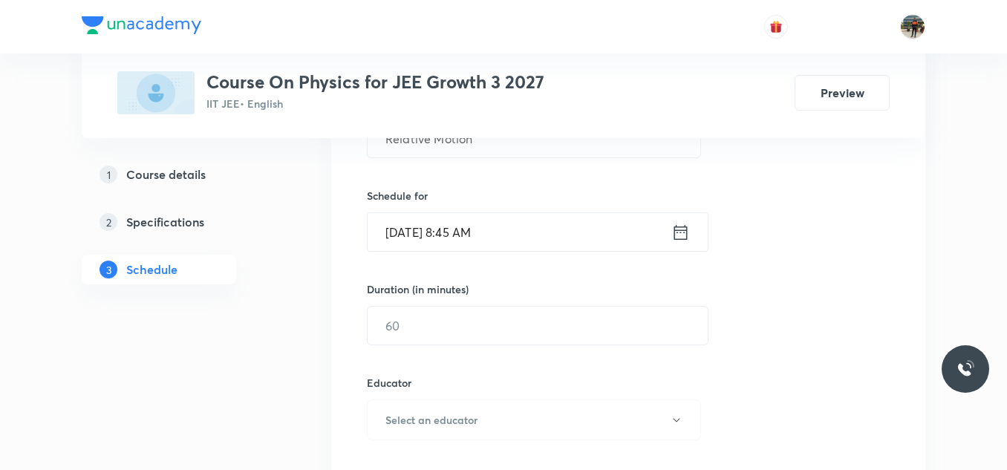
scroll to position [328, 0]
click at [438, 325] on input "text" at bounding box center [538, 325] width 340 height 38
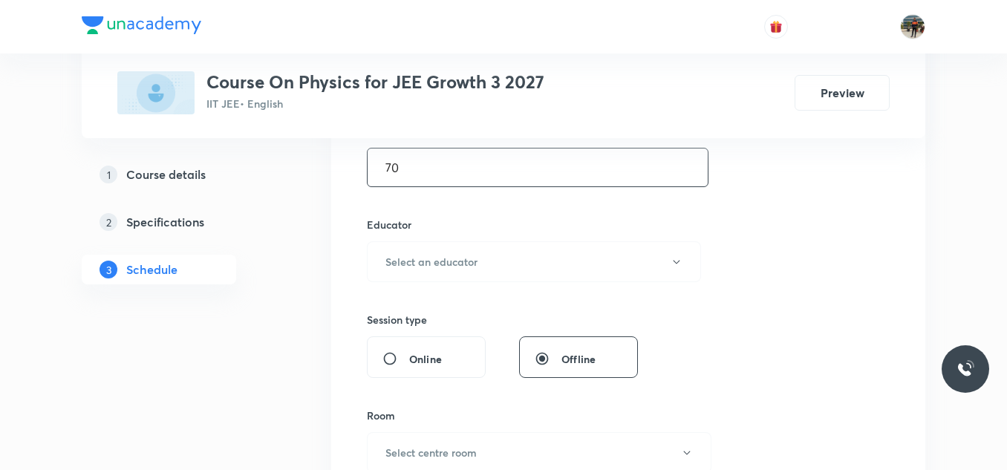
scroll to position [487, 0]
type input "70"
click at [427, 261] on h6 "Select an educator" at bounding box center [432, 260] width 92 height 16
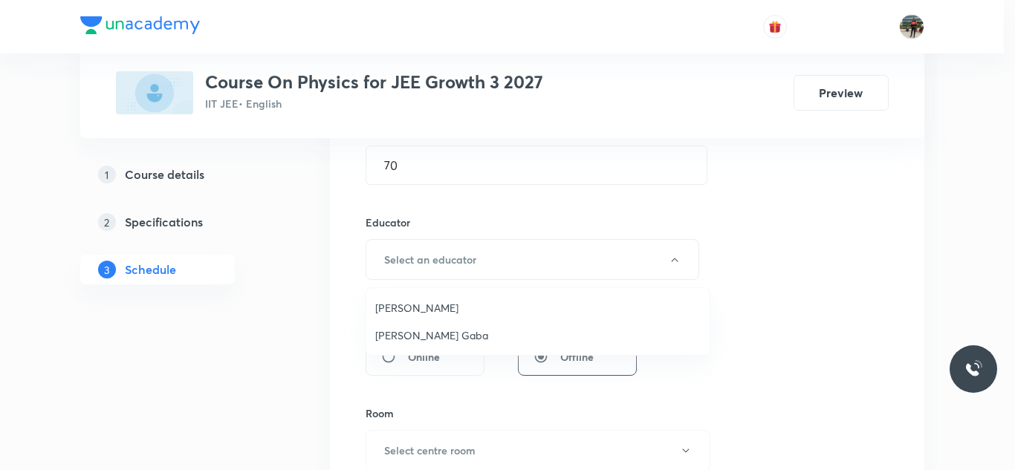
click at [391, 327] on li "[PERSON_NAME] Gaba" at bounding box center [537, 335] width 343 height 27
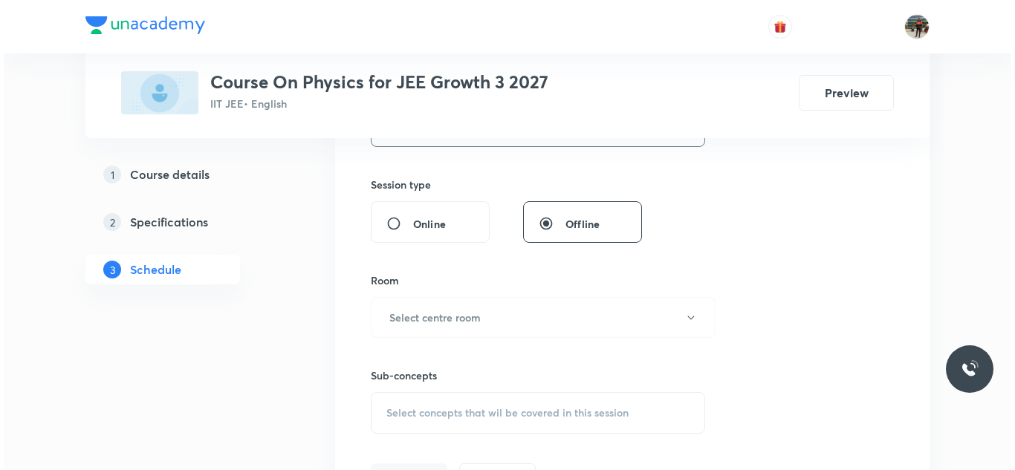
scroll to position [625, 0]
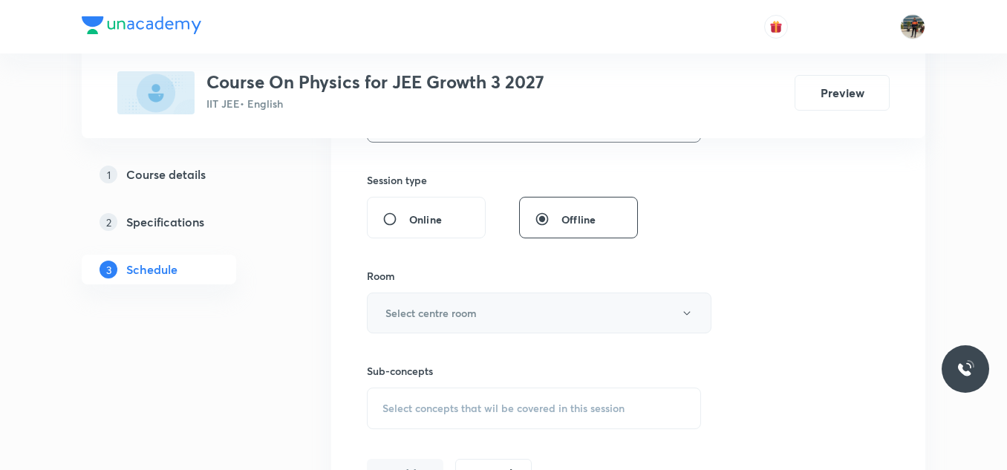
click at [405, 304] on button "Select centre room" at bounding box center [539, 313] width 345 height 41
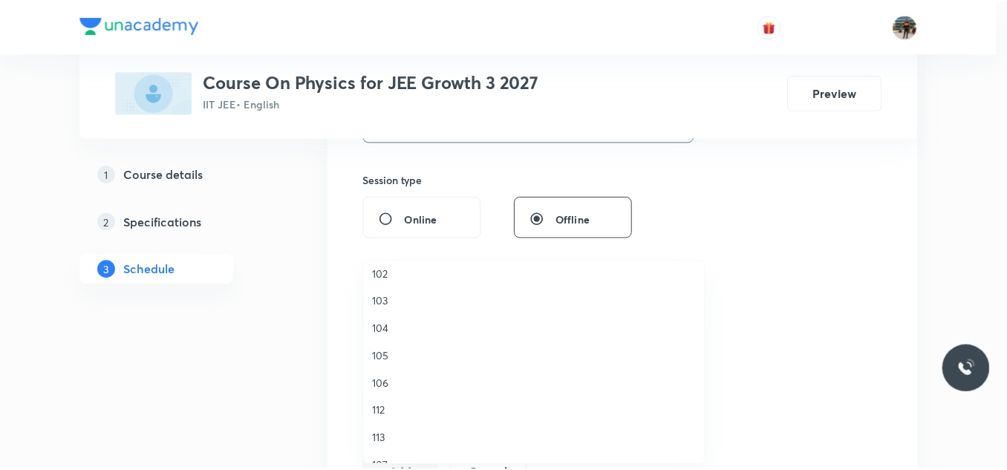
scroll to position [121, 0]
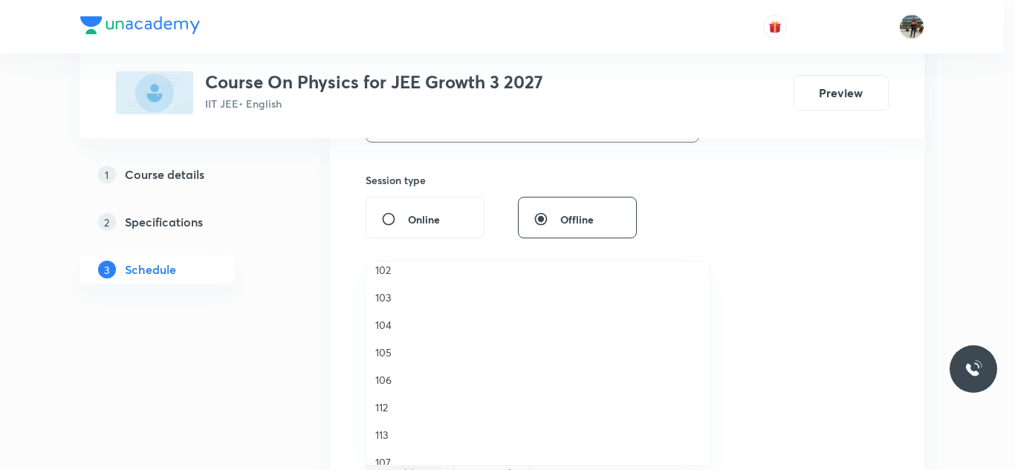
click at [381, 301] on span "103" at bounding box center [537, 298] width 325 height 16
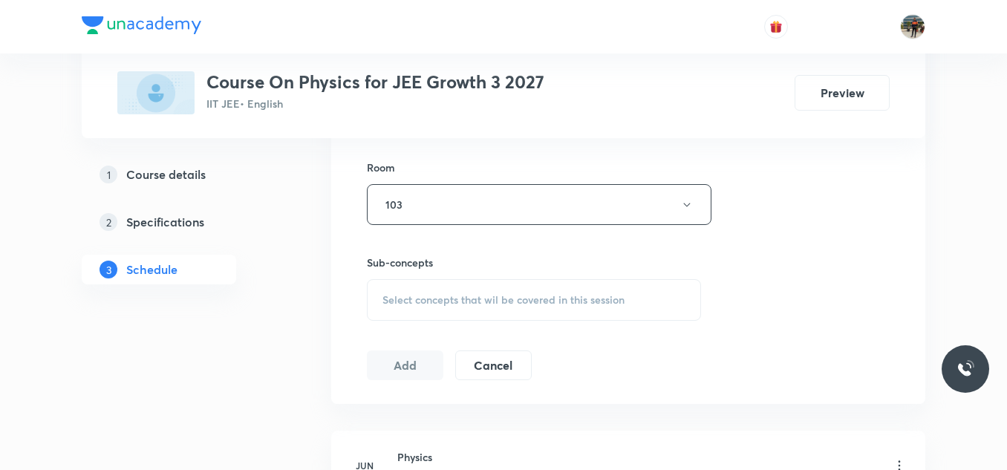
scroll to position [735, 0]
click at [385, 284] on div "Select concepts that wil be covered in this session" at bounding box center [534, 298] width 334 height 42
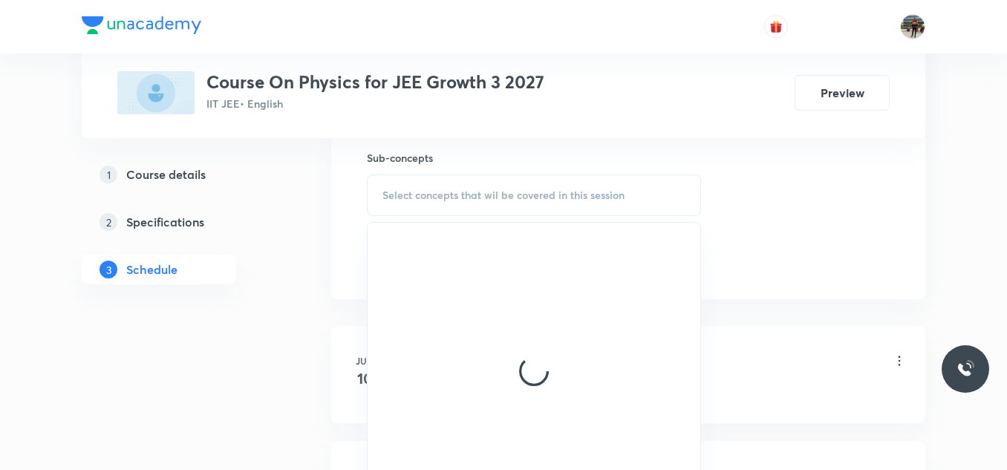
scroll to position [839, 0]
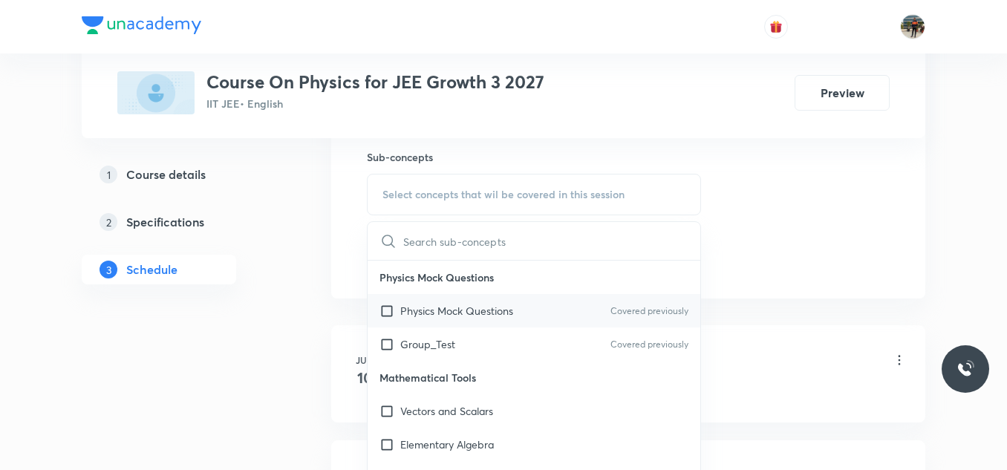
click at [386, 311] on input "checkbox" at bounding box center [390, 311] width 21 height 16
checkbox input "true"
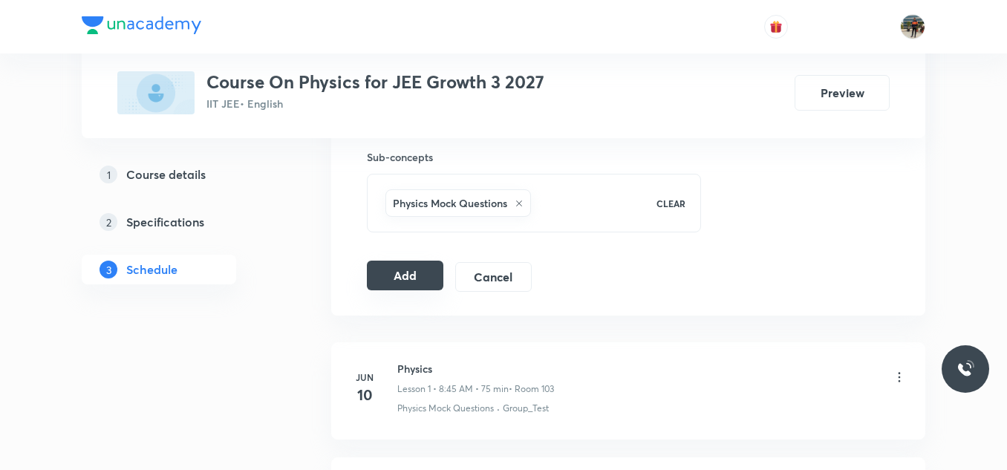
click at [386, 281] on button "Add" at bounding box center [405, 276] width 77 height 30
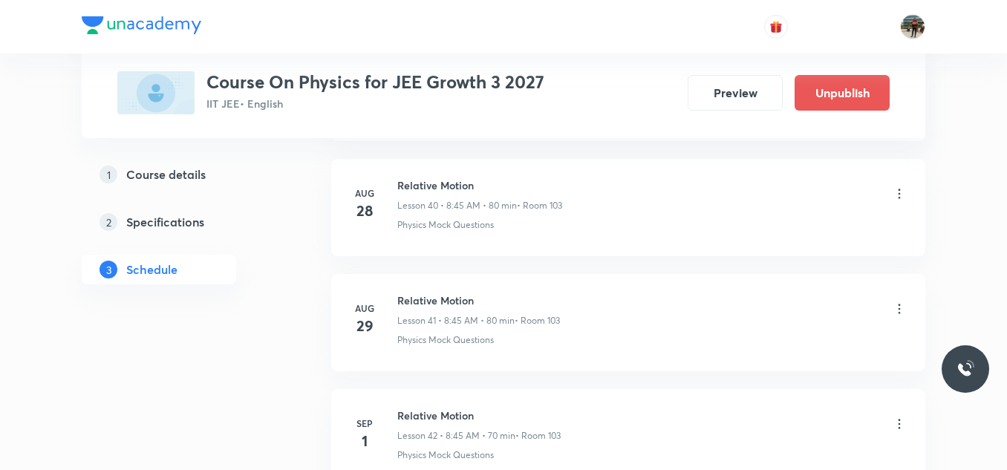
scroll to position [4875, 0]
